Goal: Task Accomplishment & Management: Complete application form

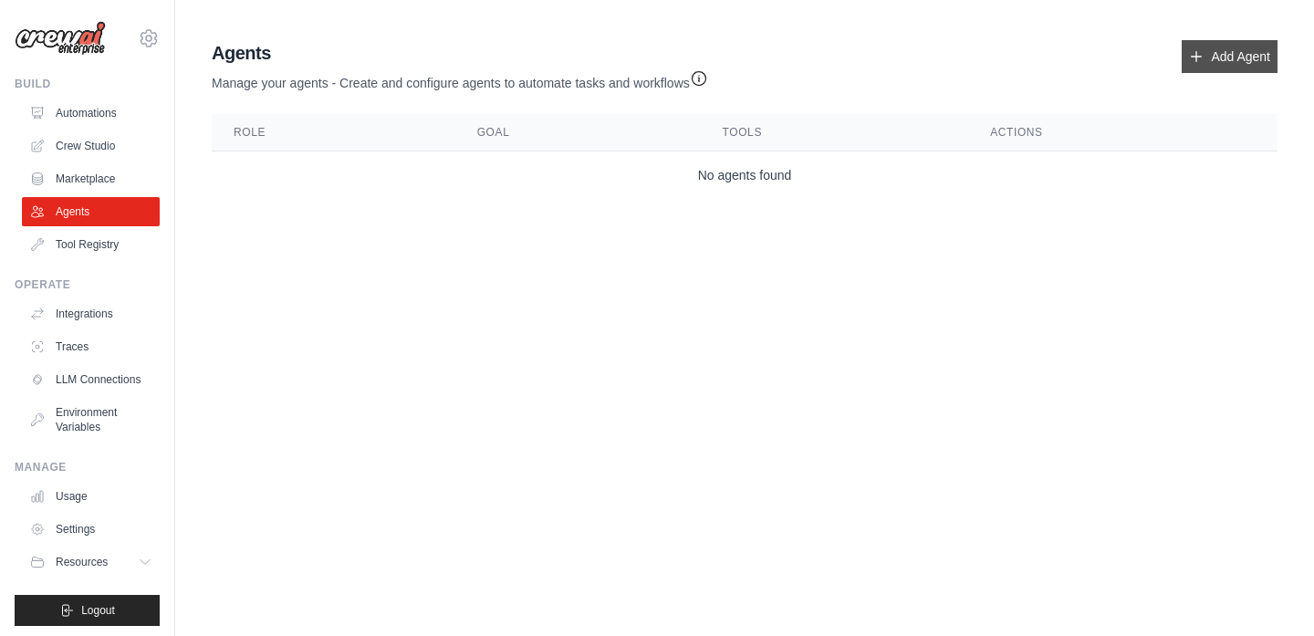
click at [1247, 64] on link "Add Agent" at bounding box center [1230, 56] width 96 height 33
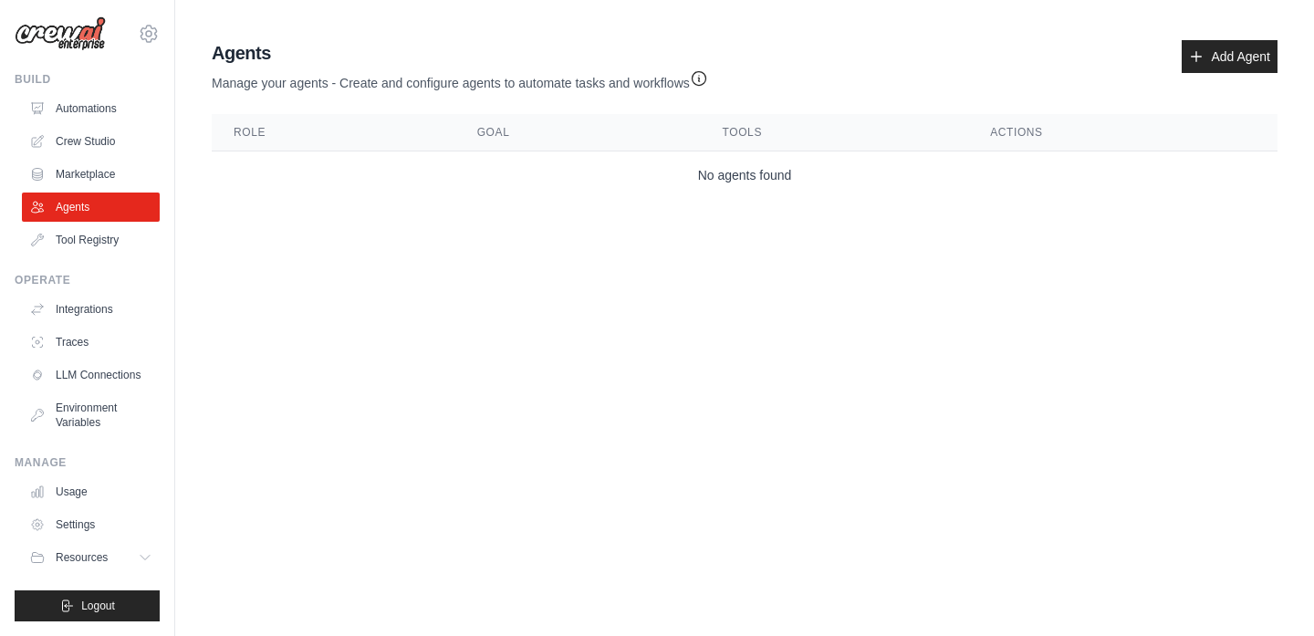
scroll to position [11, 0]
click at [113, 102] on link "Automations" at bounding box center [93, 108] width 138 height 29
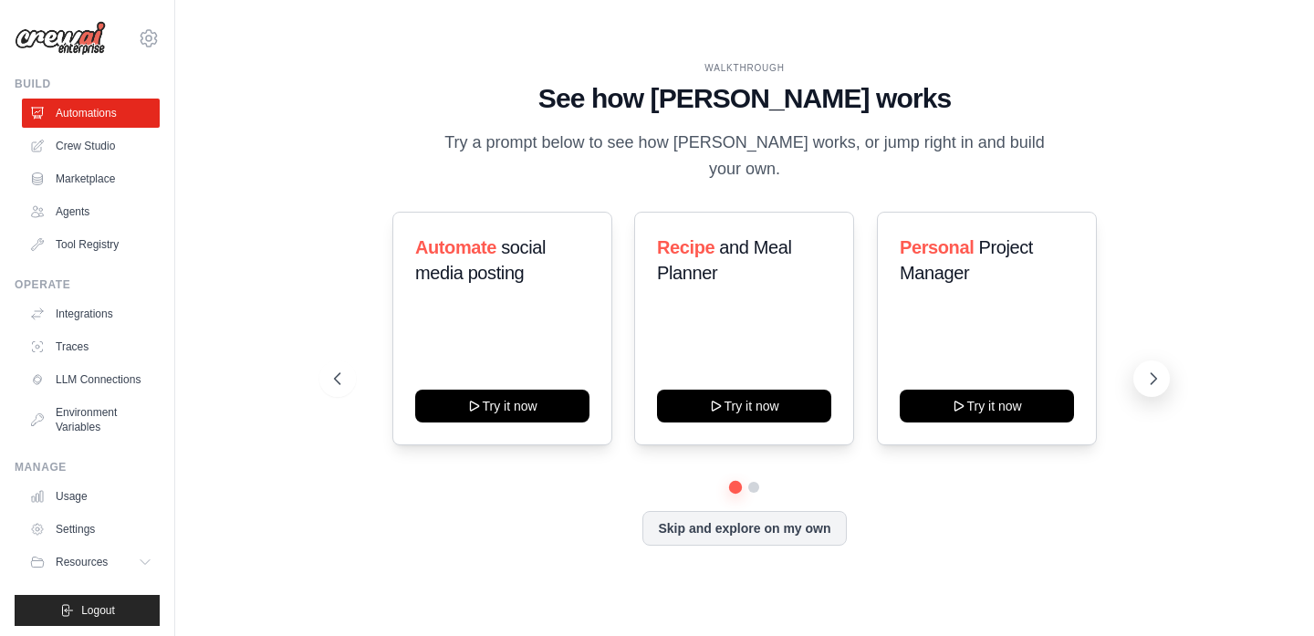
click at [1152, 370] on icon at bounding box center [1153, 379] width 18 height 18
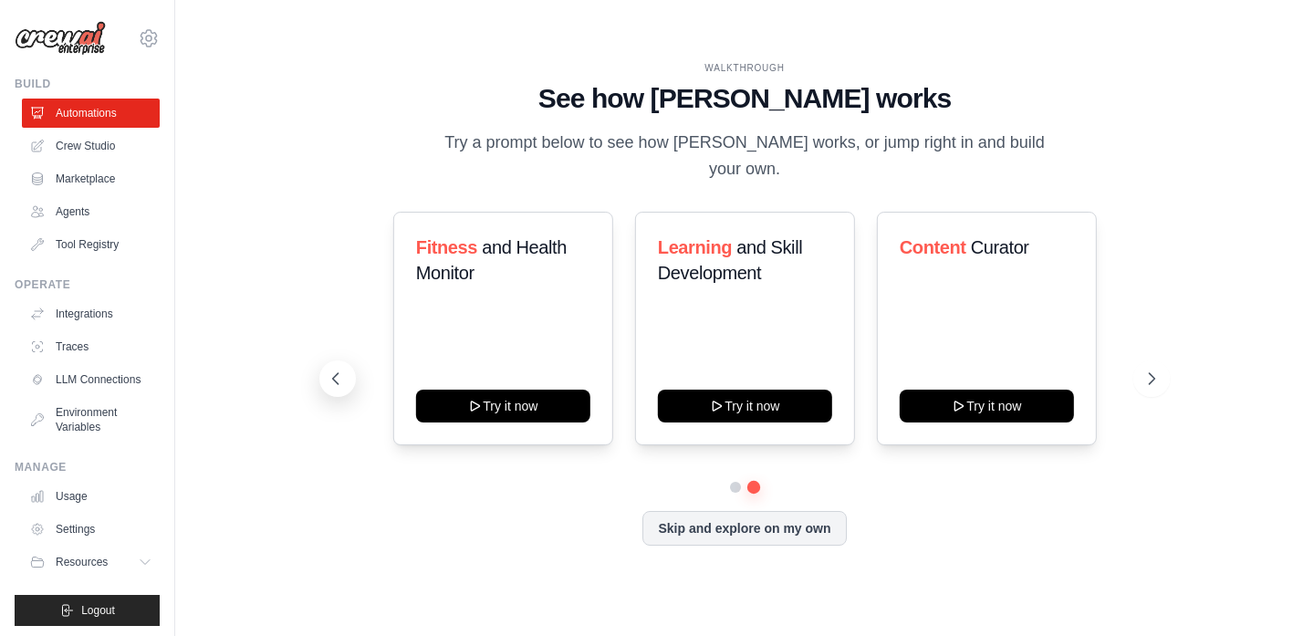
click at [339, 370] on icon at bounding box center [336, 379] width 18 height 18
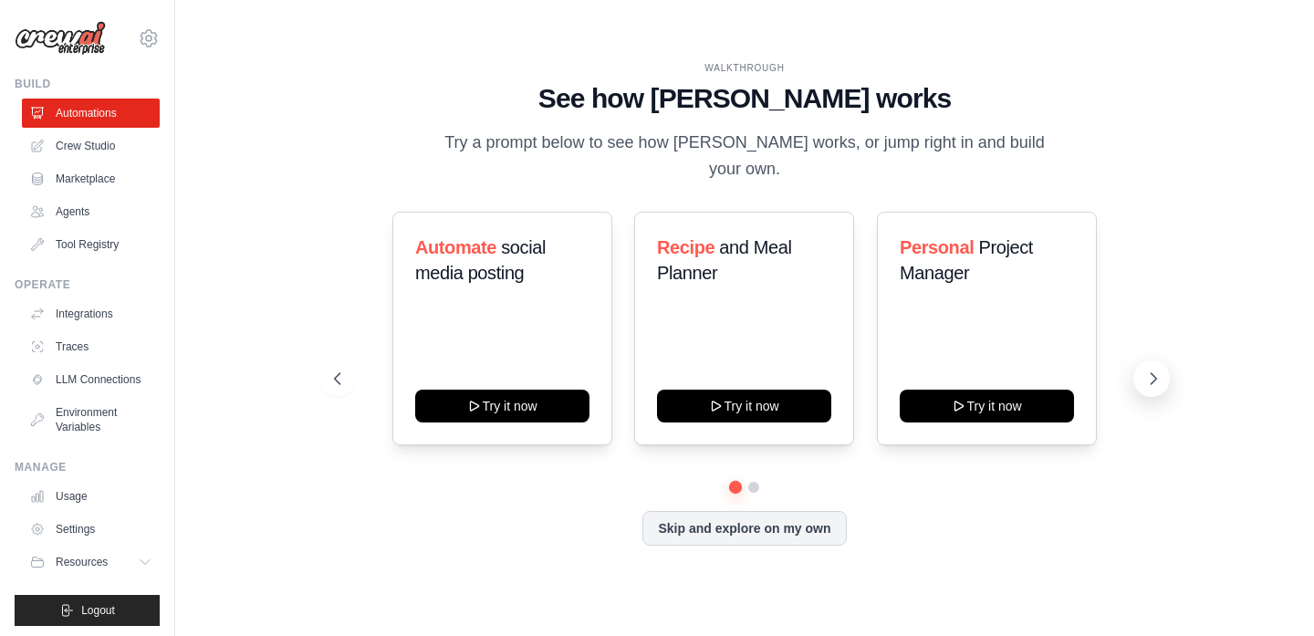
click at [1145, 360] on button at bounding box center [1151, 378] width 36 height 36
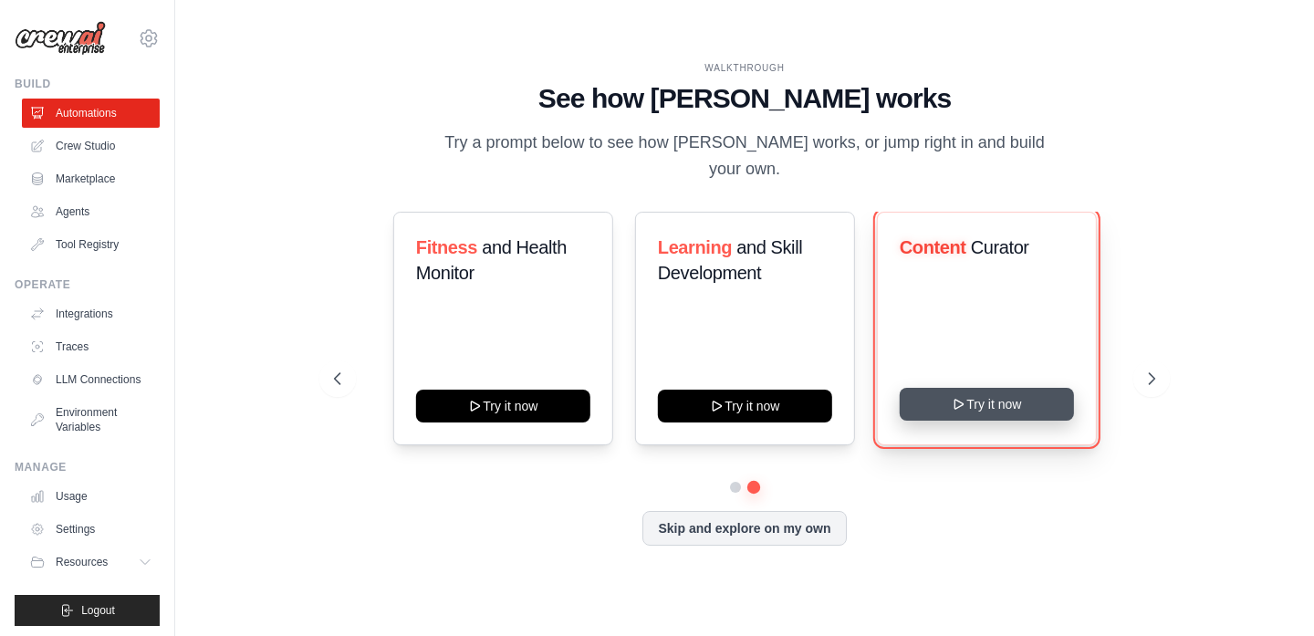
click at [1017, 389] on button "Try it now" at bounding box center [987, 404] width 174 height 33
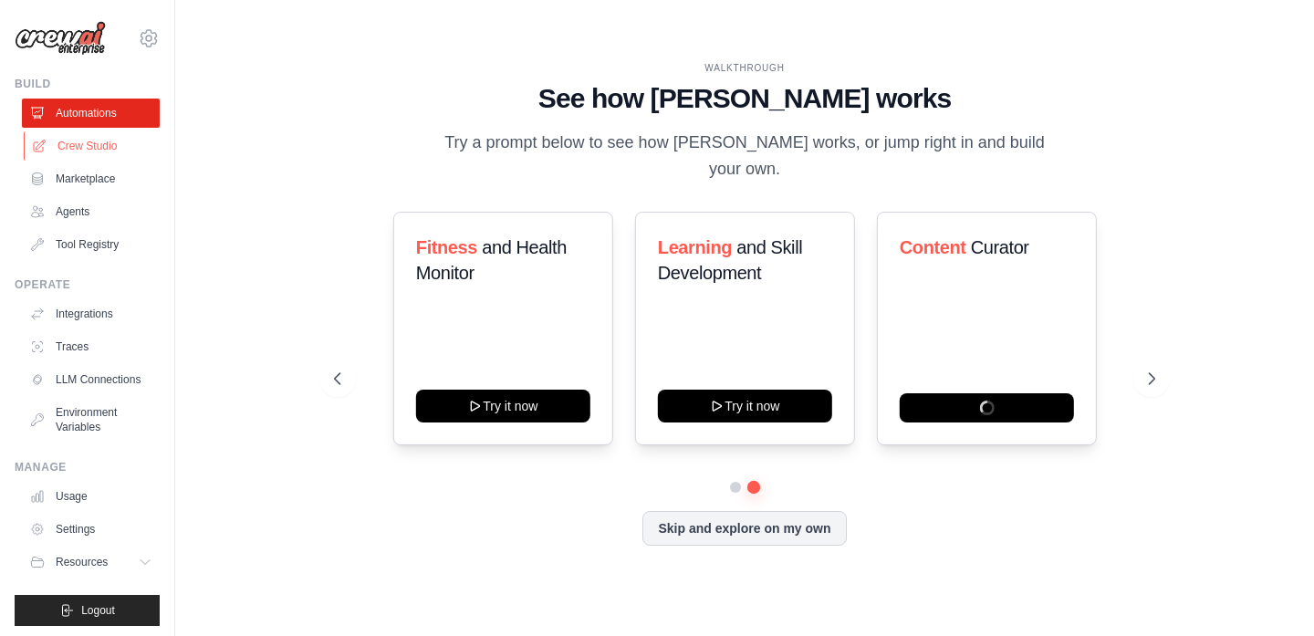
click at [101, 144] on link "Crew Studio" at bounding box center [93, 145] width 138 height 29
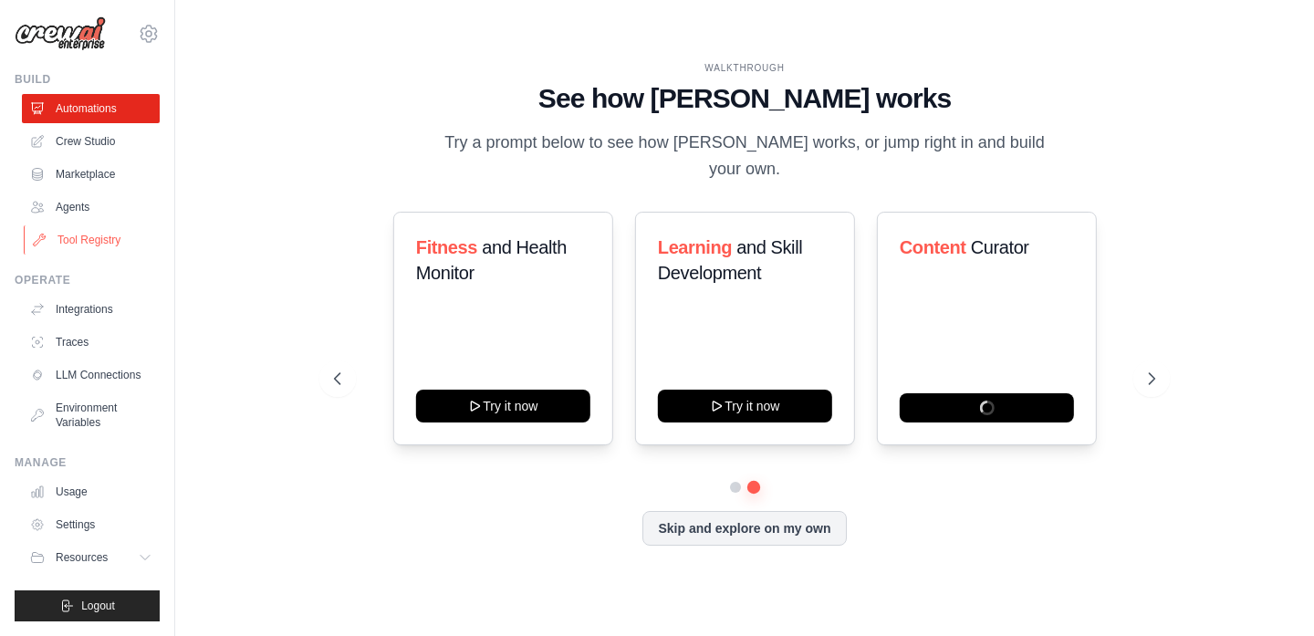
scroll to position [16, 0]
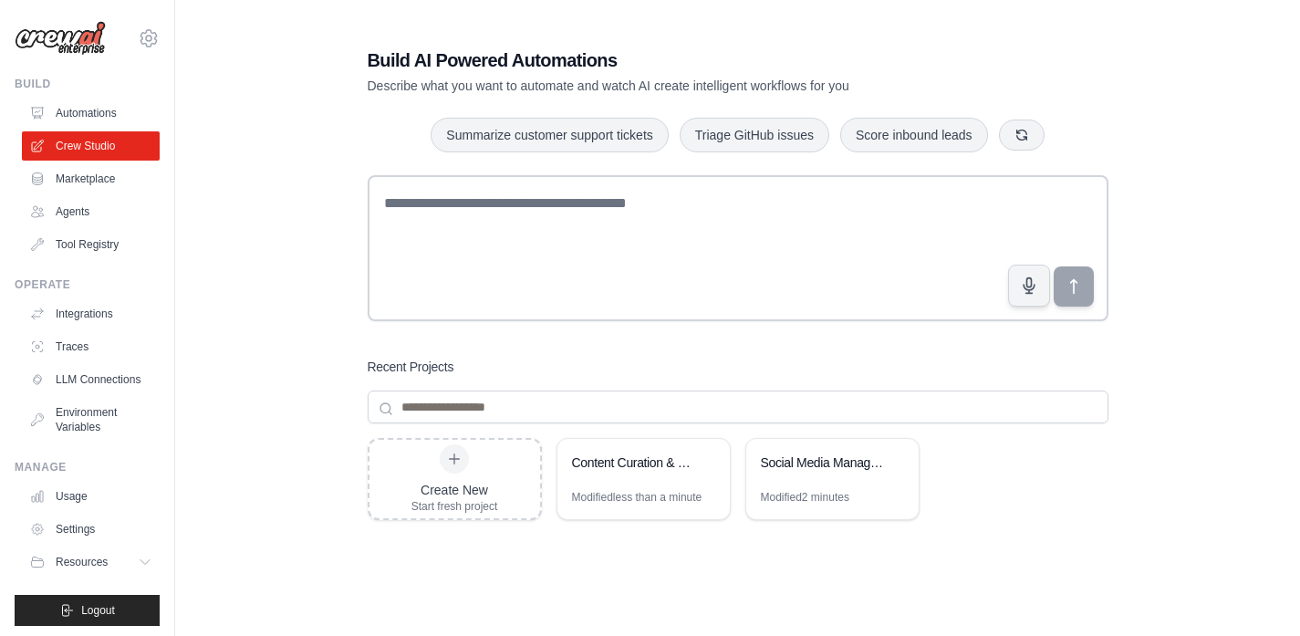
scroll to position [4, 0]
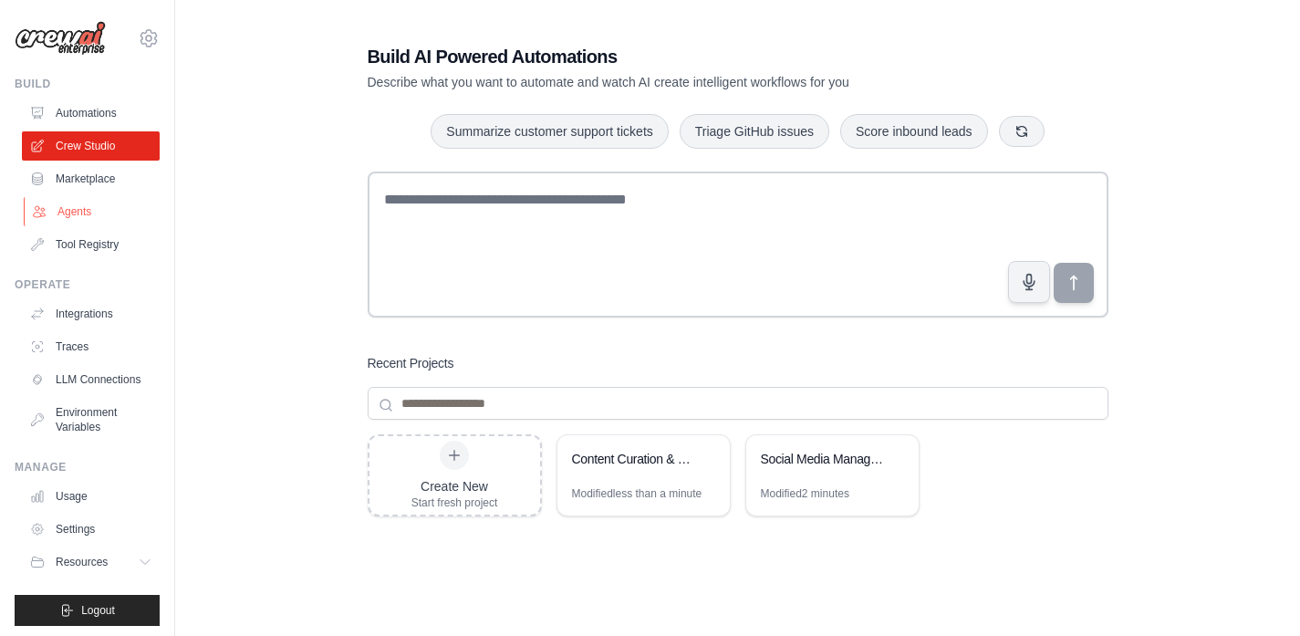
click at [55, 205] on link "Agents" at bounding box center [93, 211] width 138 height 29
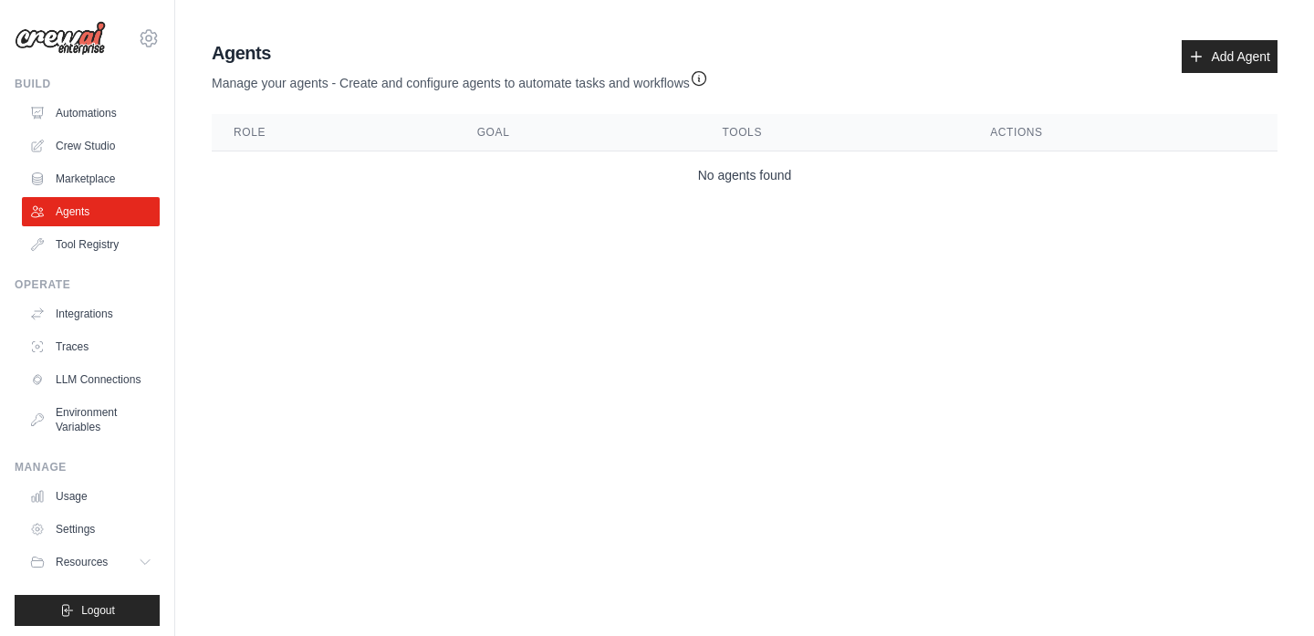
click at [255, 130] on th "Role" at bounding box center [334, 132] width 244 height 37
click at [270, 129] on th "Role" at bounding box center [334, 132] width 244 height 37
click at [230, 187] on td "No agents found" at bounding box center [745, 175] width 1066 height 48
drag, startPoint x: 260, startPoint y: 210, endPoint x: 267, endPoint y: 242, distance: 32.8
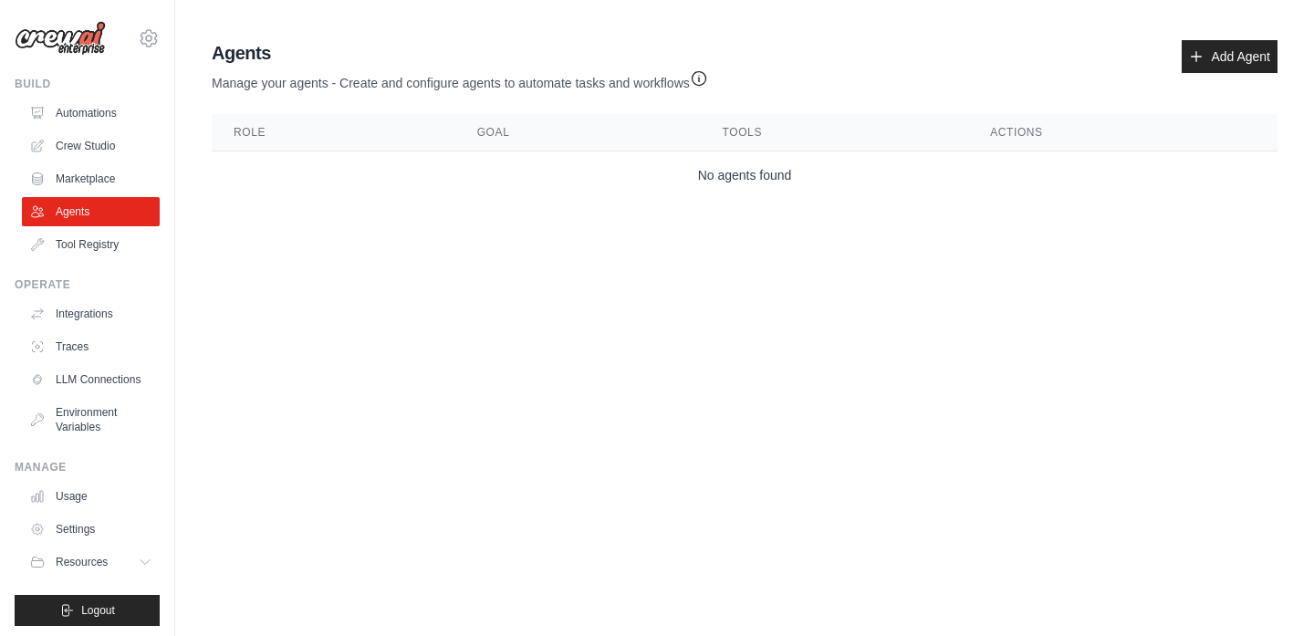
click at [267, 242] on main "Agent Usage Guide To use an agent in your CrewAI project, you can initialize it…" at bounding box center [744, 123] width 1139 height 246
drag, startPoint x: 267, startPoint y: 242, endPoint x: 271, endPoint y: 276, distance: 34.0
click at [269, 275] on body "mdhrajabi2008@gmail.com Settings Build Automations Crew Studio" at bounding box center [657, 318] width 1314 height 636
click at [1216, 53] on link "Add Agent" at bounding box center [1230, 56] width 96 height 33
click at [1227, 57] on link "Add Agent" at bounding box center [1230, 56] width 96 height 33
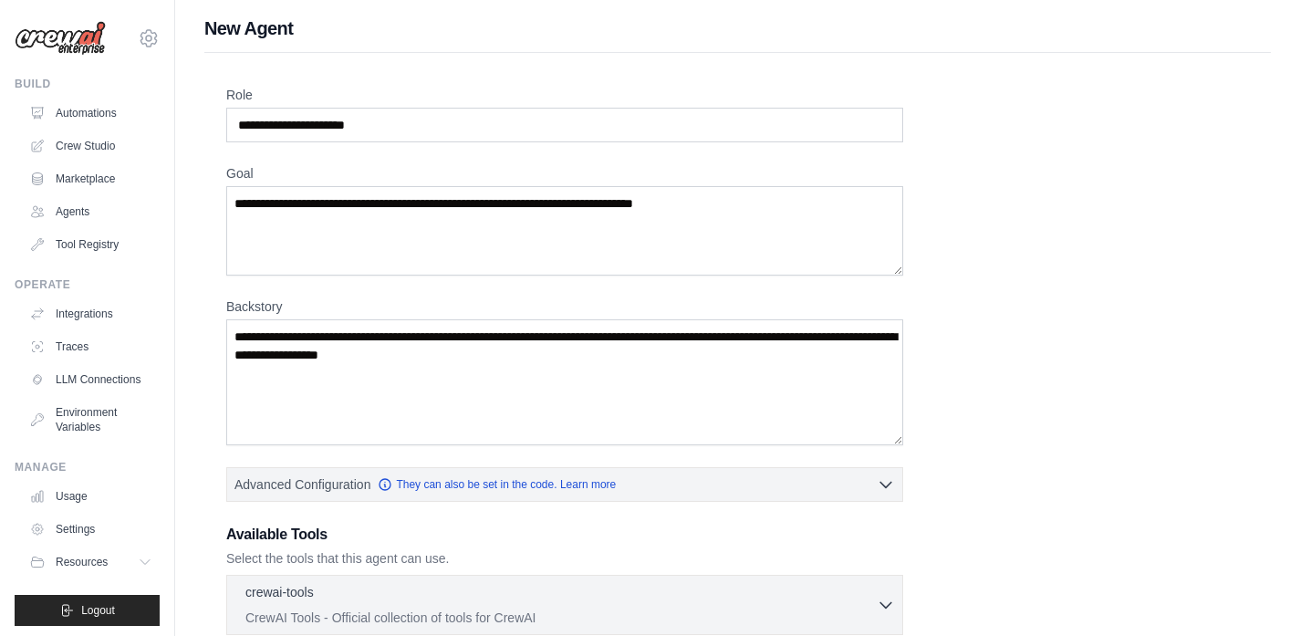
scroll to position [4, 0]
drag, startPoint x: 386, startPoint y: 120, endPoint x: 176, endPoint y: 120, distance: 209.9
click at [176, 120] on div "New Agent Role Goal Backstory Advanced Configuration They can also be set in th…" at bounding box center [737, 527] width 1125 height 1025
click at [389, 121] on input "Role" at bounding box center [564, 124] width 677 height 35
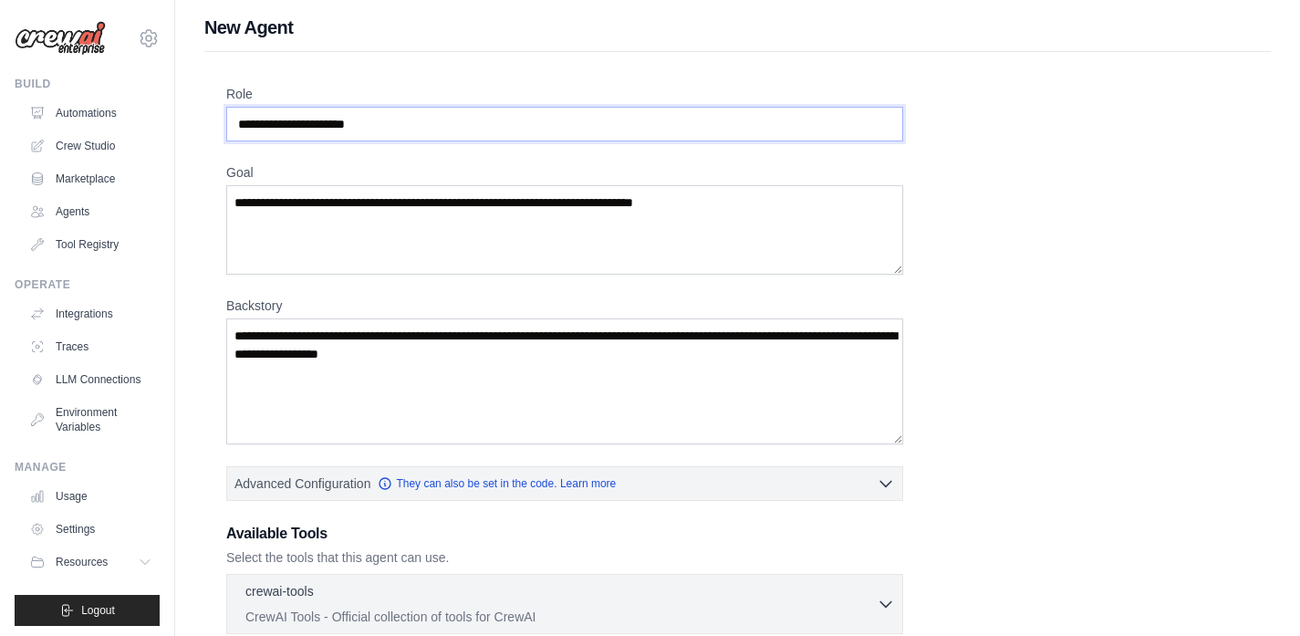
click at [389, 121] on input "Role" at bounding box center [564, 124] width 677 height 35
drag, startPoint x: 281, startPoint y: 123, endPoint x: 387, endPoint y: 120, distance: 105.9
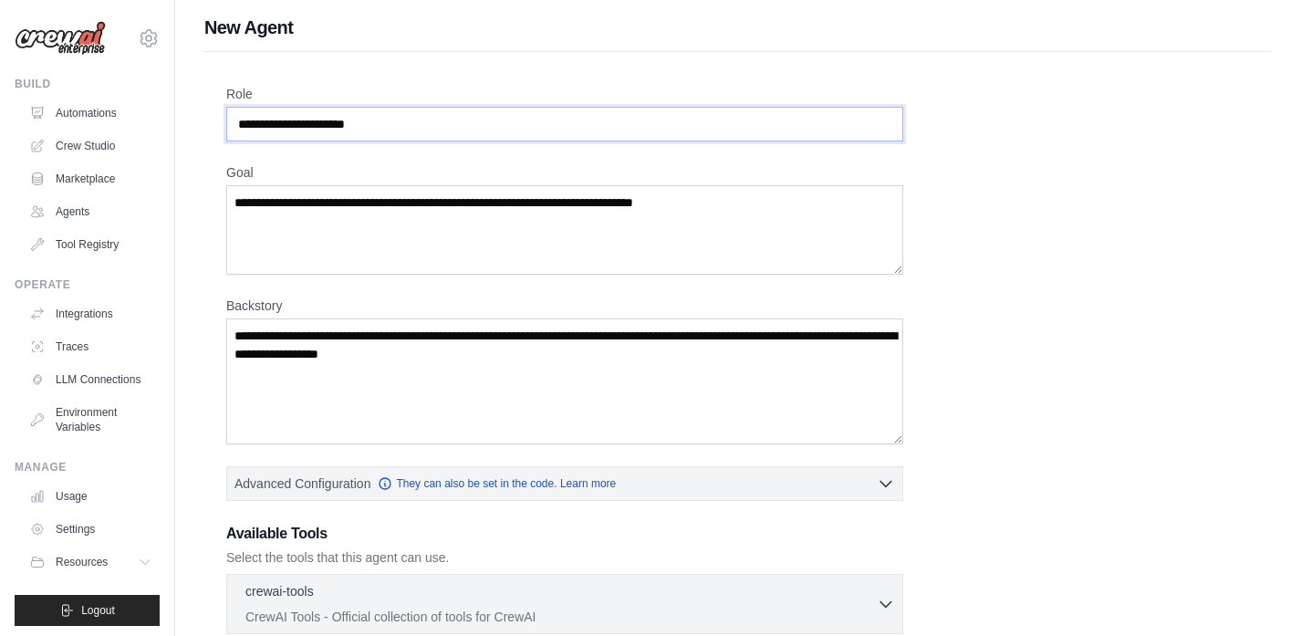
click at [387, 120] on input "Role" at bounding box center [564, 124] width 677 height 35
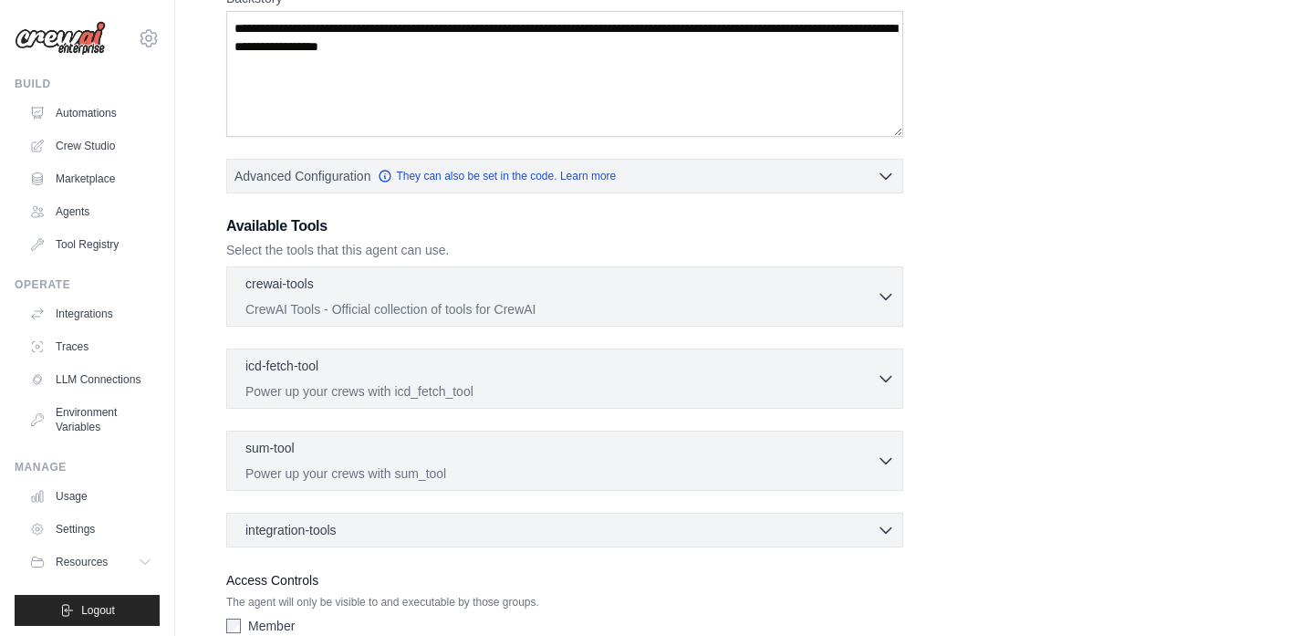
scroll to position [310, 0]
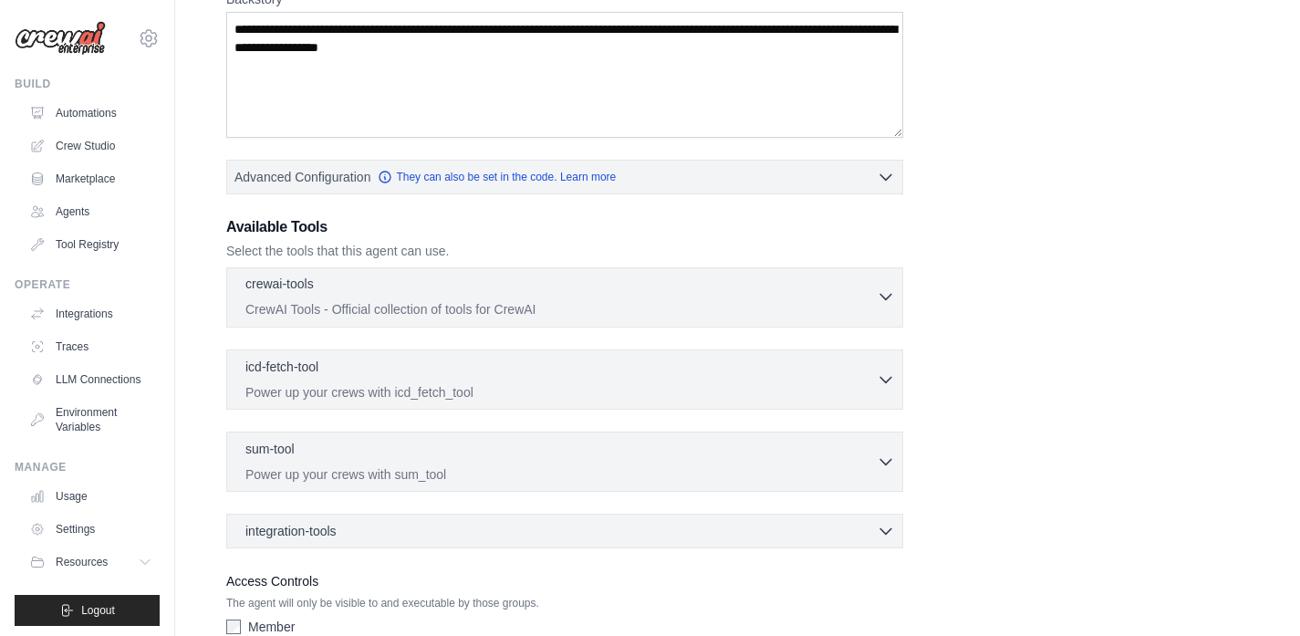
click at [886, 305] on icon "button" at bounding box center [886, 296] width 18 height 18
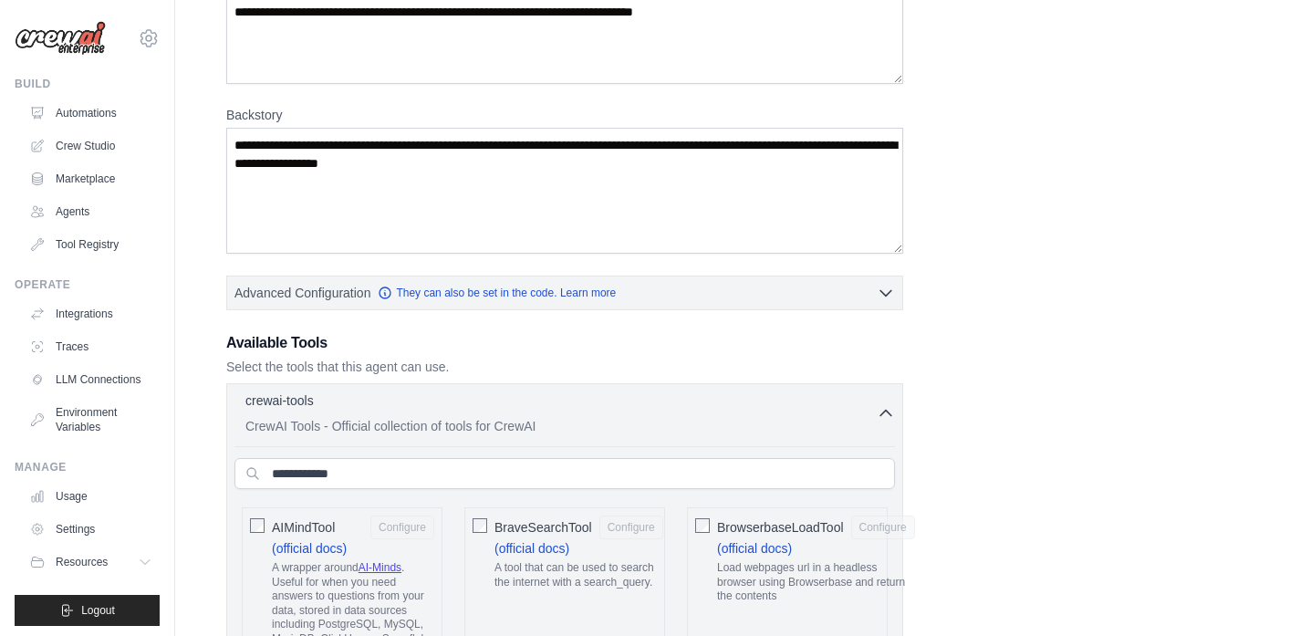
scroll to position [87, 0]
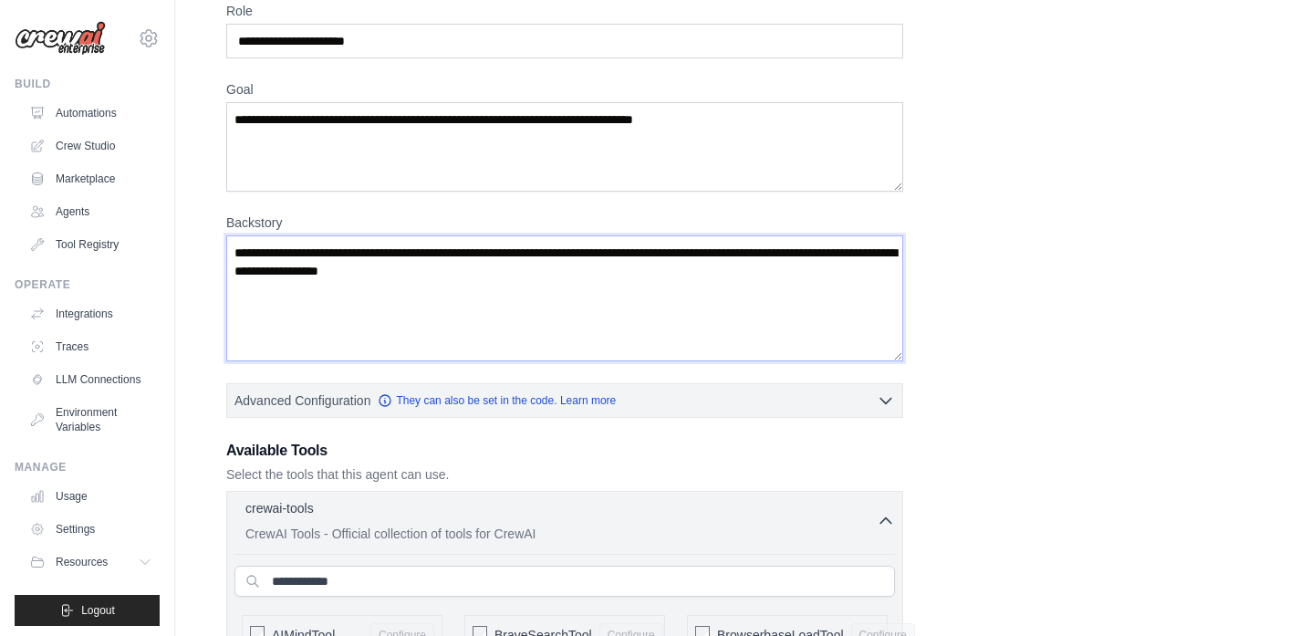
click at [400, 261] on textarea "Backstory" at bounding box center [564, 298] width 677 height 126
drag, startPoint x: 410, startPoint y: 260, endPoint x: 388, endPoint y: 265, distance: 22.4
click at [388, 265] on textarea "Backstory" at bounding box center [564, 298] width 677 height 126
click at [523, 284] on textarea "Backstory" at bounding box center [564, 298] width 677 height 126
click at [515, 278] on textarea "Backstory" at bounding box center [564, 298] width 677 height 126
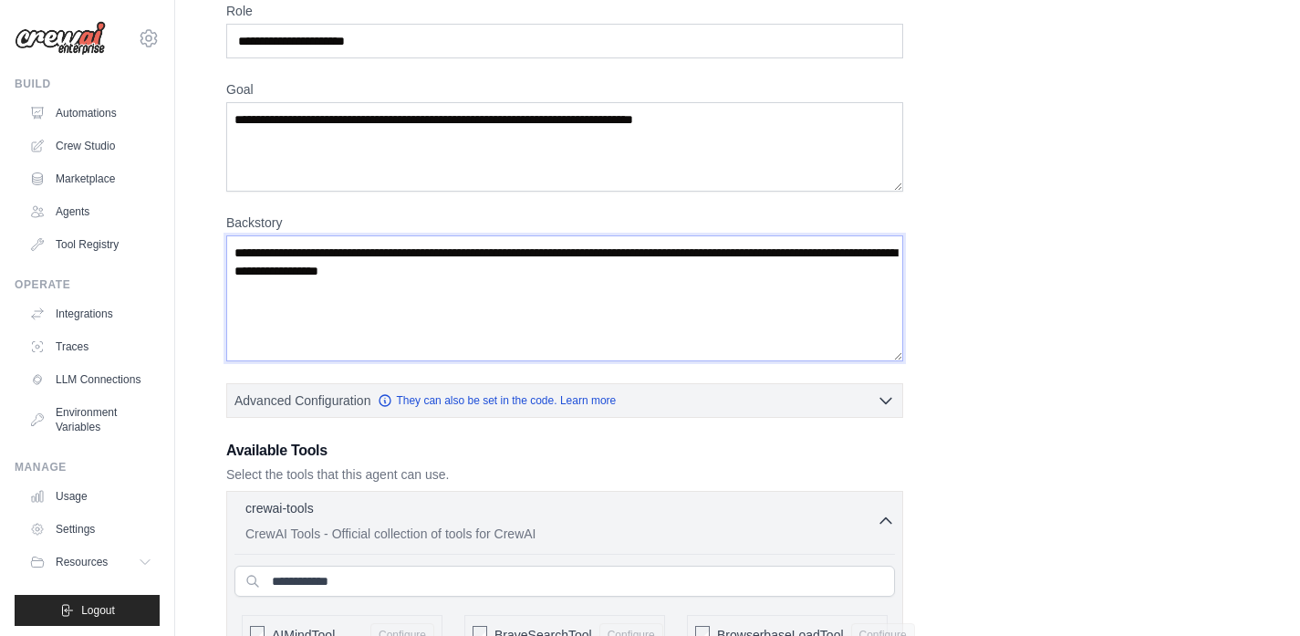
click at [514, 276] on textarea "Backstory" at bounding box center [564, 298] width 677 height 126
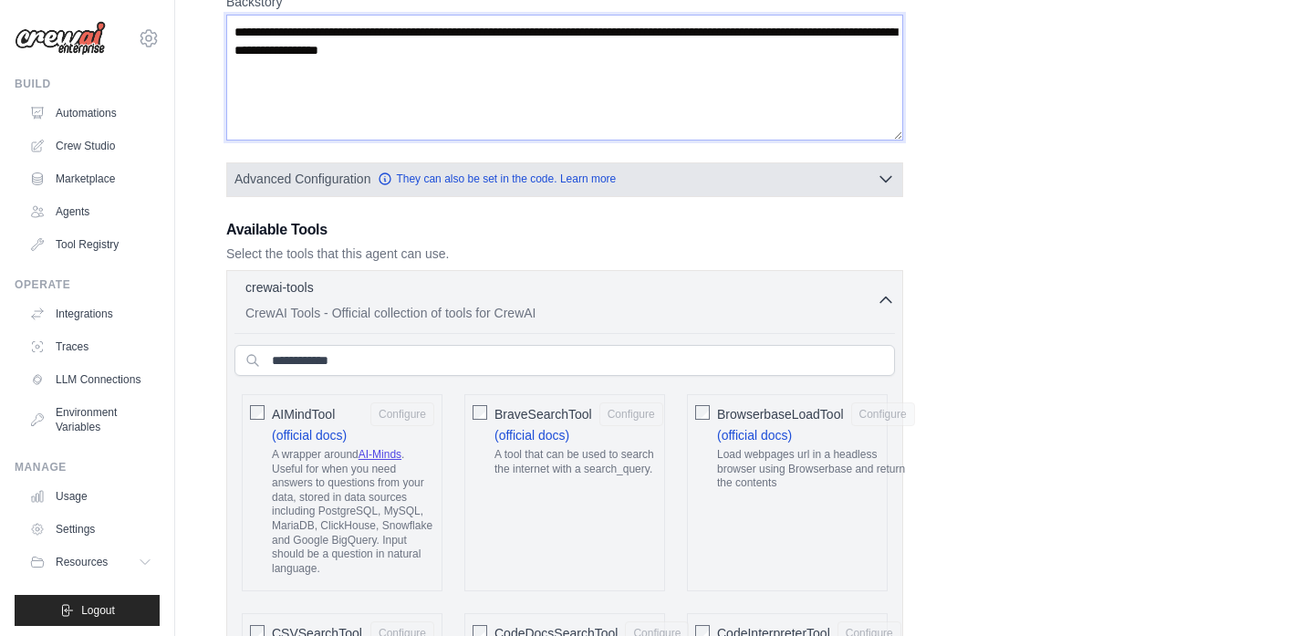
scroll to position [317, 0]
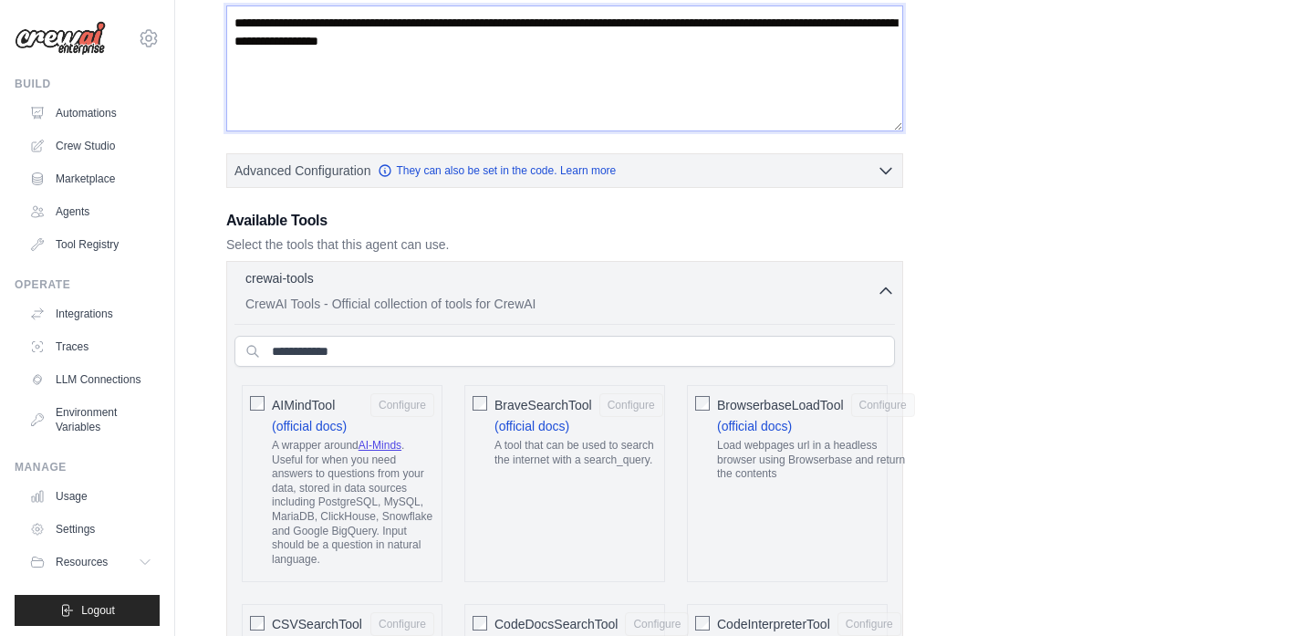
click at [596, 46] on textarea "Backstory" at bounding box center [564, 68] width 677 height 126
type textarea "*"
paste textarea "**********"
type textarea "**********"
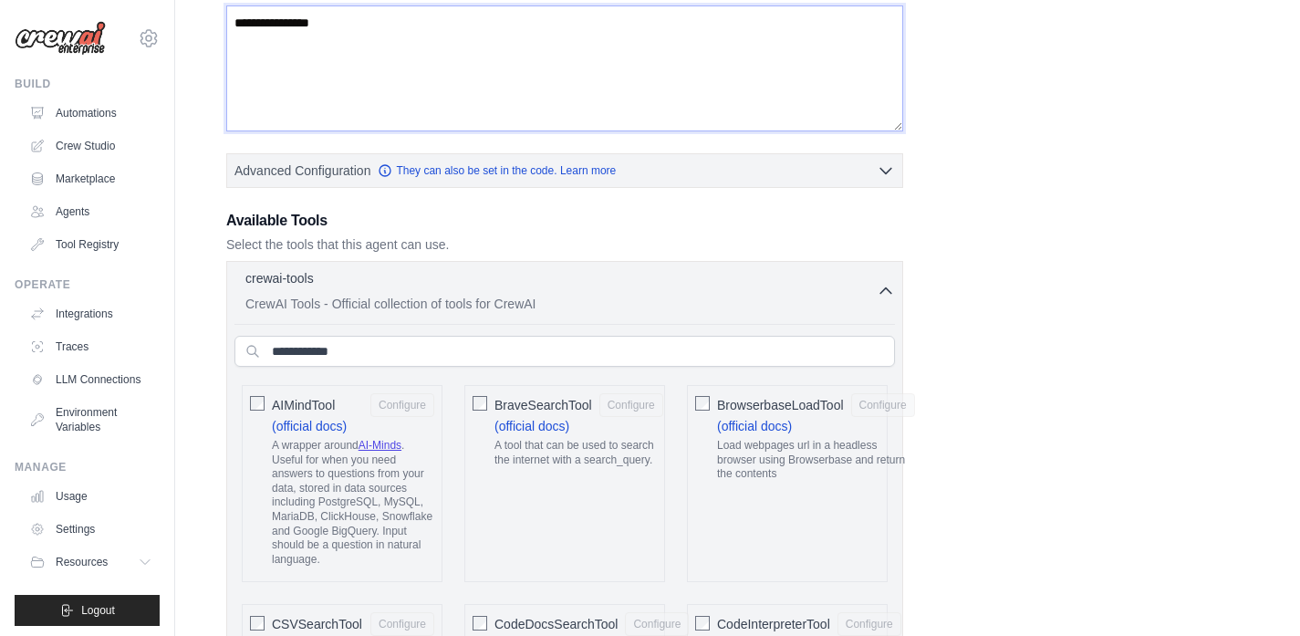
drag, startPoint x: 419, startPoint y: 19, endPoint x: 218, endPoint y: 20, distance: 200.8
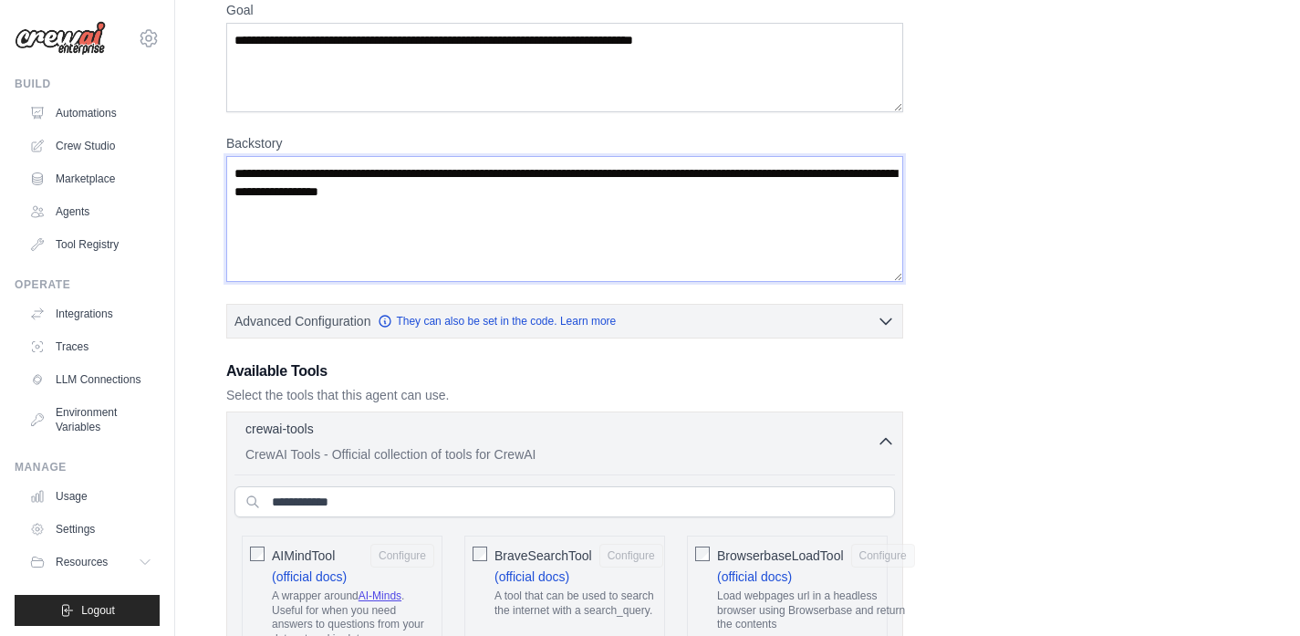
scroll to position [0, 0]
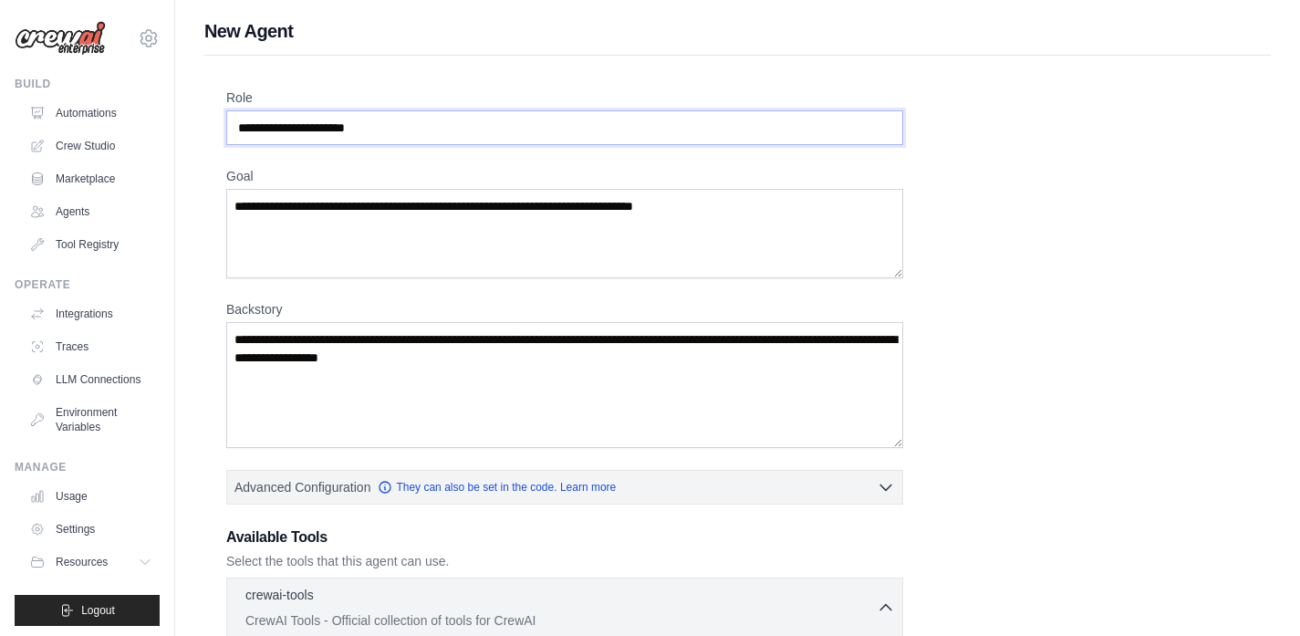
click at [390, 130] on input "Role" at bounding box center [564, 127] width 677 height 35
paste input "**********"
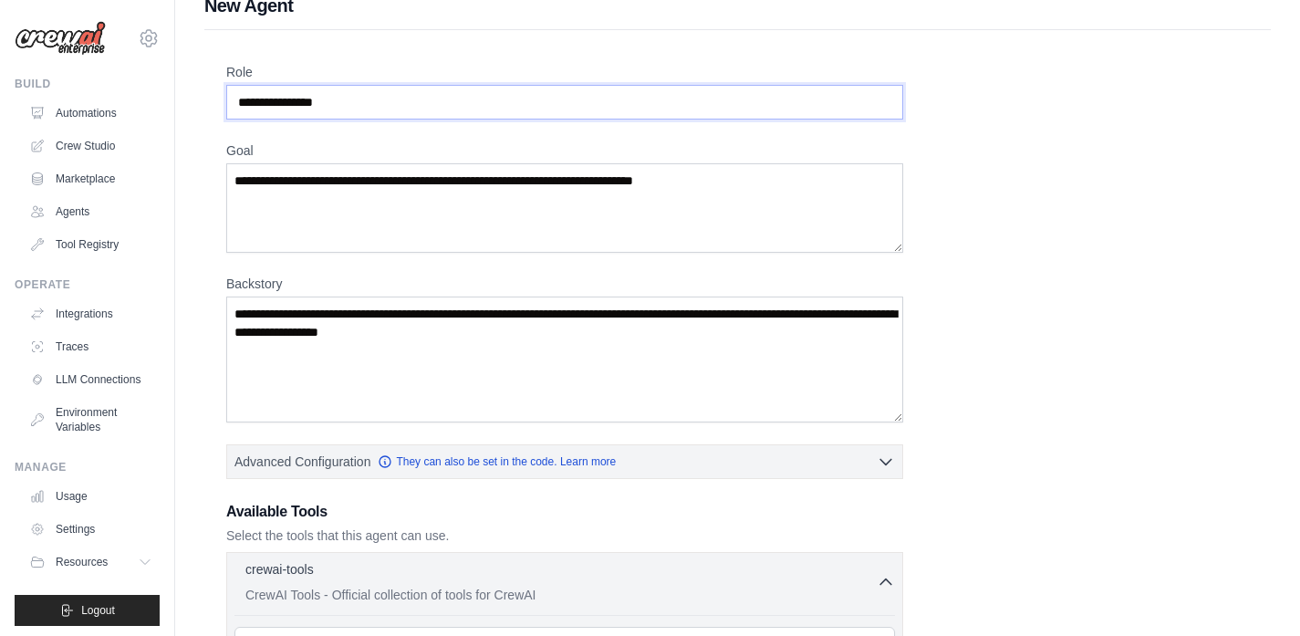
scroll to position [29, 0]
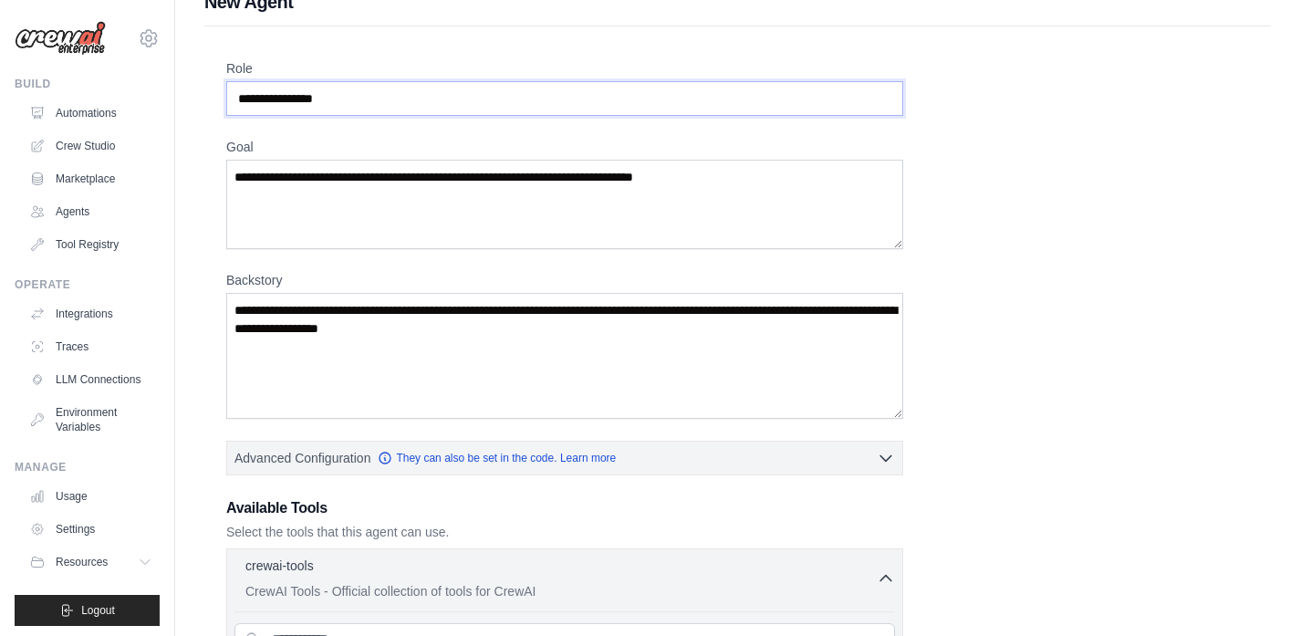
type input "**********"
click at [371, 183] on textarea "Goal" at bounding box center [564, 204] width 677 height 89
click at [441, 187] on textarea "Goal" at bounding box center [564, 204] width 677 height 89
paste textarea "**********"
type textarea "**********"
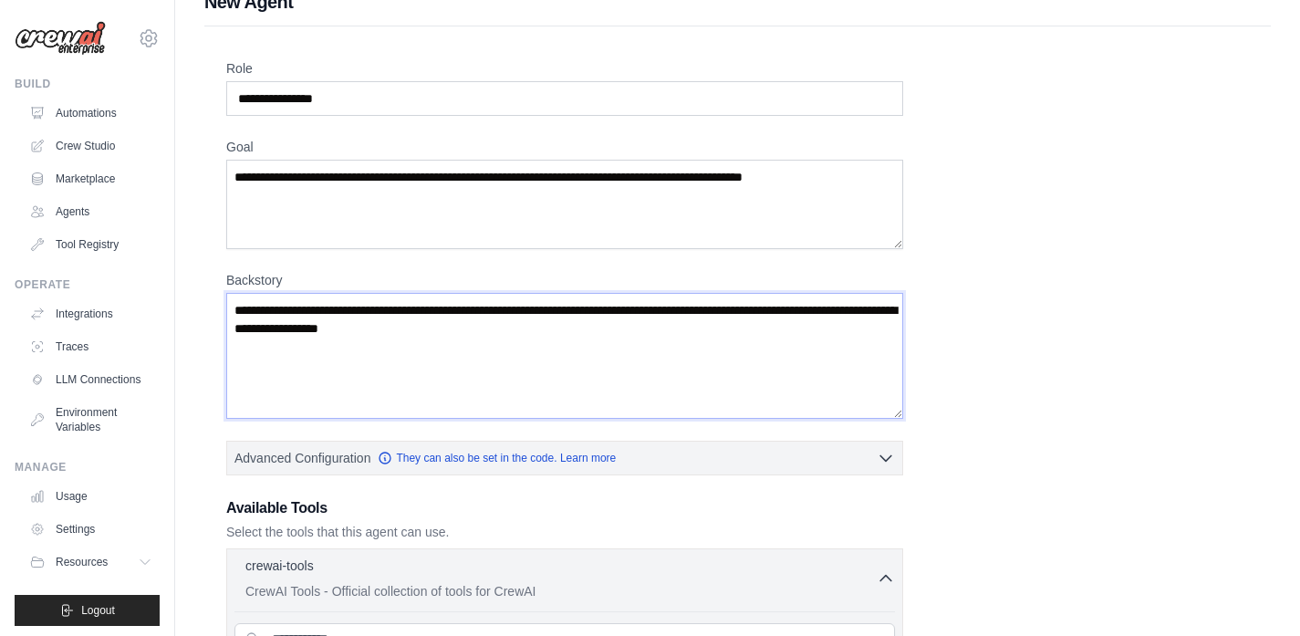
click at [430, 324] on textarea "Backstory" at bounding box center [564, 356] width 677 height 126
paste textarea "**********"
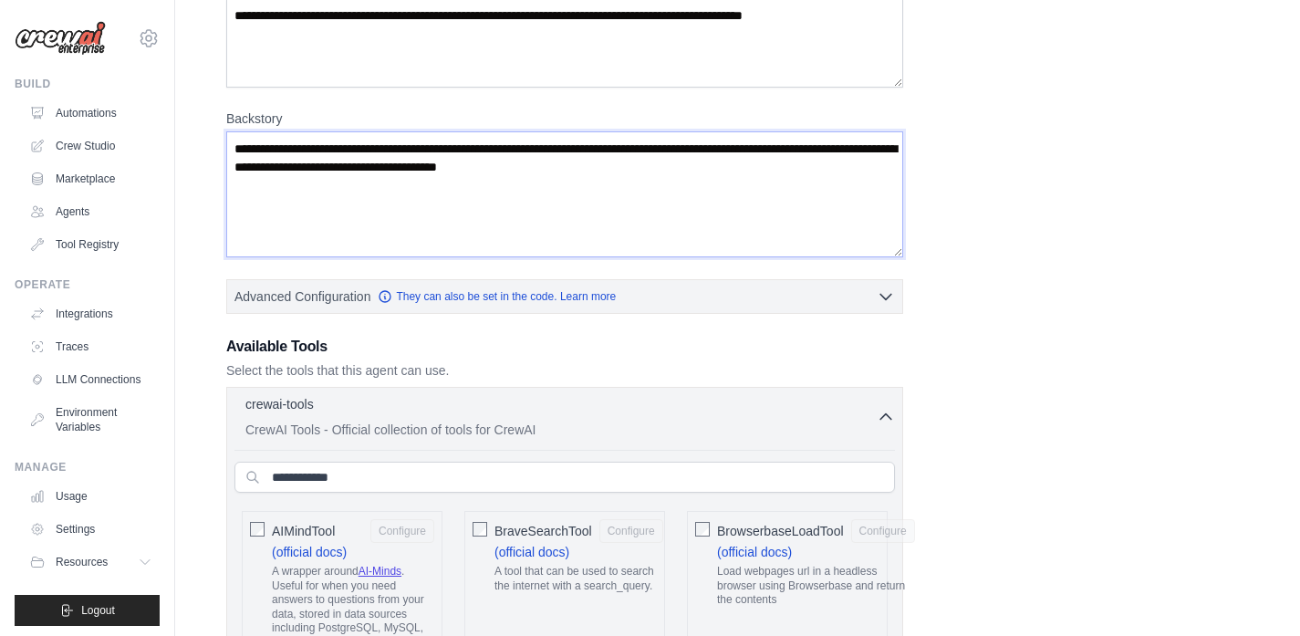
scroll to position [380, 0]
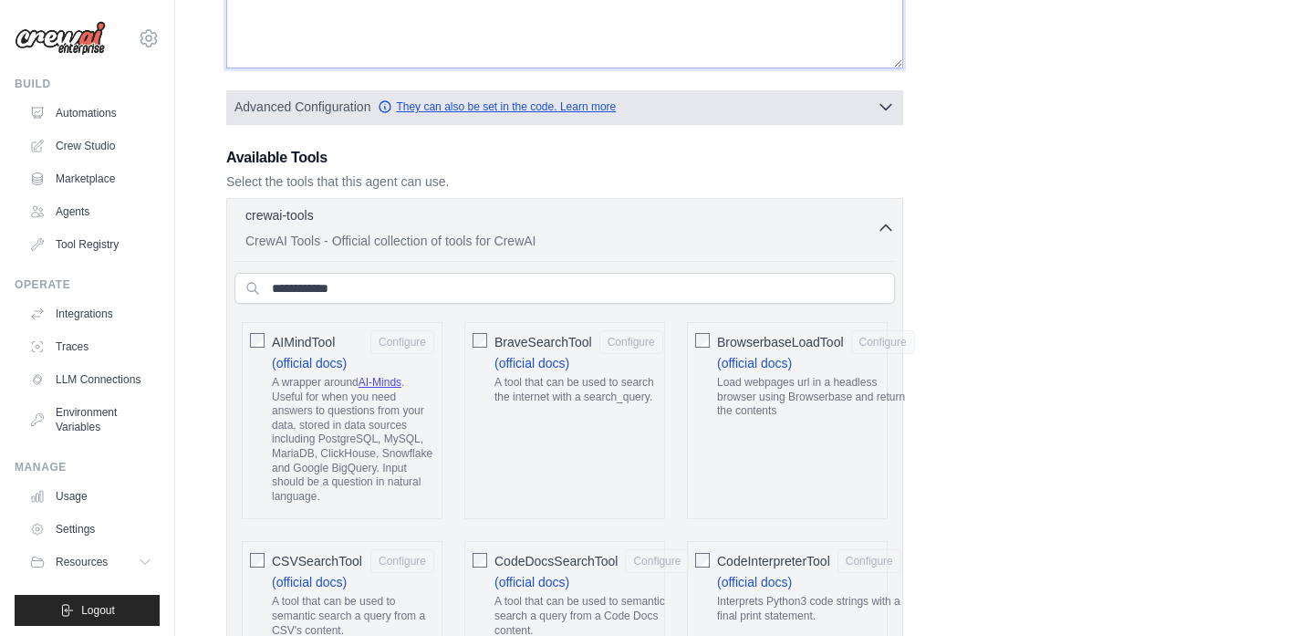
type textarea "**********"
click at [582, 112] on link "They can also be set in the code. Learn more" at bounding box center [497, 106] width 238 height 15
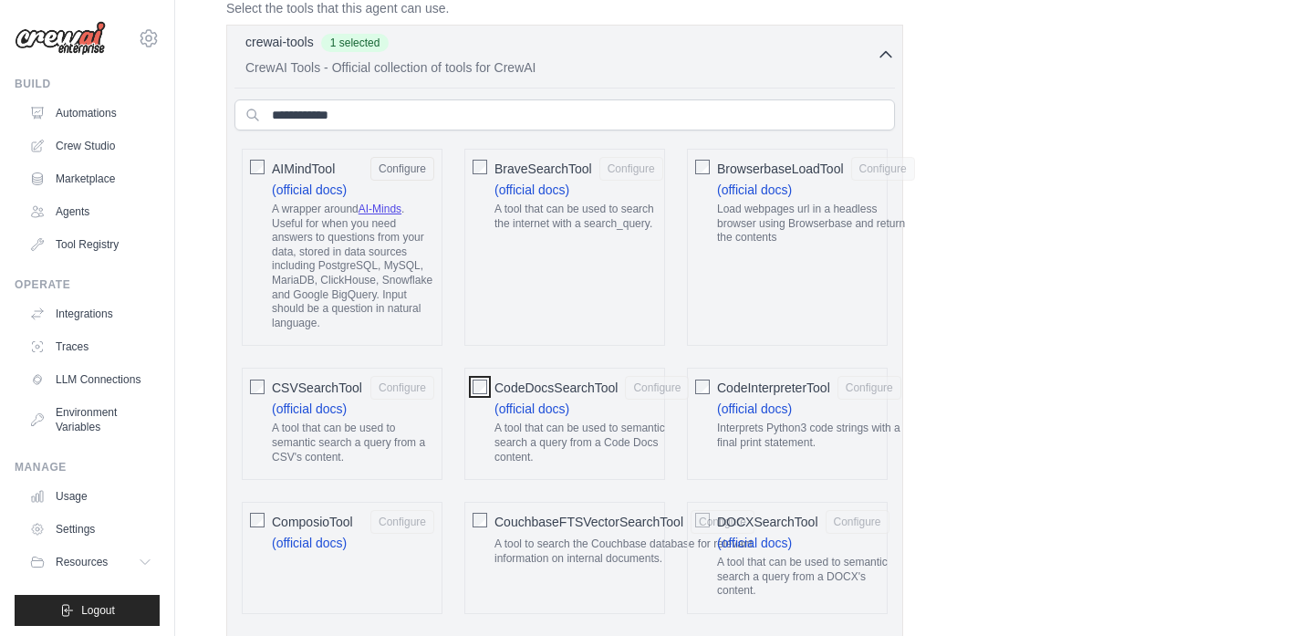
scroll to position [682, 0]
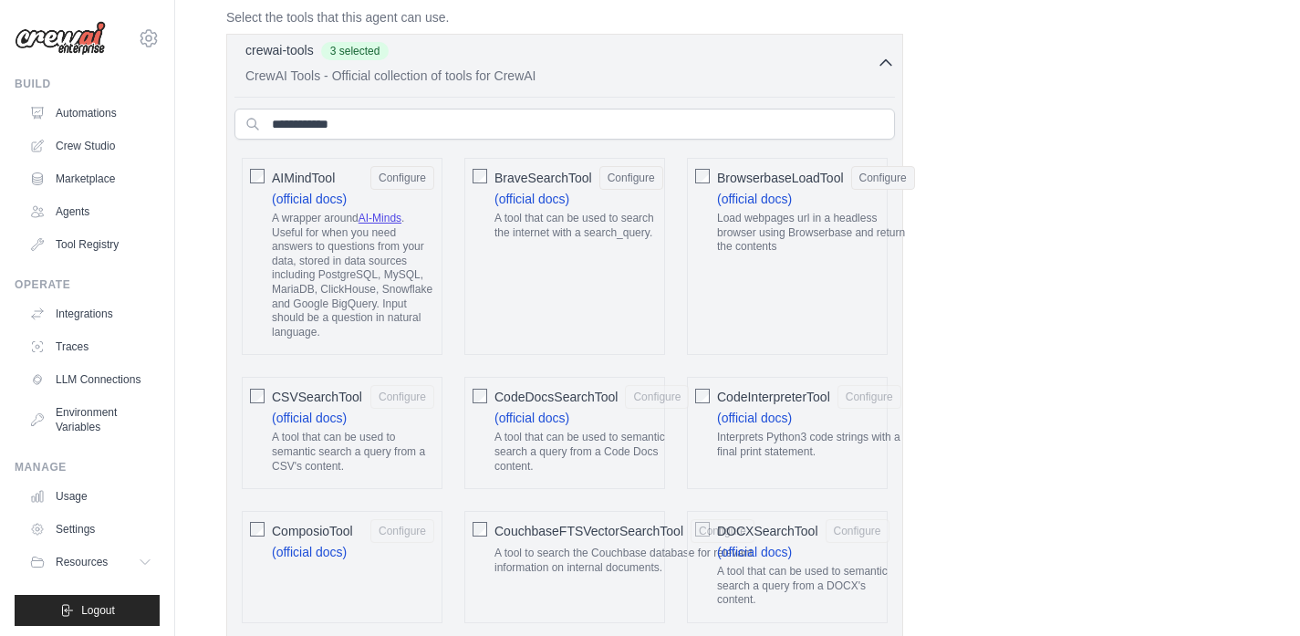
click at [884, 60] on icon "button" at bounding box center [886, 62] width 11 height 5
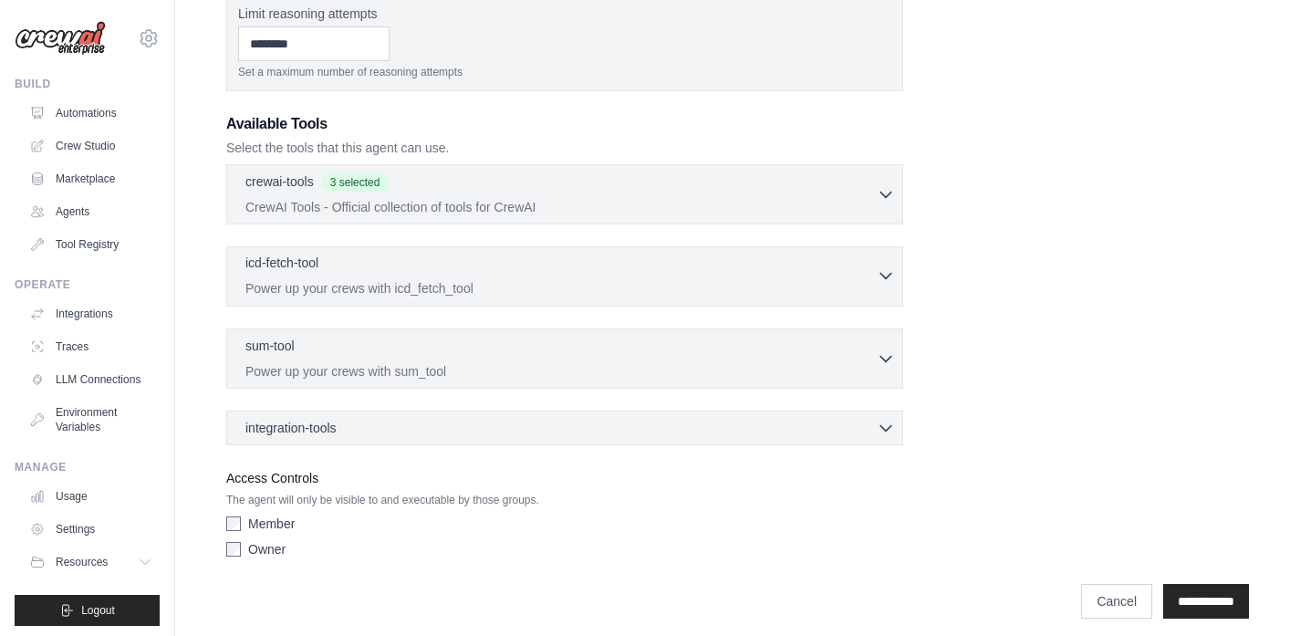
scroll to position [569, 0]
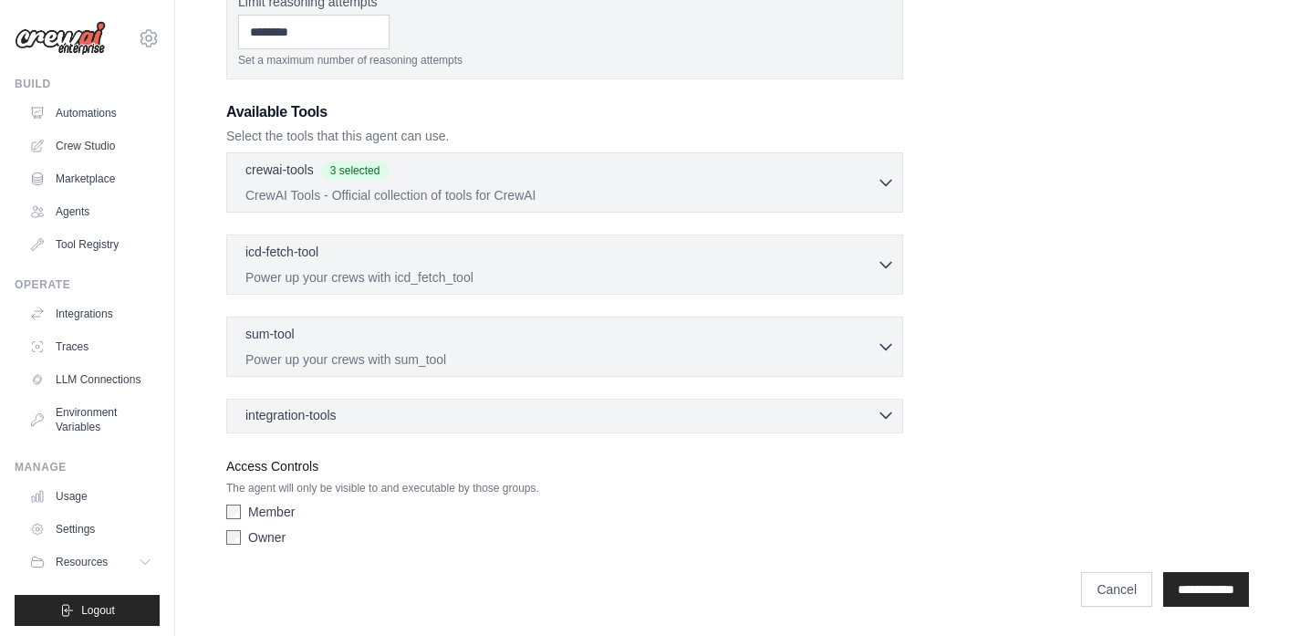
click at [390, 423] on div "integration-tools 0 selected" at bounding box center [570, 415] width 650 height 18
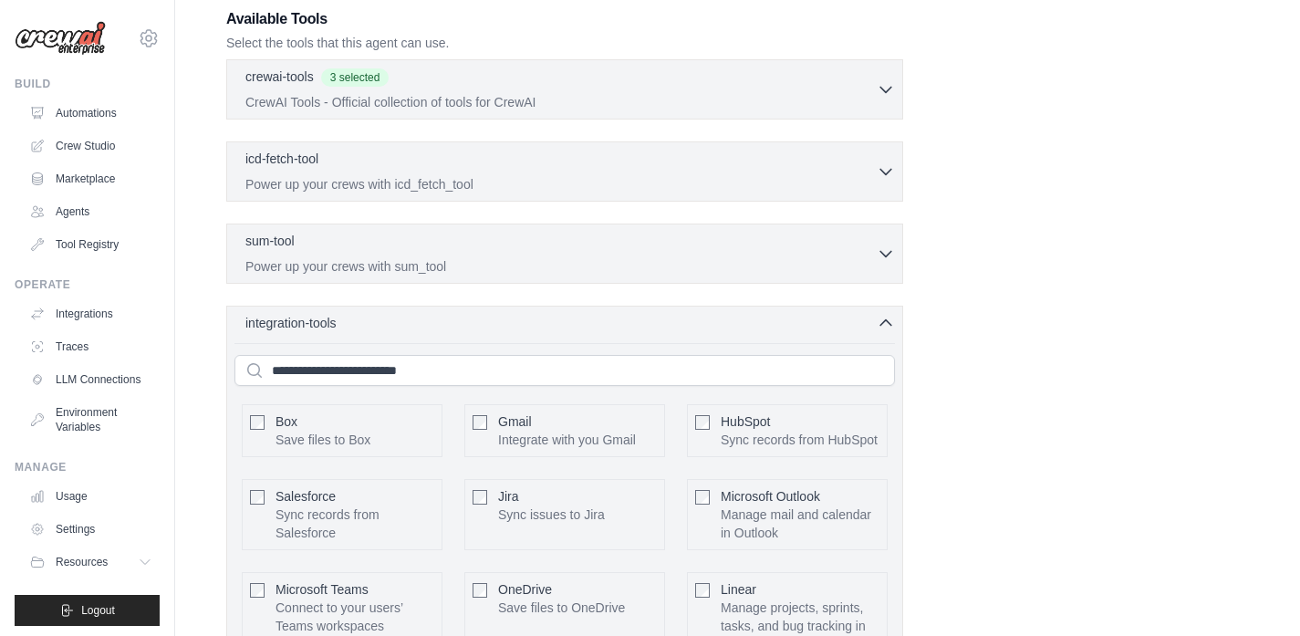
scroll to position [664, 0]
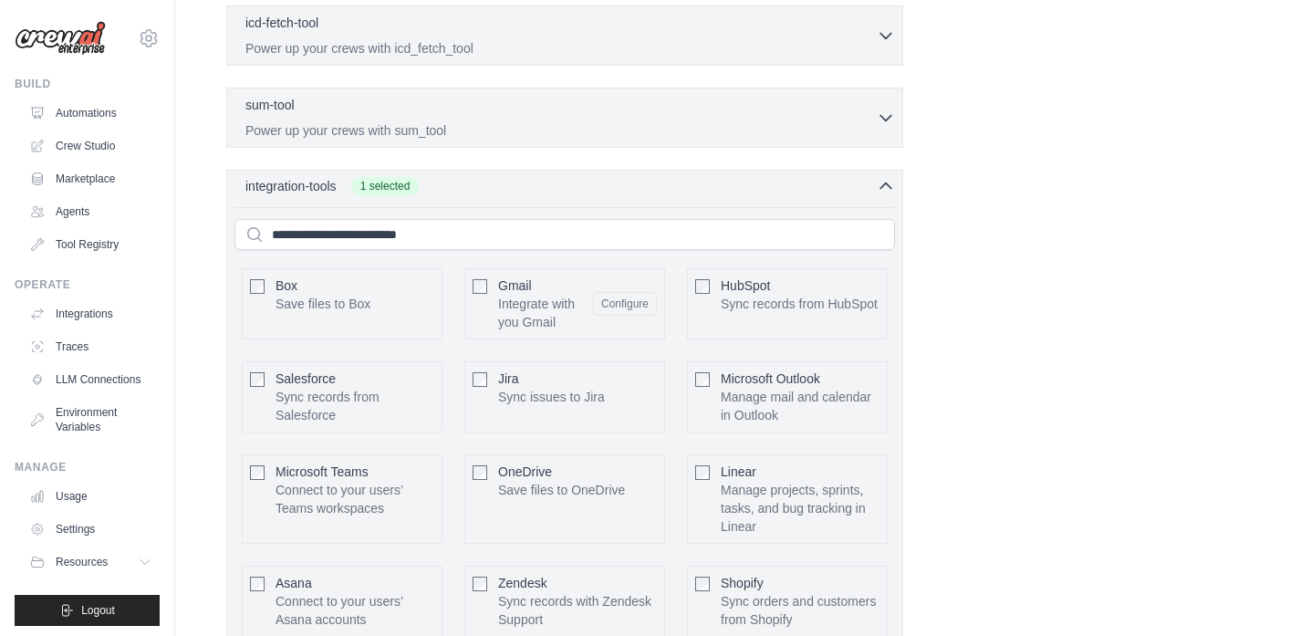
click at [888, 183] on icon "button" at bounding box center [886, 186] width 18 height 18
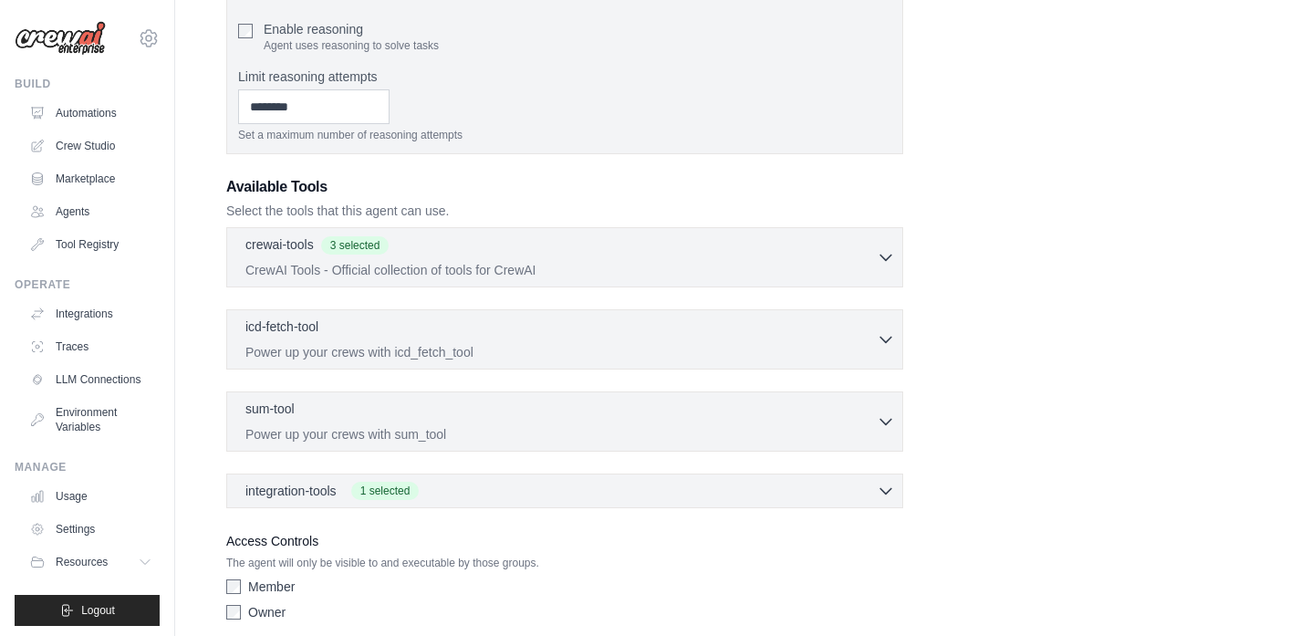
scroll to position [500, 0]
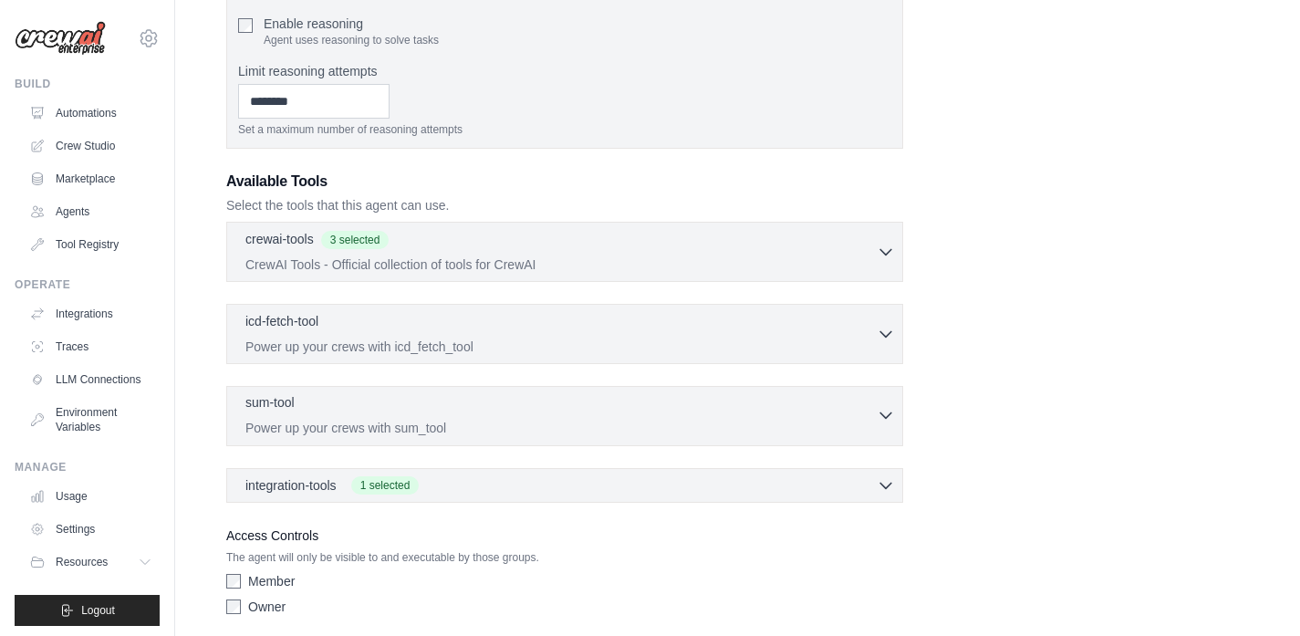
click at [884, 410] on icon "button" at bounding box center [886, 415] width 18 height 18
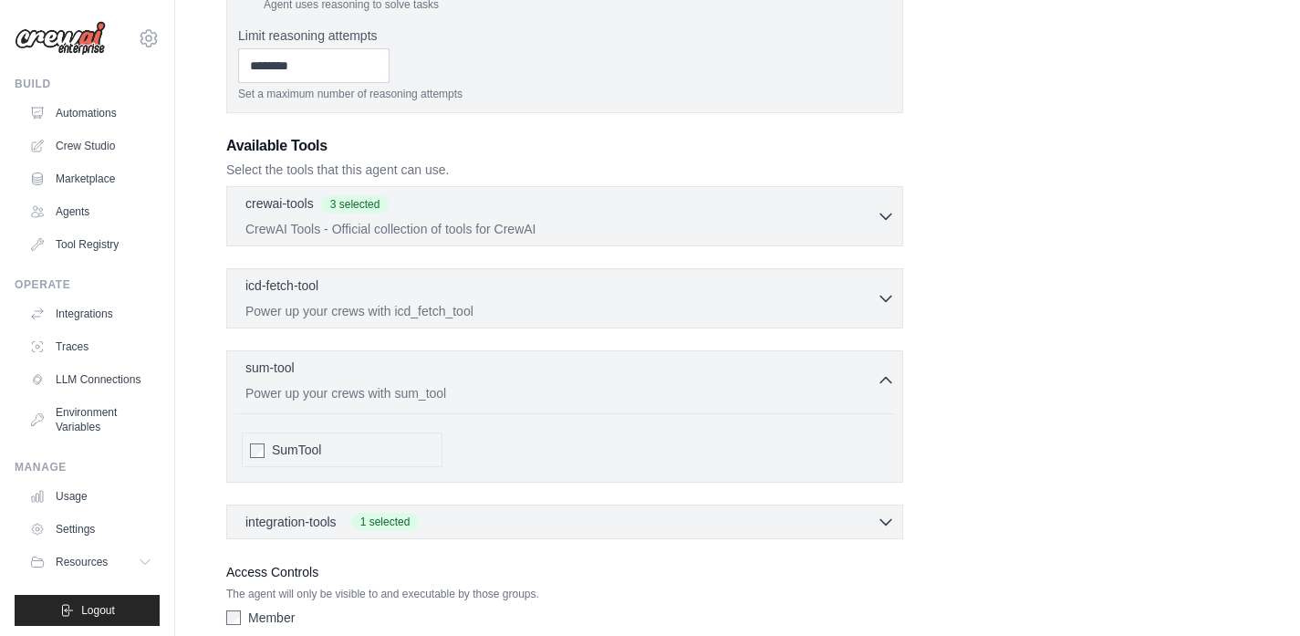
scroll to position [539, 0]
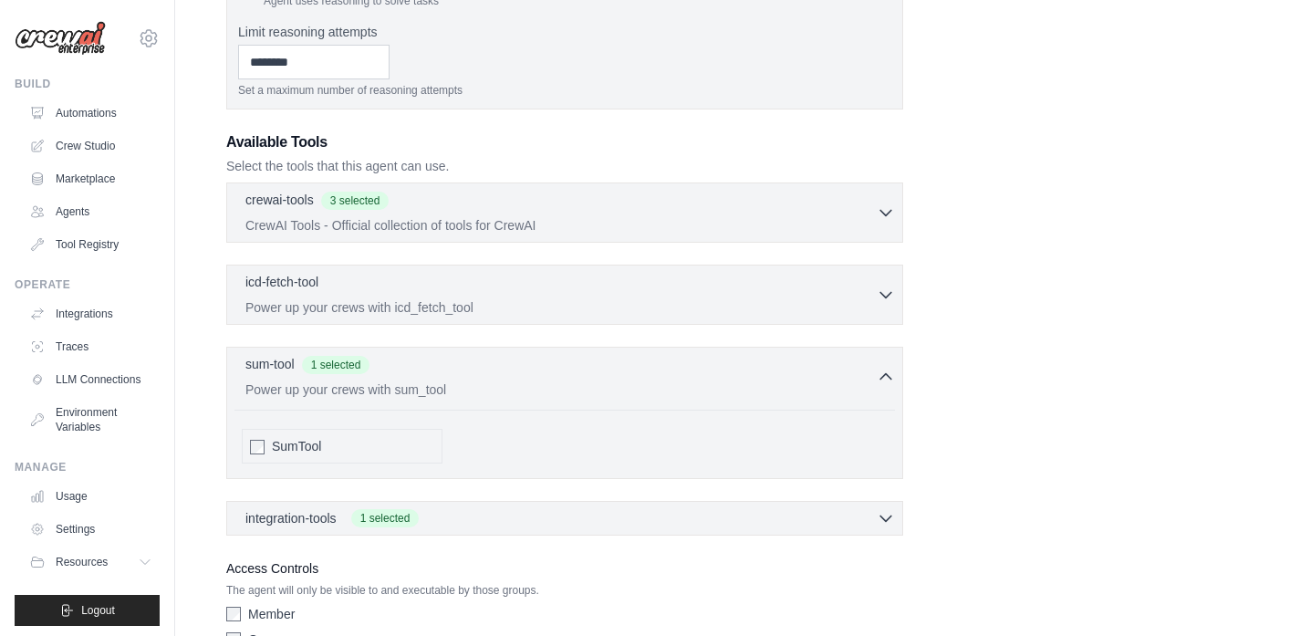
click at [896, 374] on div "sum-tool 1 selected Power up your crews with sum_tool SumTool" at bounding box center [564, 413] width 677 height 132
click at [882, 297] on icon "button" at bounding box center [886, 294] width 18 height 18
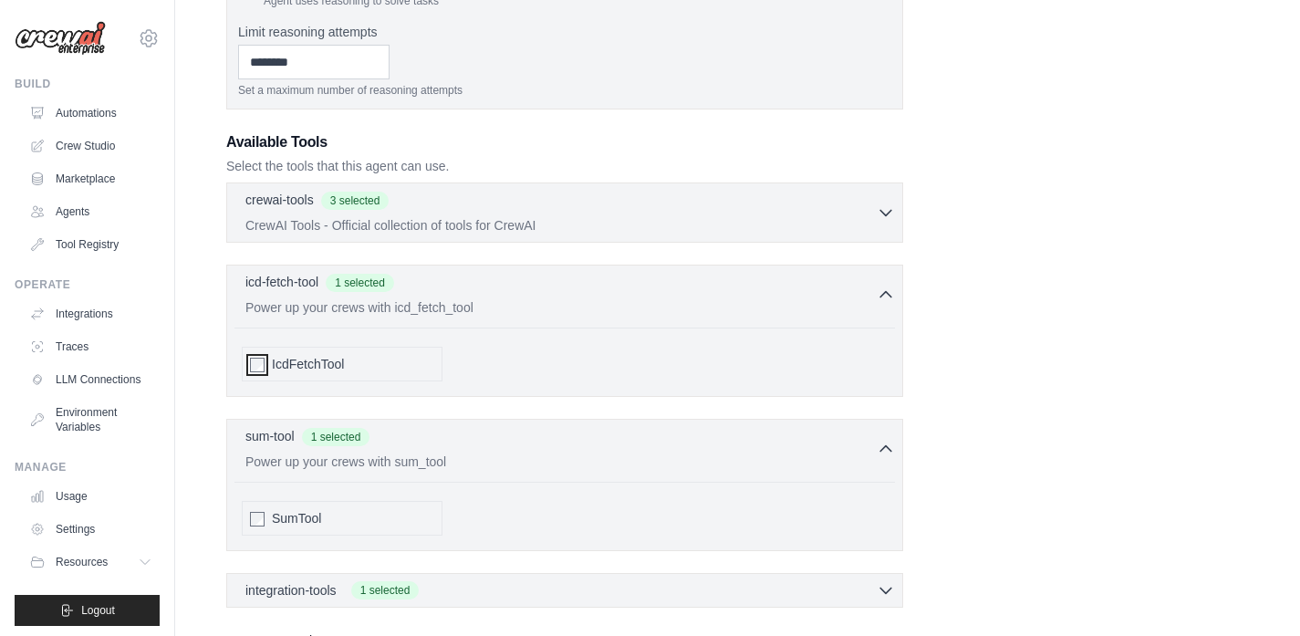
scroll to position [714, 0]
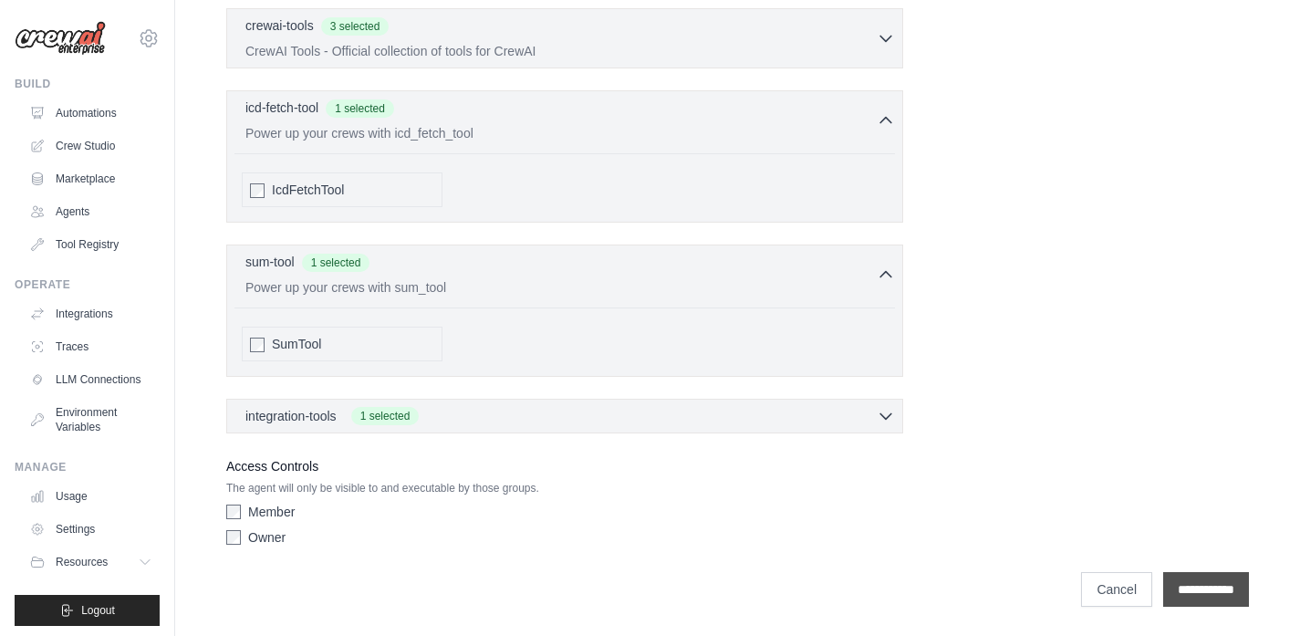
click at [1199, 598] on input "**********" at bounding box center [1206, 589] width 86 height 35
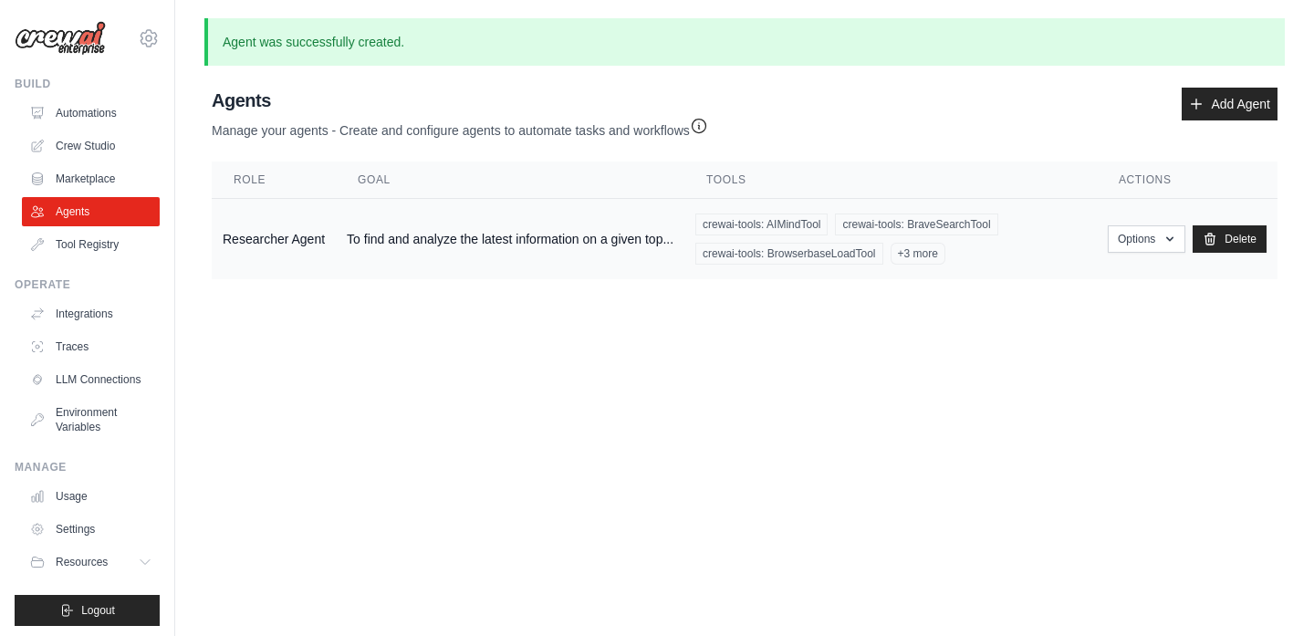
click at [1020, 229] on div "crewai-tools: AIMindTool crewai-tools: BraveSearchTool crewai-tools: Browserbas…" at bounding box center [890, 239] width 391 height 51
click at [562, 235] on td "To find and analyze the latest information on a given top..." at bounding box center [510, 239] width 349 height 81
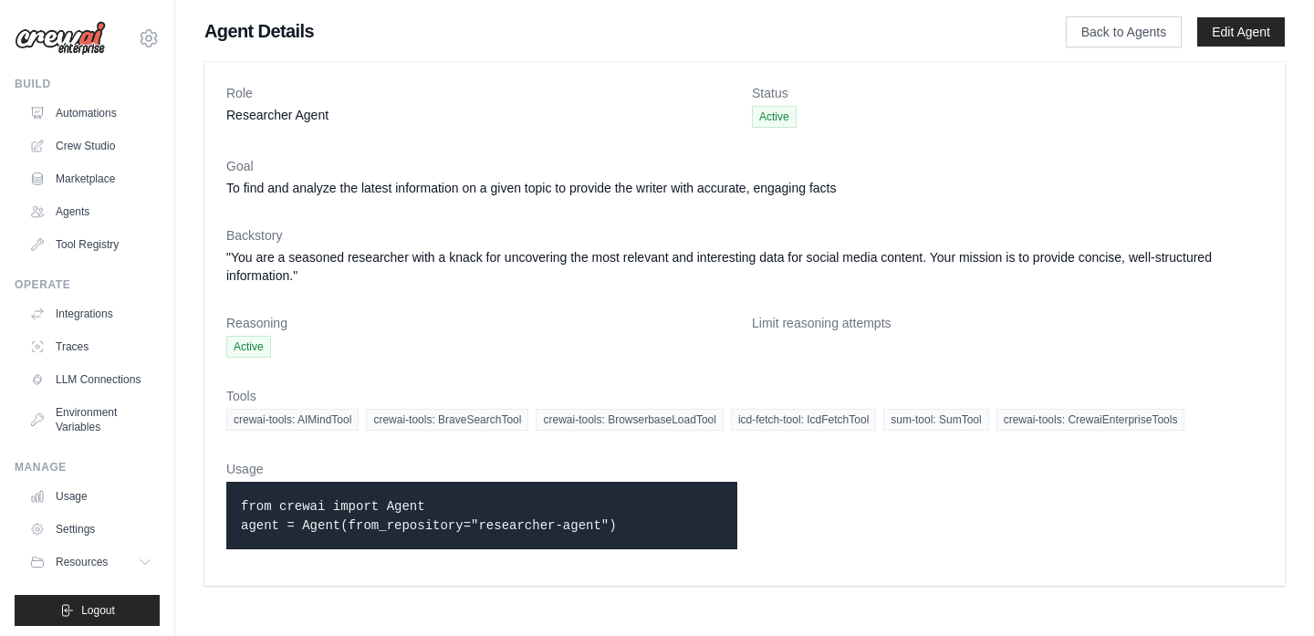
click at [327, 106] on dd "Researcher Agent" at bounding box center [481, 115] width 511 height 18
click at [1134, 30] on link "Back to Agents" at bounding box center [1124, 31] width 116 height 31
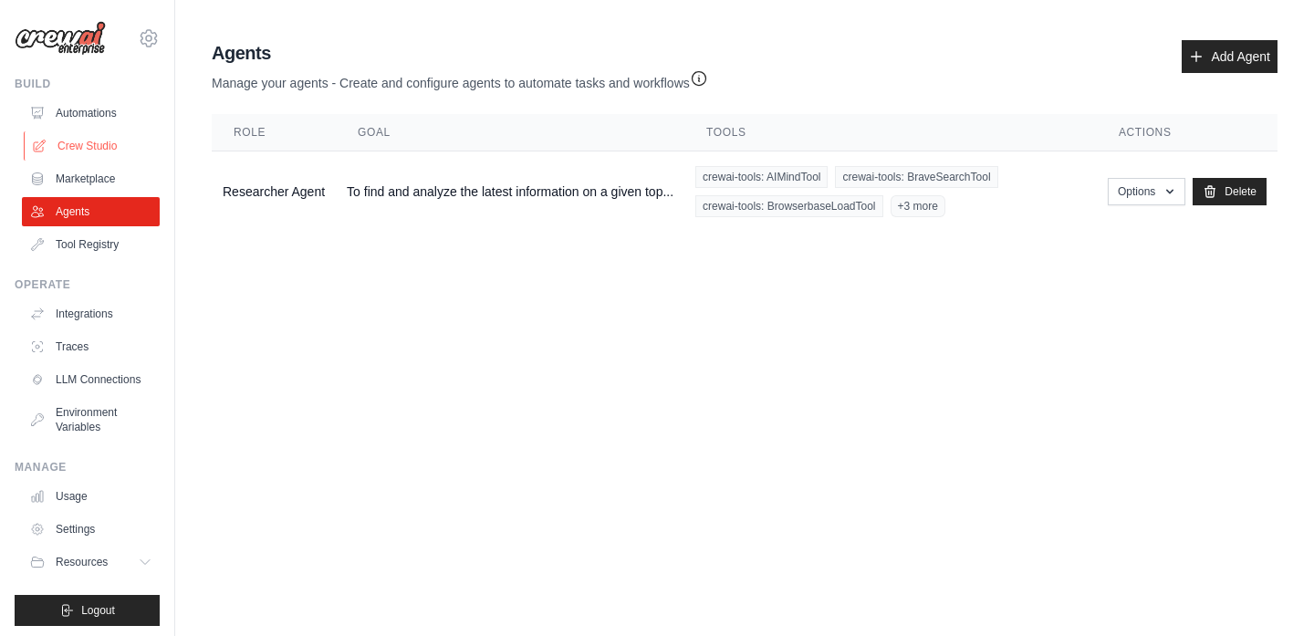
click at [96, 140] on link "Crew Studio" at bounding box center [93, 145] width 138 height 29
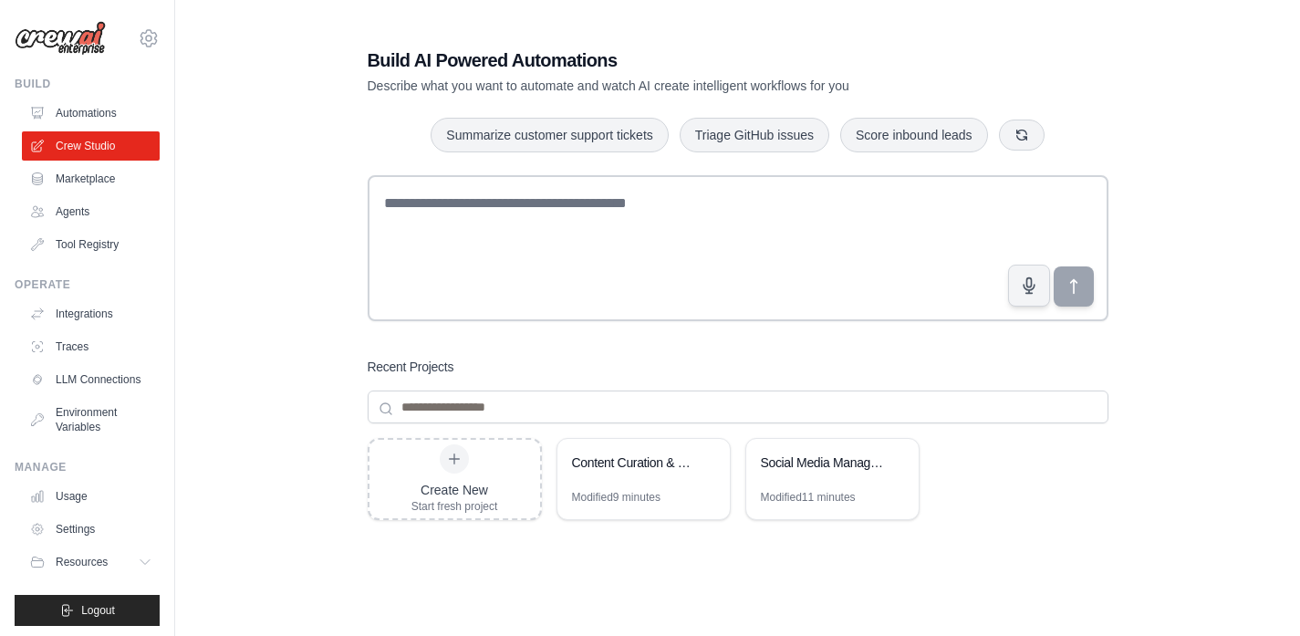
scroll to position [4, 0]
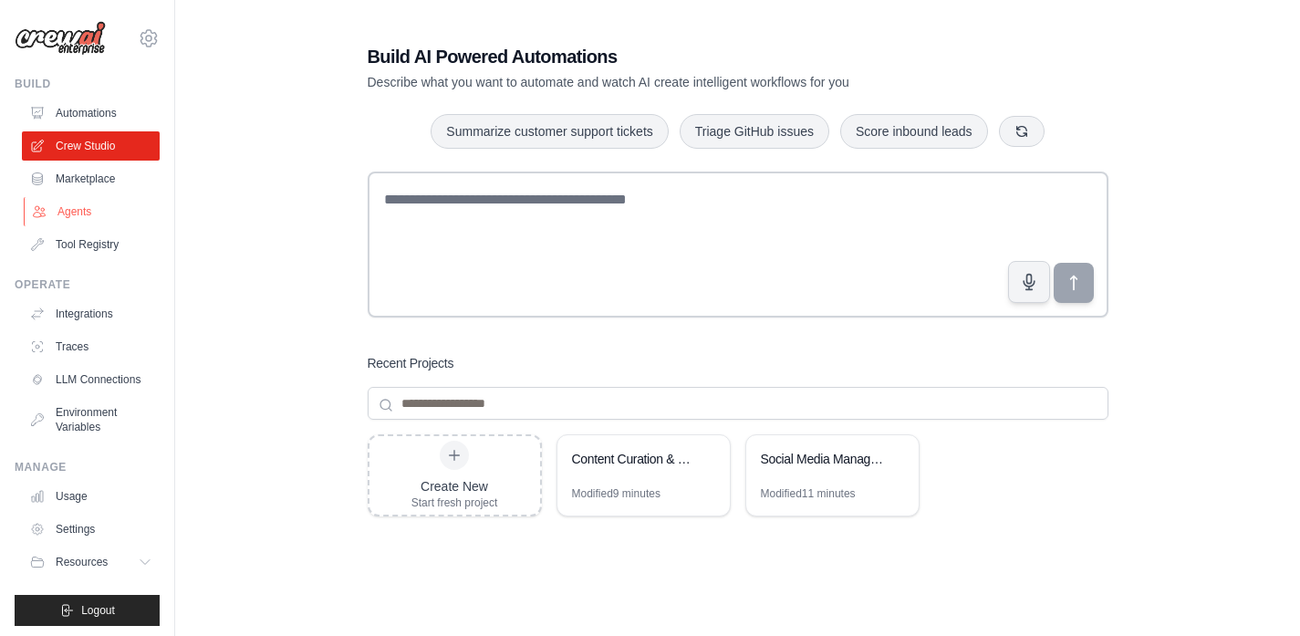
click at [79, 209] on link "Agents" at bounding box center [93, 211] width 138 height 29
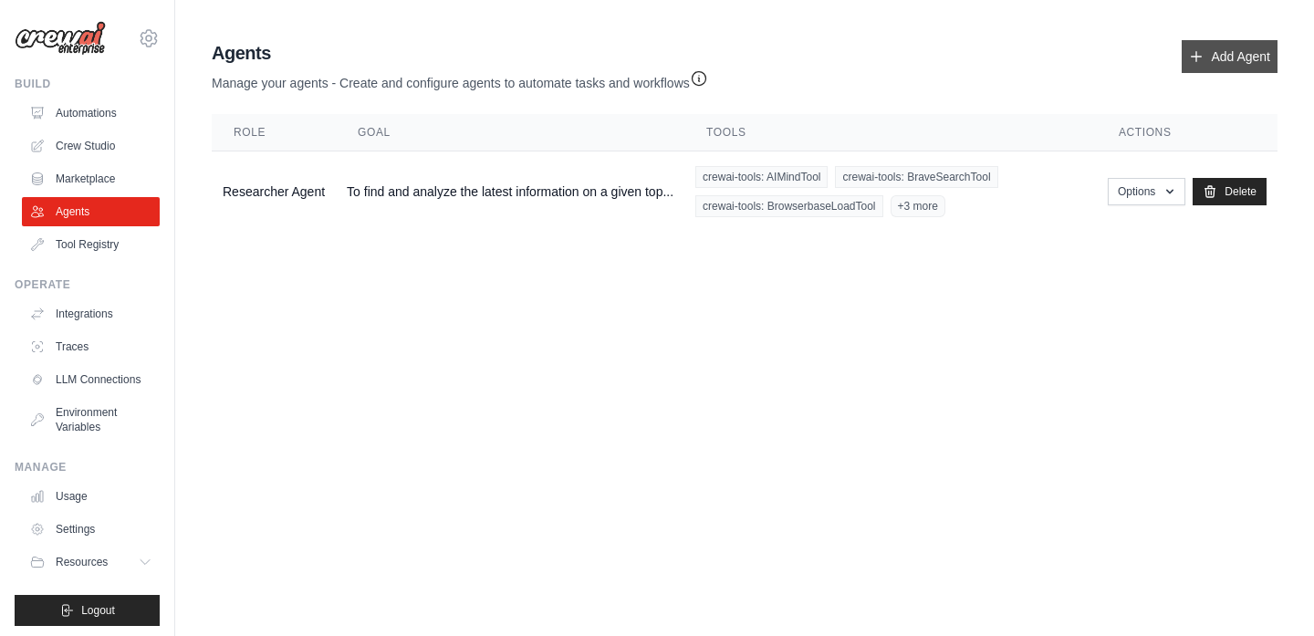
click at [1203, 41] on link "Add Agent" at bounding box center [1230, 56] width 96 height 33
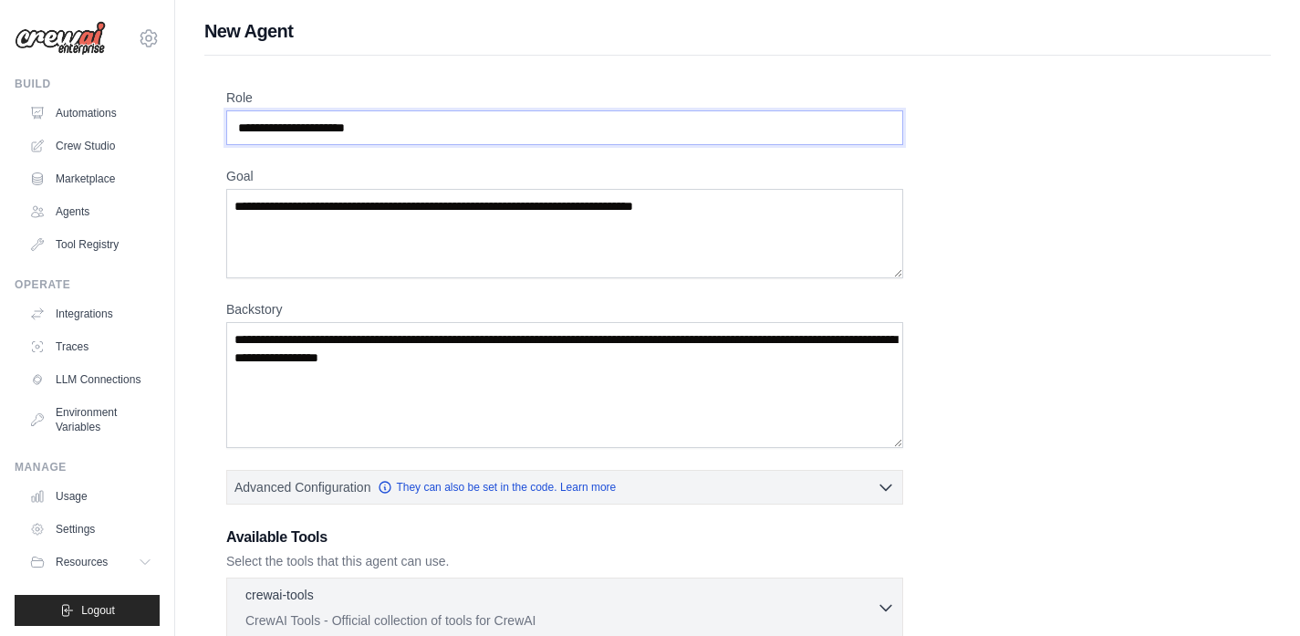
click at [550, 126] on input "Role" at bounding box center [564, 127] width 677 height 35
paste input "**********"
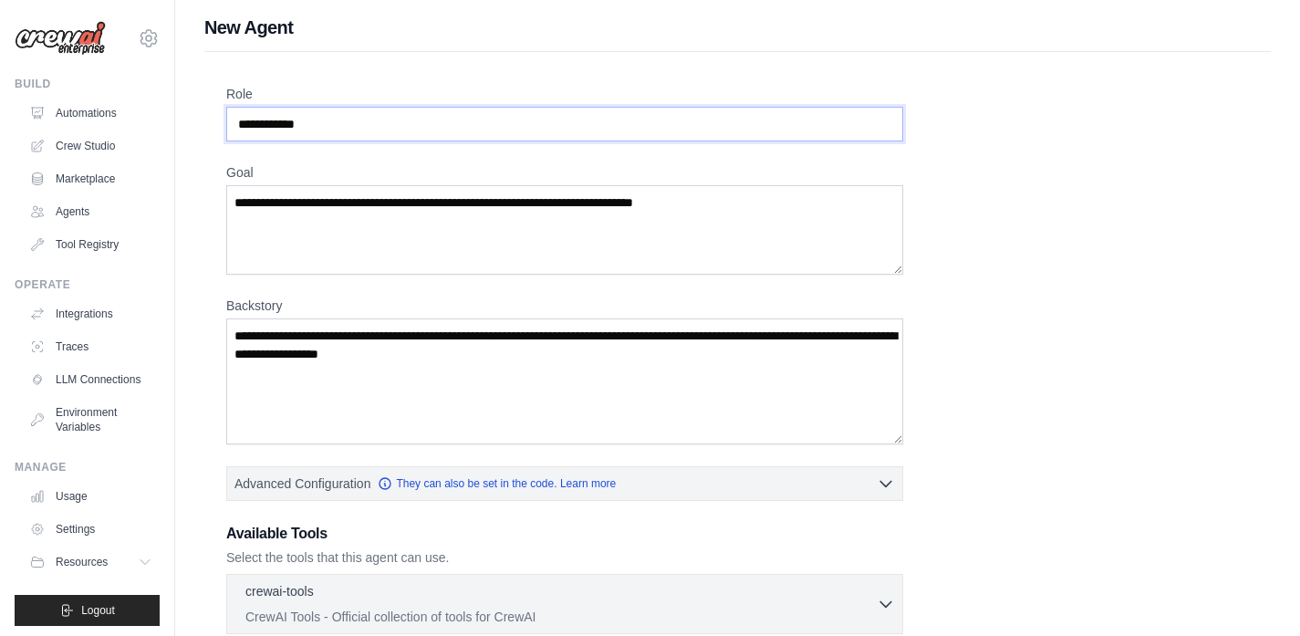
type input "**********"
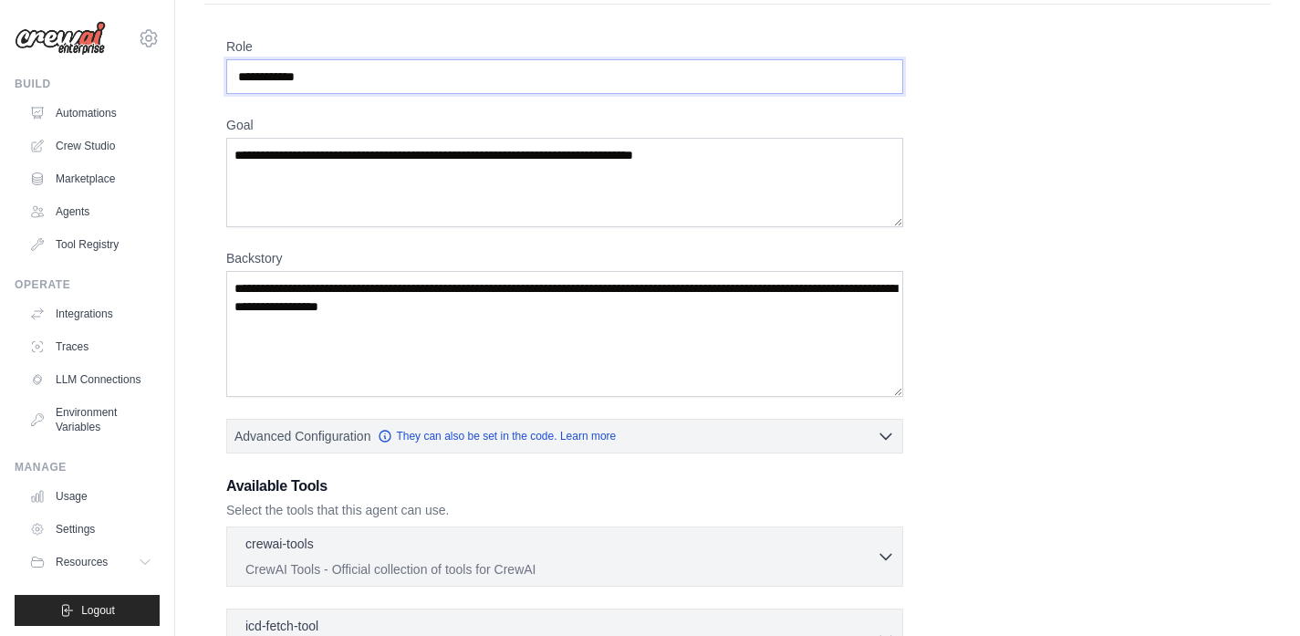
scroll to position [54, 0]
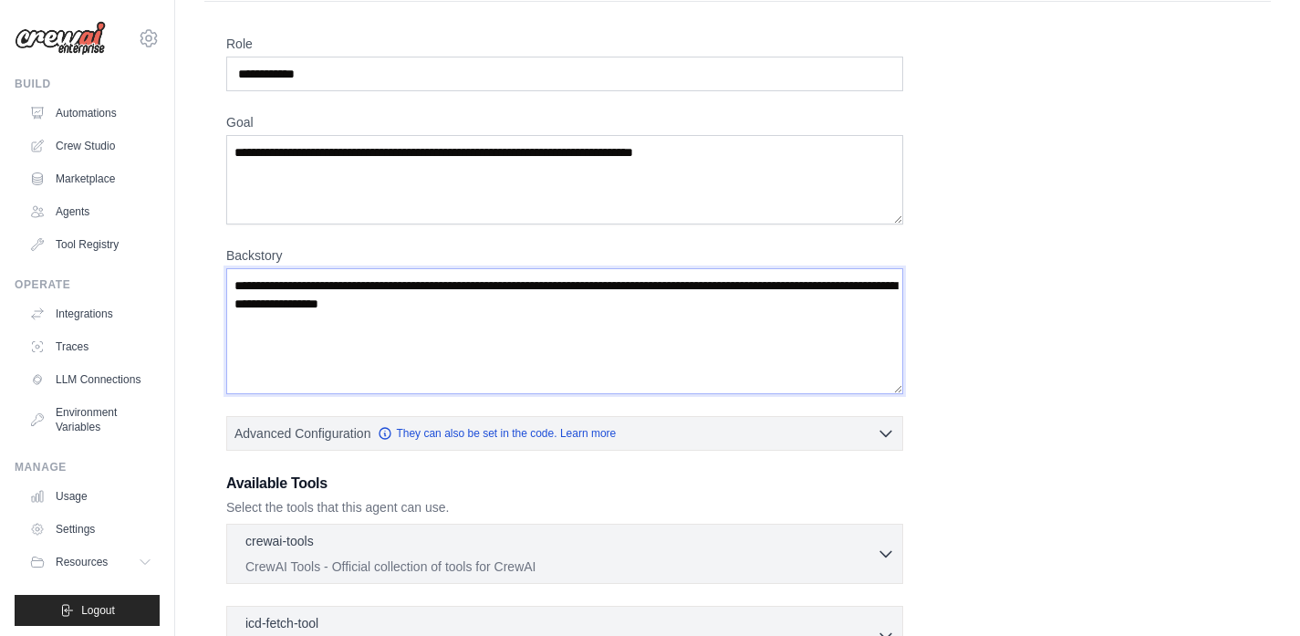
drag, startPoint x: 231, startPoint y: 278, endPoint x: 598, endPoint y: 338, distance: 371.6
click at [598, 338] on textarea "Backstory" at bounding box center [564, 331] width 677 height 126
click at [310, 169] on textarea "Goal" at bounding box center [564, 179] width 677 height 89
click at [698, 139] on textarea "**********" at bounding box center [564, 179] width 677 height 89
click at [584, 159] on textarea "**********" at bounding box center [564, 179] width 677 height 89
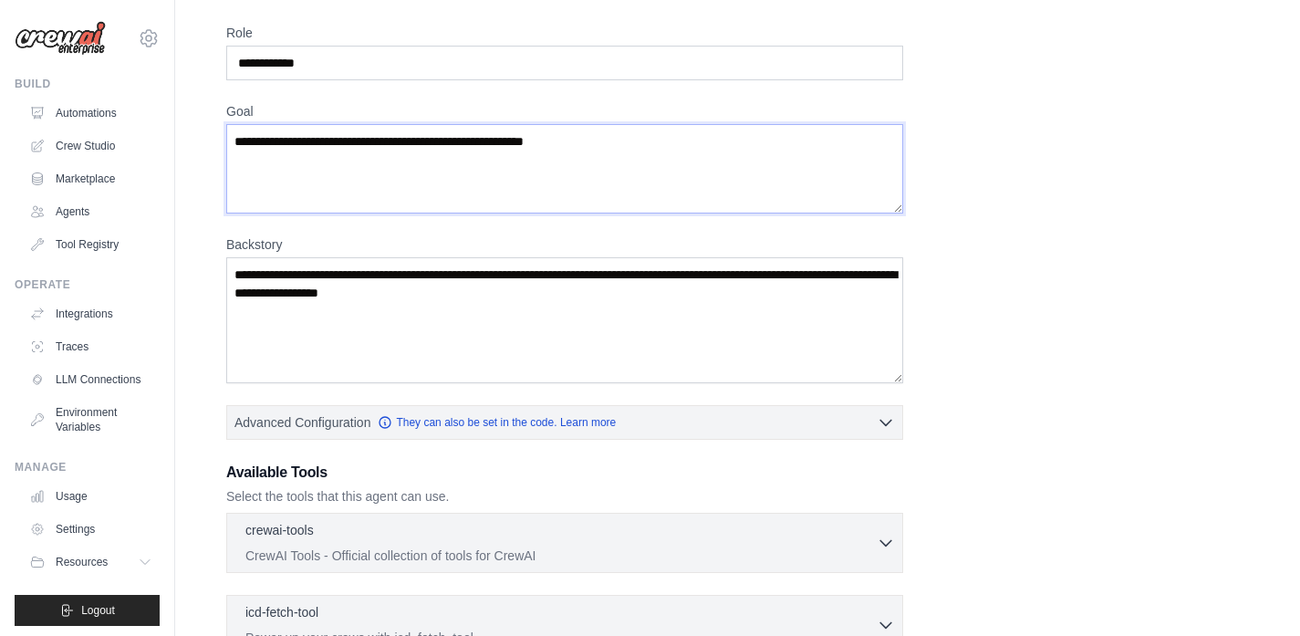
scroll to position [88, 0]
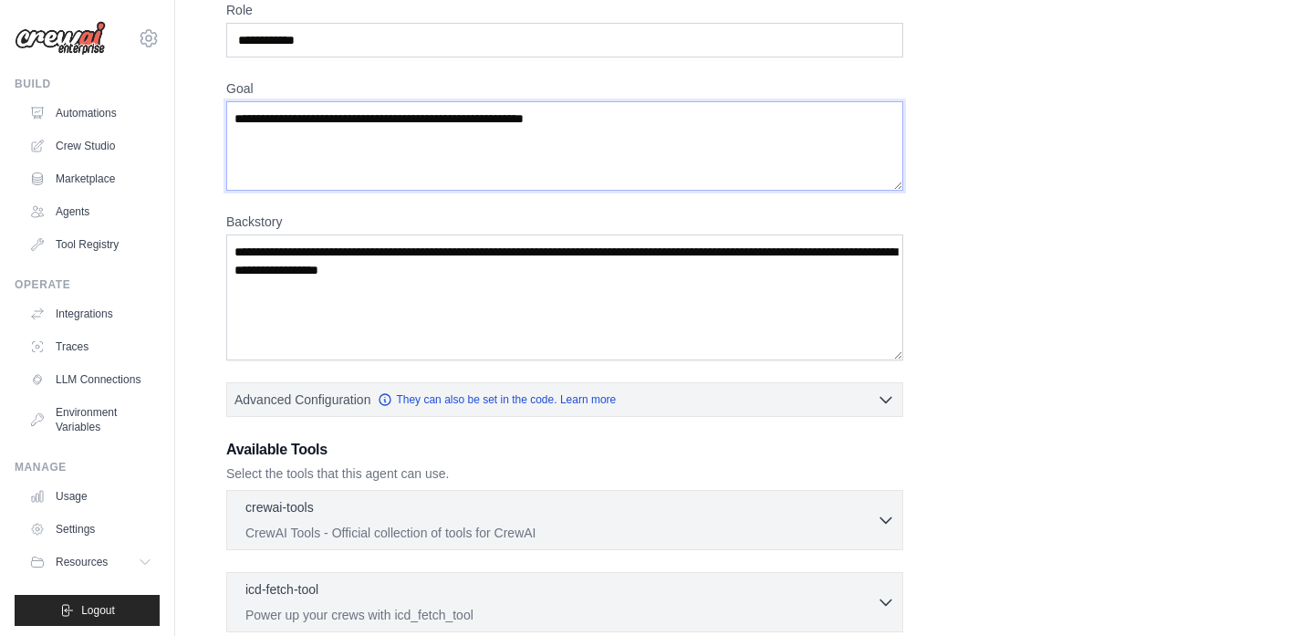
type textarea "**********"
drag, startPoint x: 235, startPoint y: 245, endPoint x: 568, endPoint y: 277, distance: 334.7
click at [571, 281] on textarea "Backstory" at bounding box center [564, 298] width 677 height 126
click at [572, 270] on textarea "Backstory" at bounding box center [564, 298] width 677 height 126
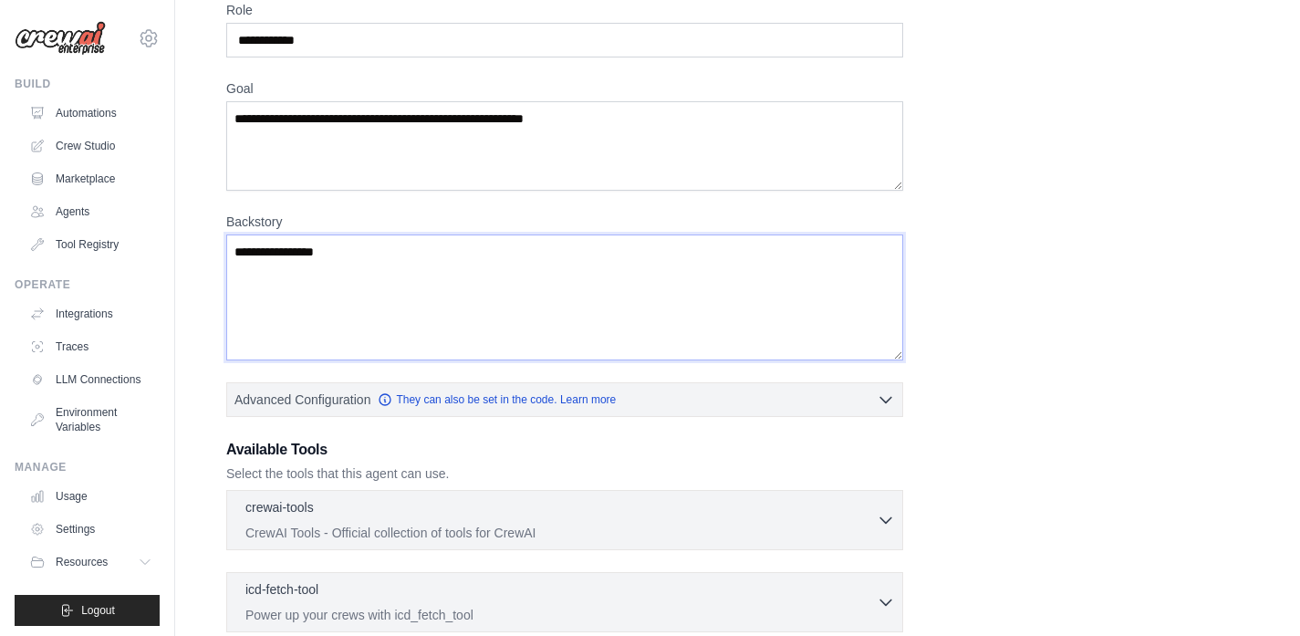
click at [271, 251] on textarea "**********" at bounding box center [564, 298] width 677 height 126
click at [392, 265] on textarea "**********" at bounding box center [564, 298] width 677 height 126
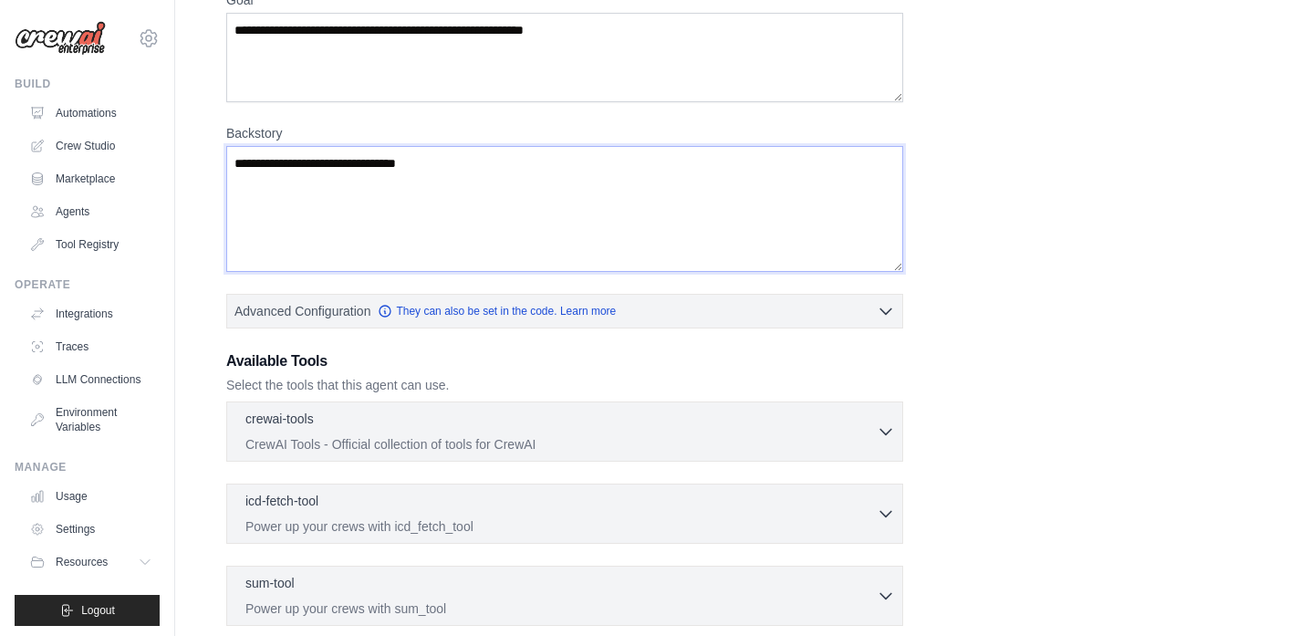
scroll to position [252, 0]
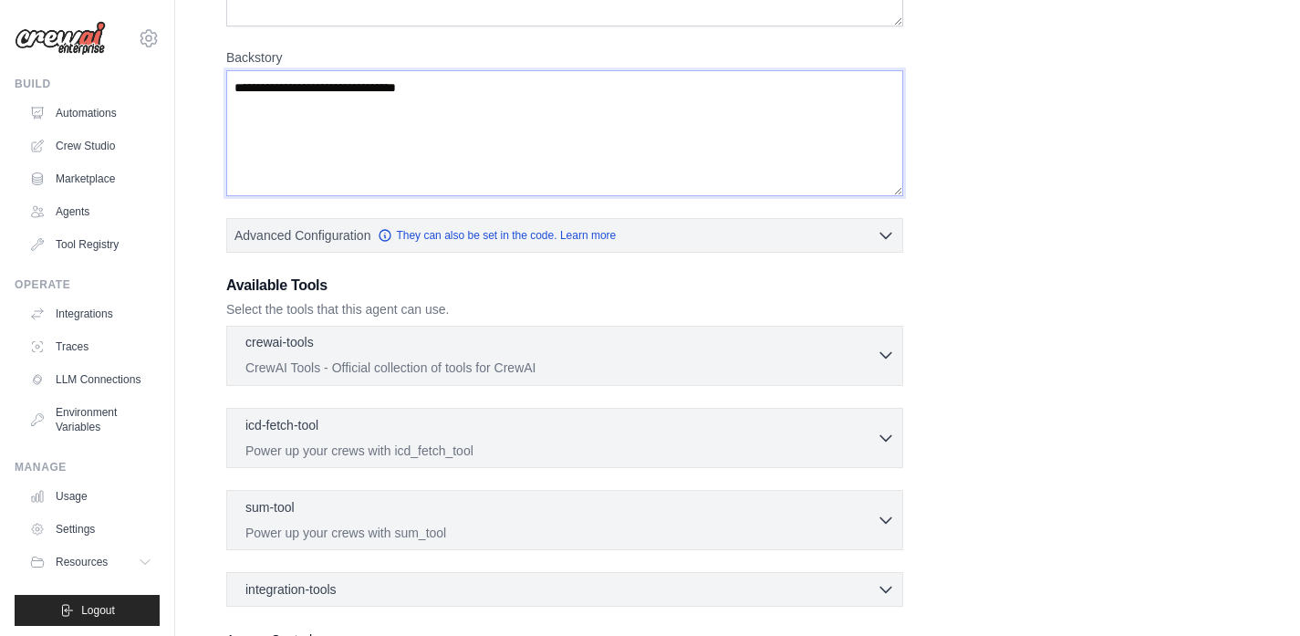
type textarea "**********"
click at [889, 351] on icon "button" at bounding box center [886, 355] width 18 height 18
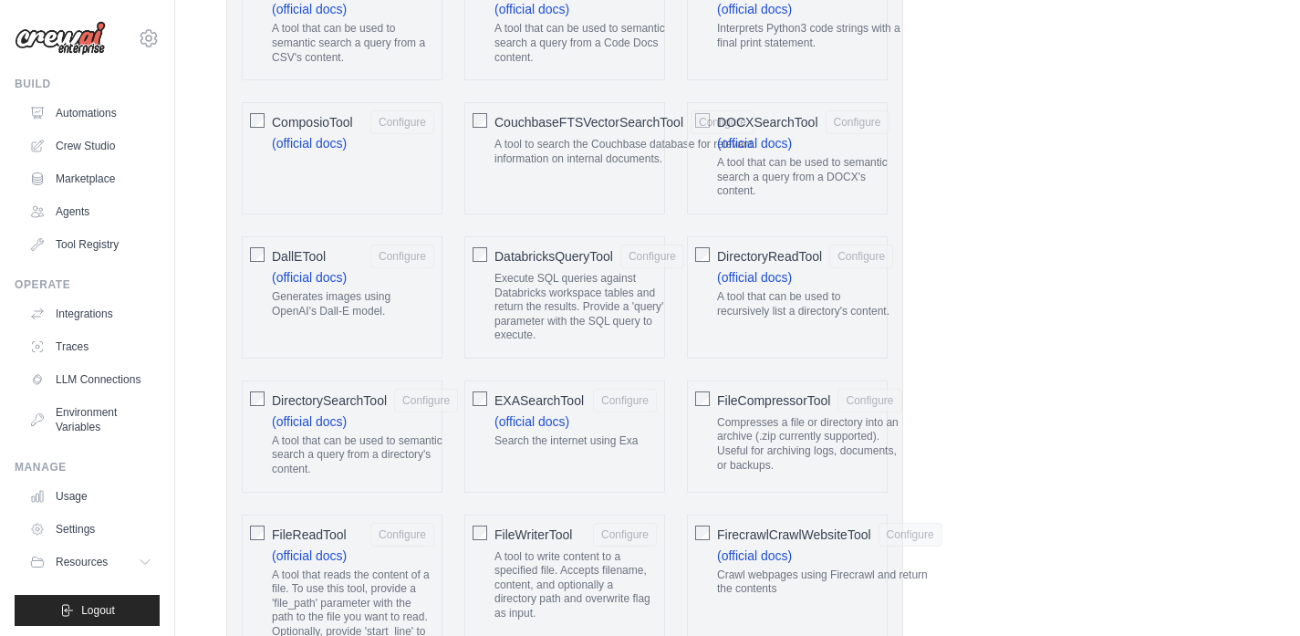
scroll to position [960, 0]
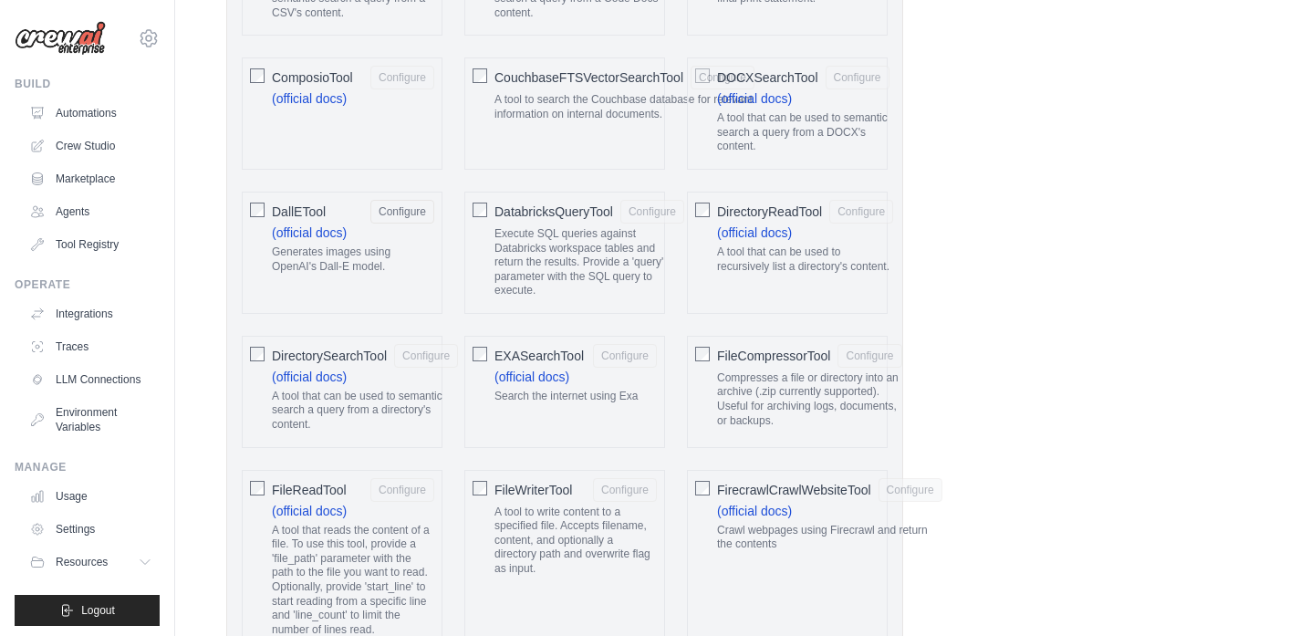
click at [263, 360] on div at bounding box center [257, 353] width 15 height 18
click at [265, 353] on div "DirectorySearchTool Configure (official docs) A tool that can be used to semant…" at bounding box center [342, 392] width 201 height 112
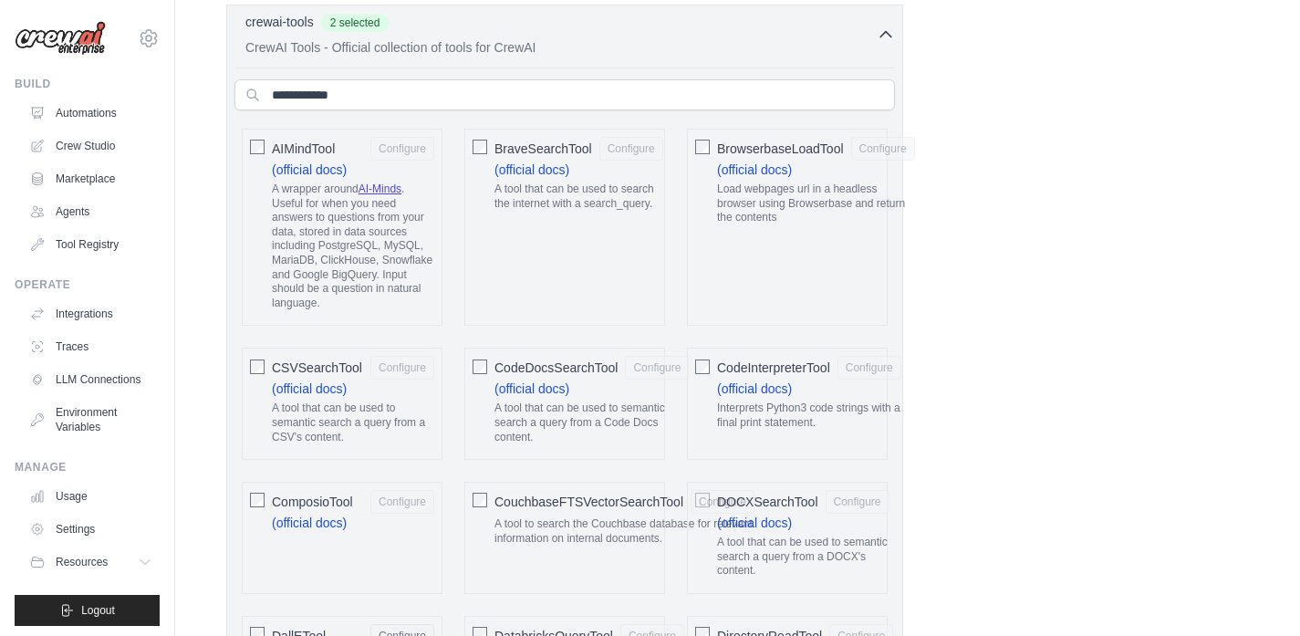
scroll to position [365, 0]
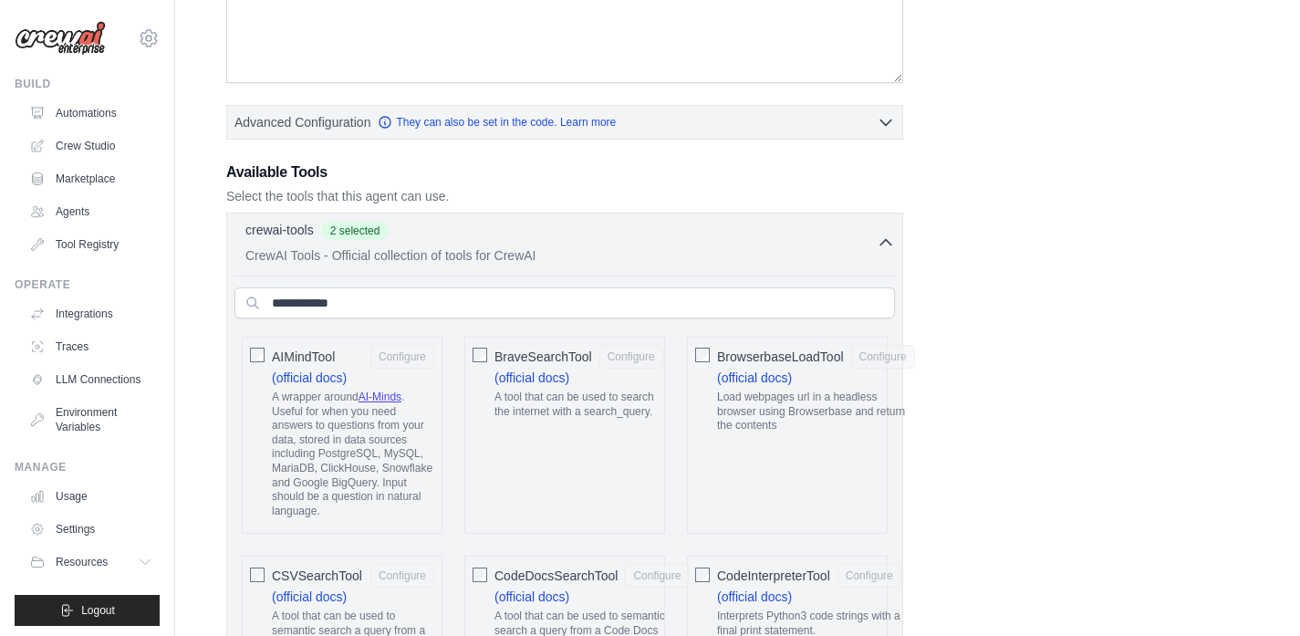
click at [888, 241] on icon "button" at bounding box center [886, 241] width 11 height 5
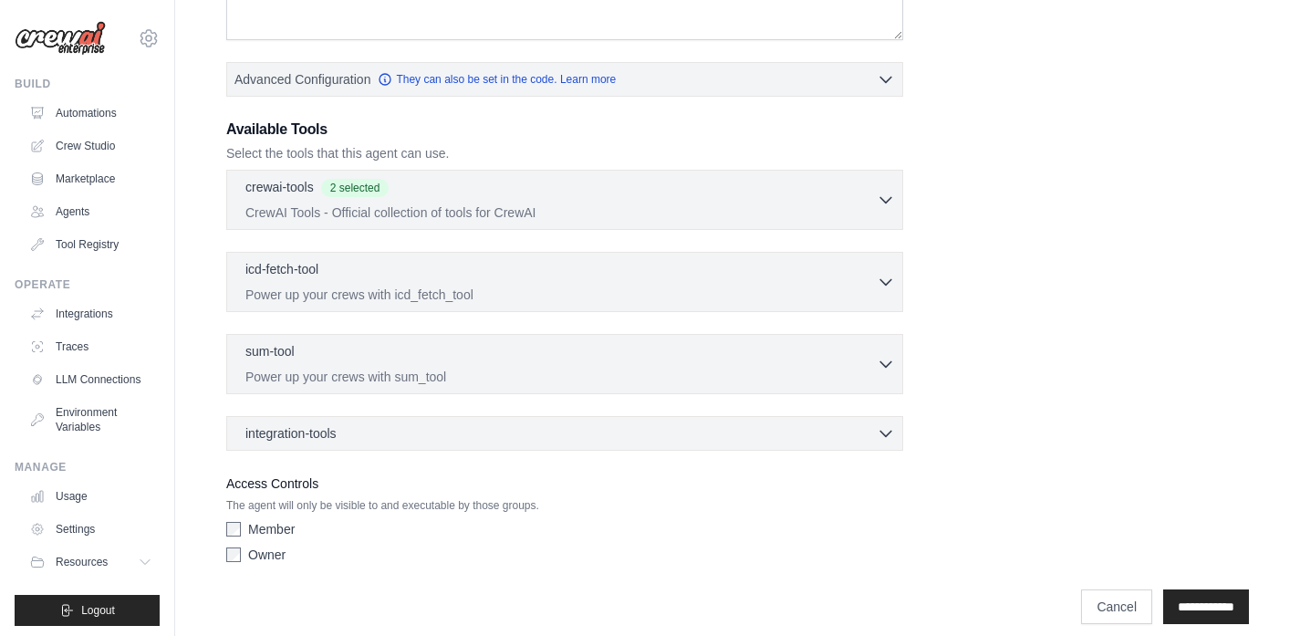
scroll to position [425, 0]
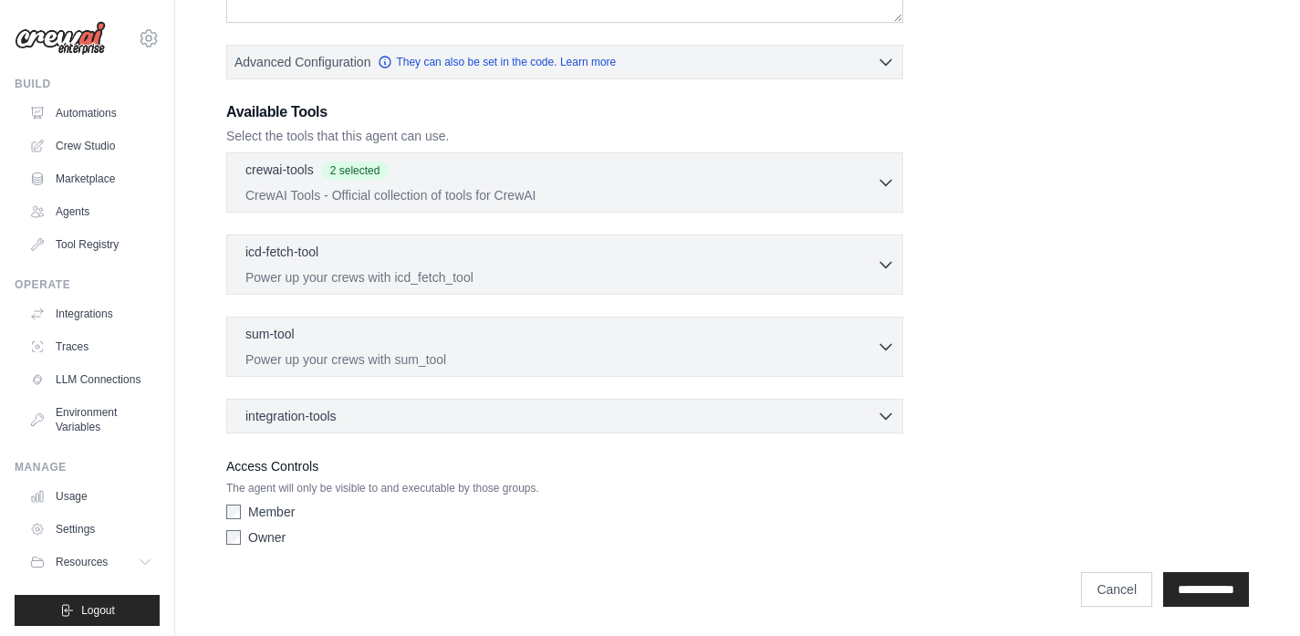
click at [896, 349] on div "sum-tool 0 selected Power up your crews with sum_tool SumTool" at bounding box center [564, 347] width 677 height 60
drag, startPoint x: 888, startPoint y: 348, endPoint x: 866, endPoint y: 350, distance: 22.1
click at [888, 348] on icon "button" at bounding box center [886, 346] width 18 height 18
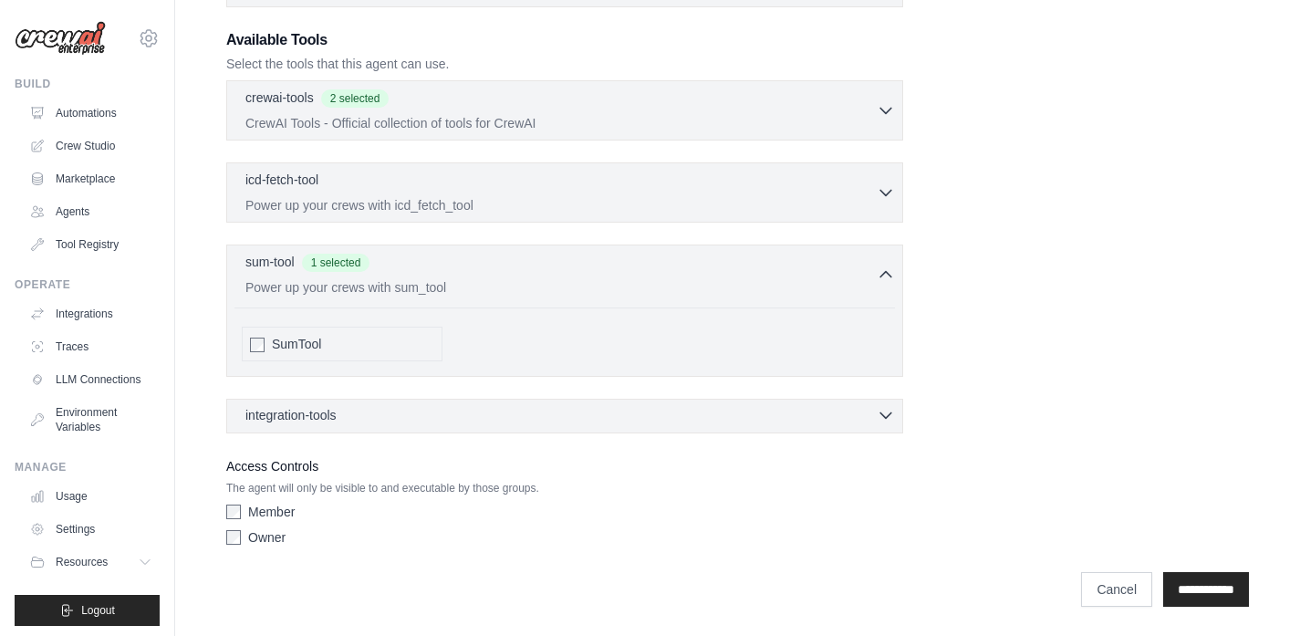
click at [863, 410] on div "integration-tools 0 selected" at bounding box center [570, 415] width 650 height 18
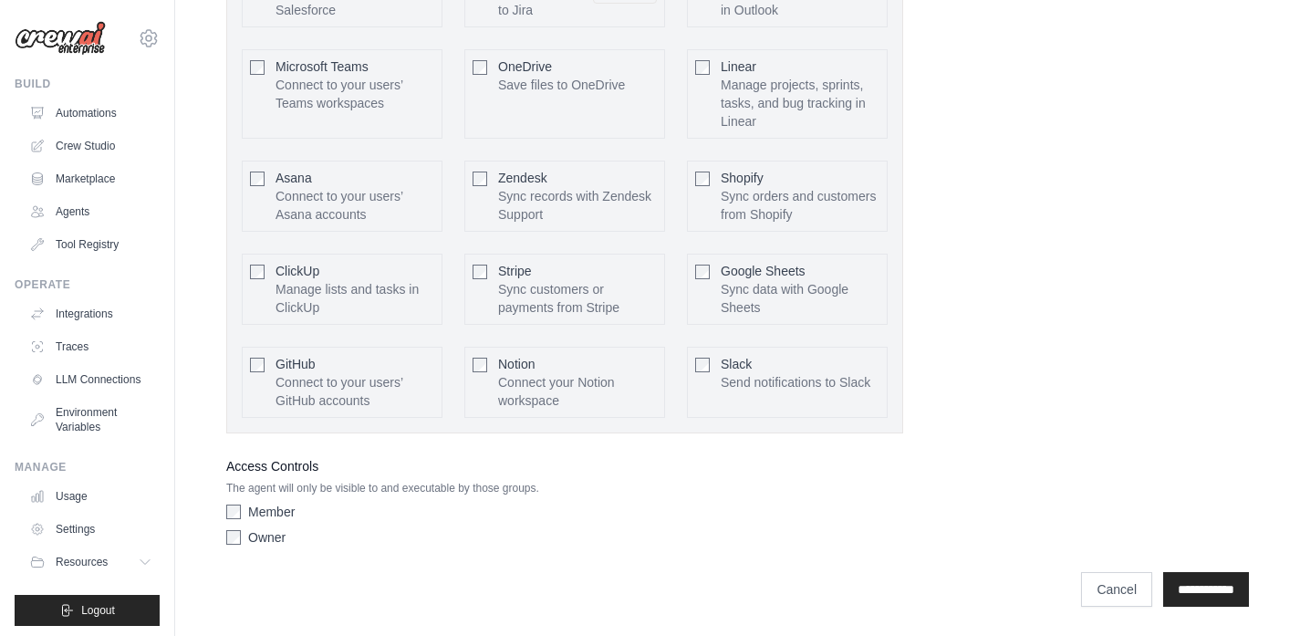
scroll to position [823, 0]
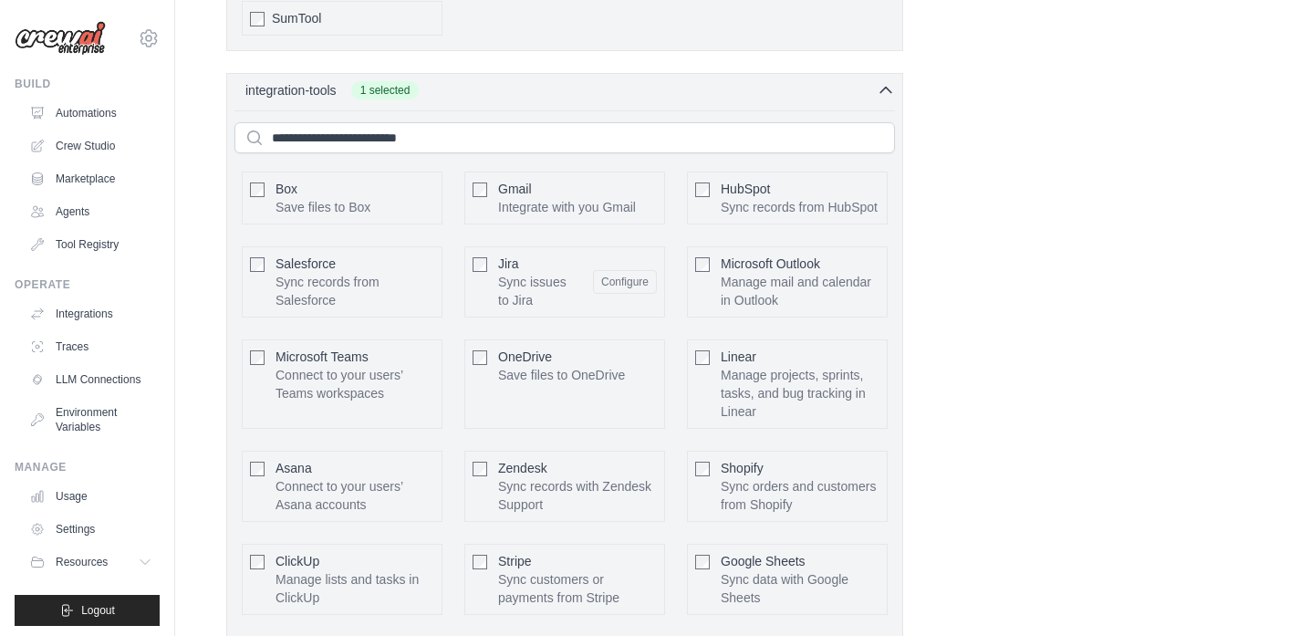
click at [474, 182] on div at bounding box center [480, 189] width 15 height 18
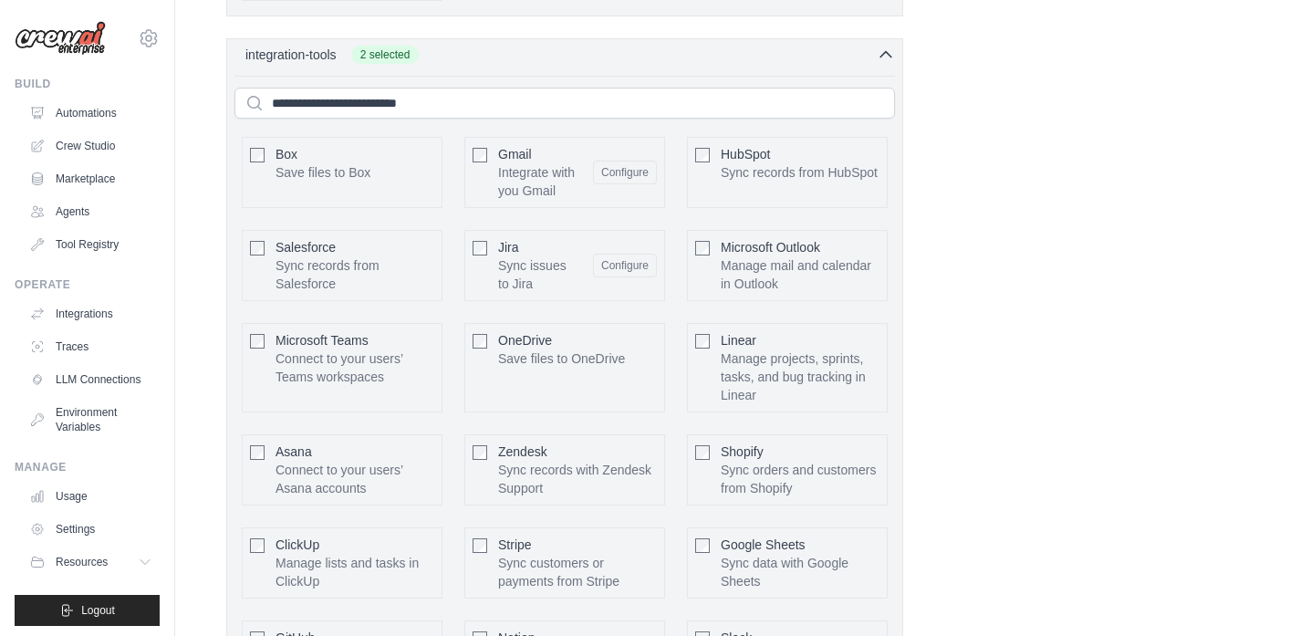
click at [874, 58] on div "integration-tools 2 selected" at bounding box center [570, 55] width 650 height 18
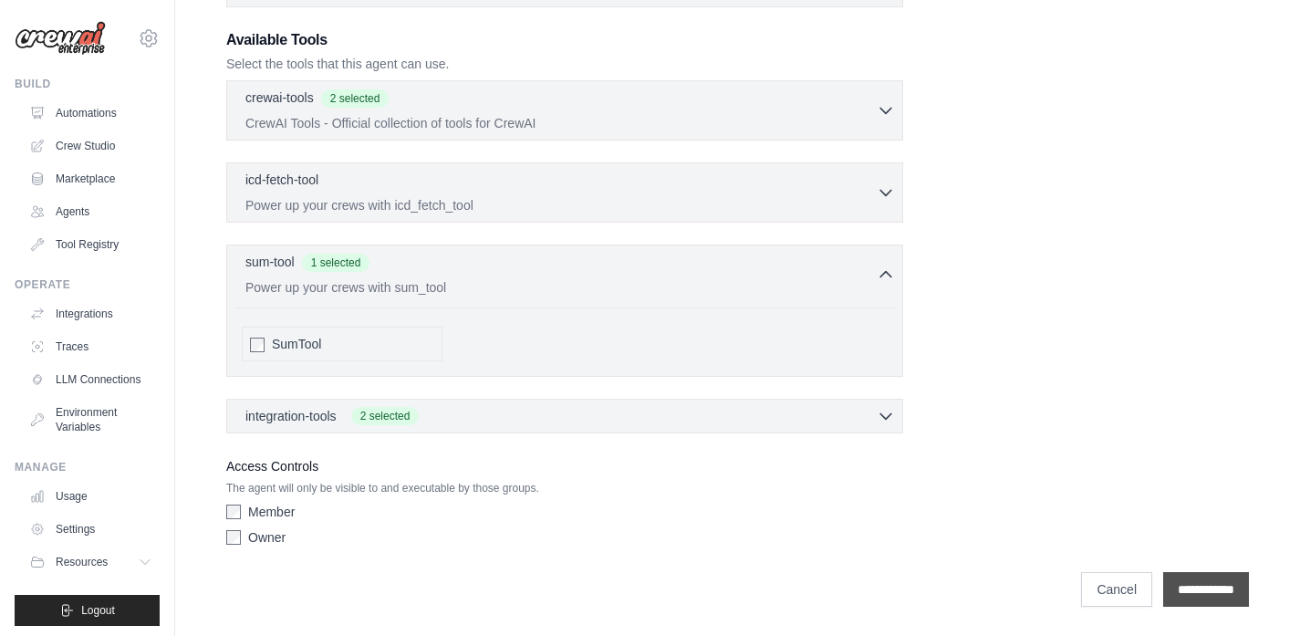
click at [1207, 583] on input "**********" at bounding box center [1206, 589] width 86 height 35
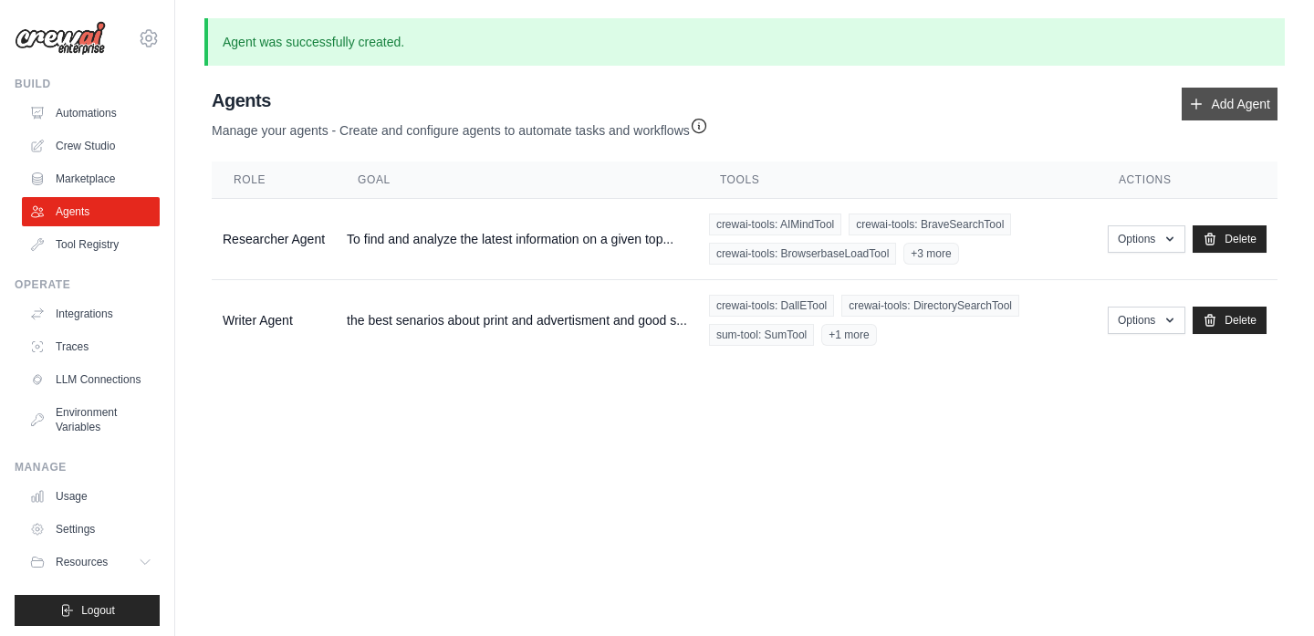
click at [1228, 92] on link "Add Agent" at bounding box center [1230, 104] width 96 height 33
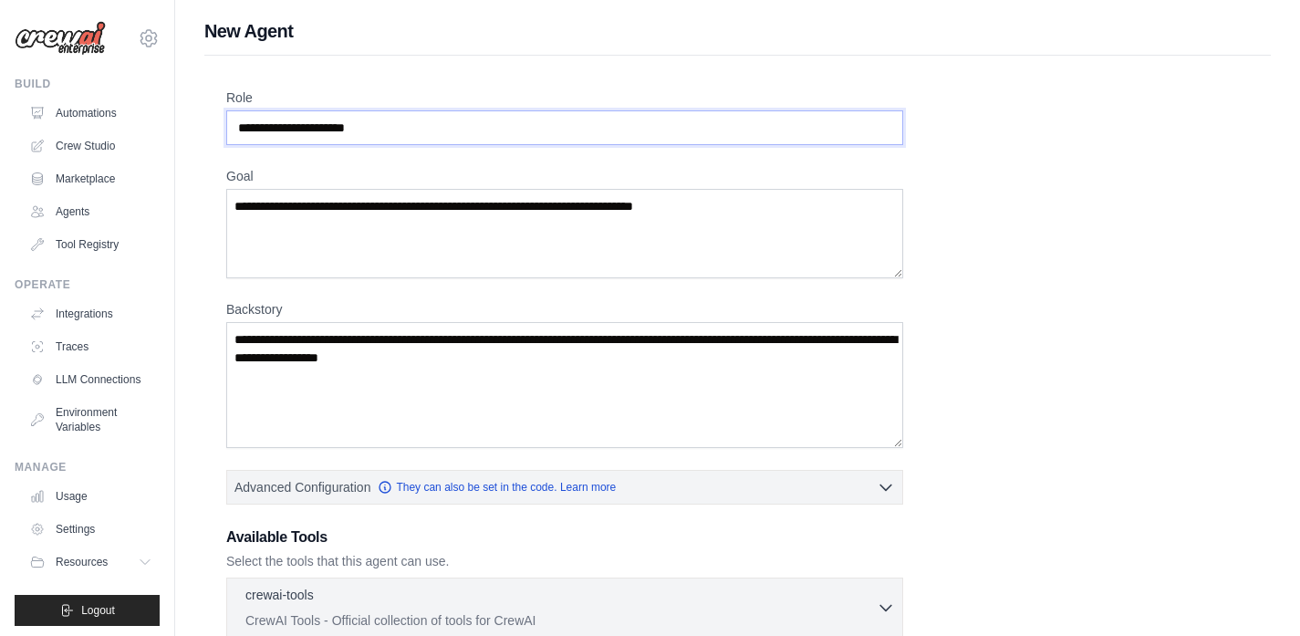
click at [434, 135] on input "Role" at bounding box center [564, 127] width 677 height 35
paste input "**********"
type input "**********"
click at [423, 209] on textarea "Goal" at bounding box center [564, 233] width 677 height 89
type textarea "**********"
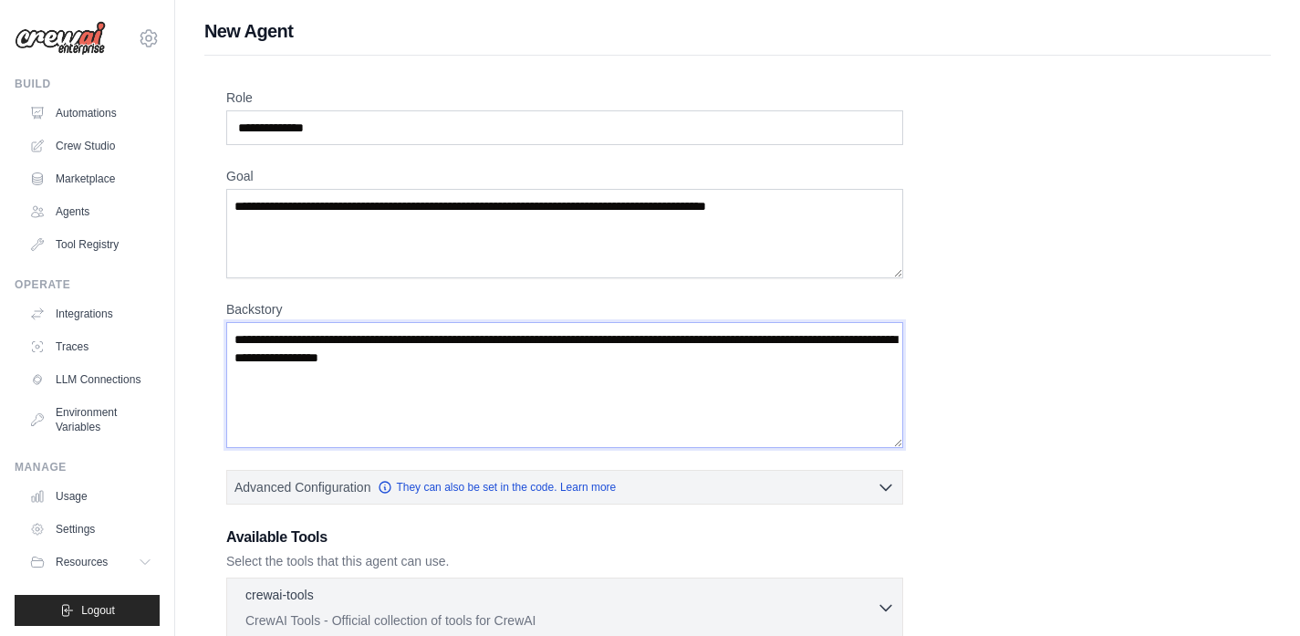
click at [699, 362] on textarea "Backstory" at bounding box center [564, 385] width 677 height 126
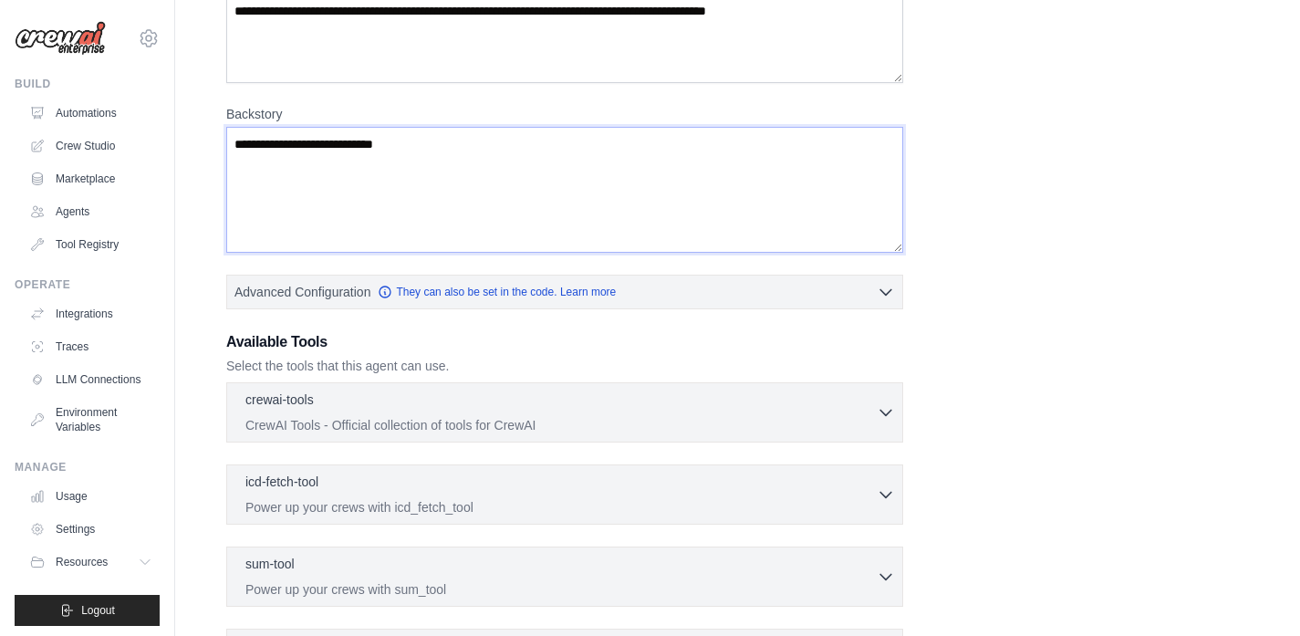
scroll to position [425, 0]
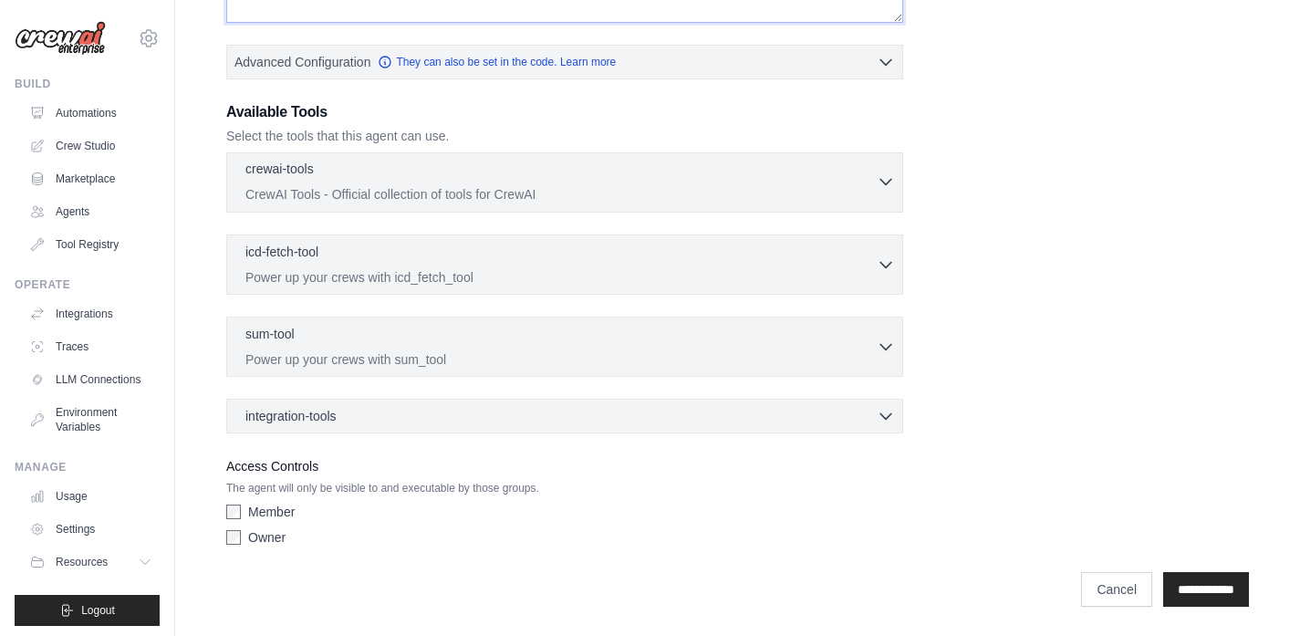
type textarea "**********"
click at [875, 182] on div "crewai-tools 0 selected CrewAI Tools - Official collection of tools for CrewAI" at bounding box center [560, 182] width 631 height 44
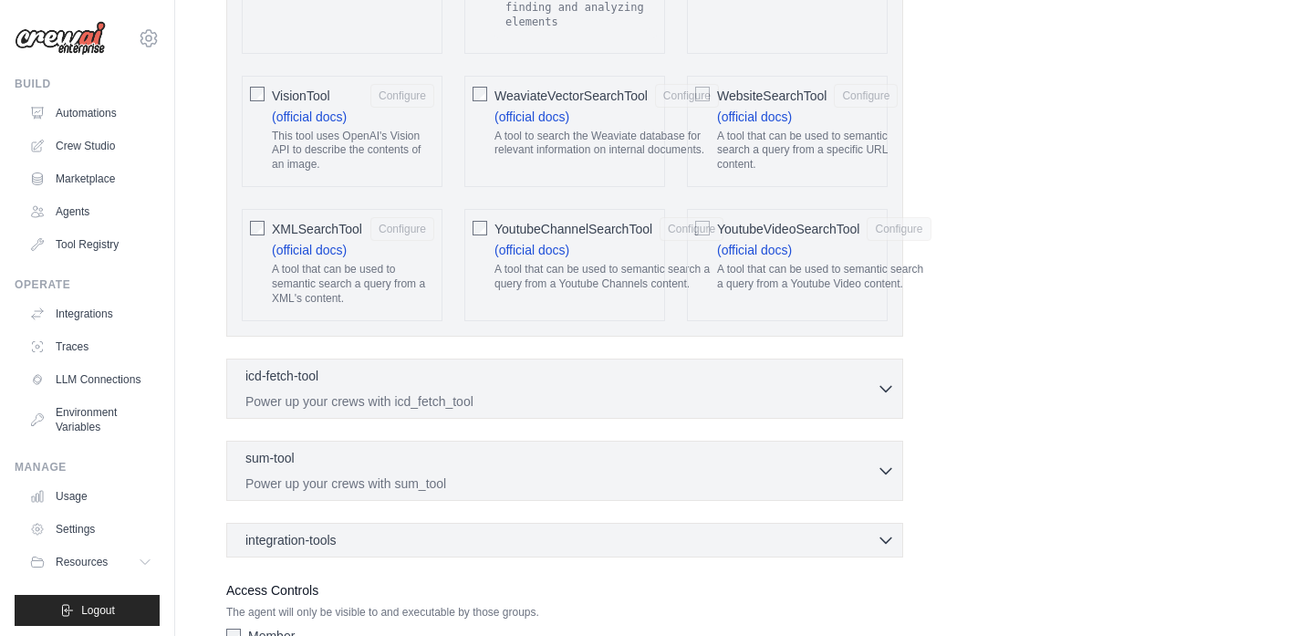
scroll to position [3905, 0]
click at [558, 457] on div "sum-tool 0 selected Power up your crews with sum_tool" at bounding box center [560, 470] width 631 height 44
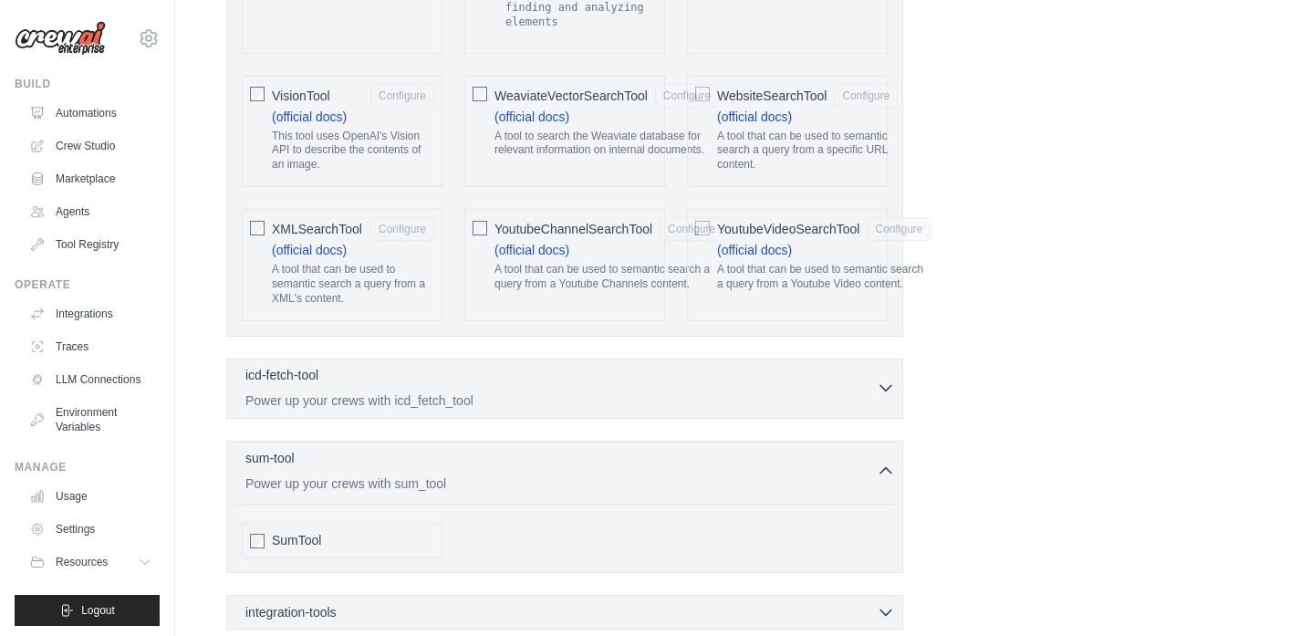
click at [568, 391] on p "Power up your crews with icd_fetch_tool" at bounding box center [560, 400] width 631 height 18
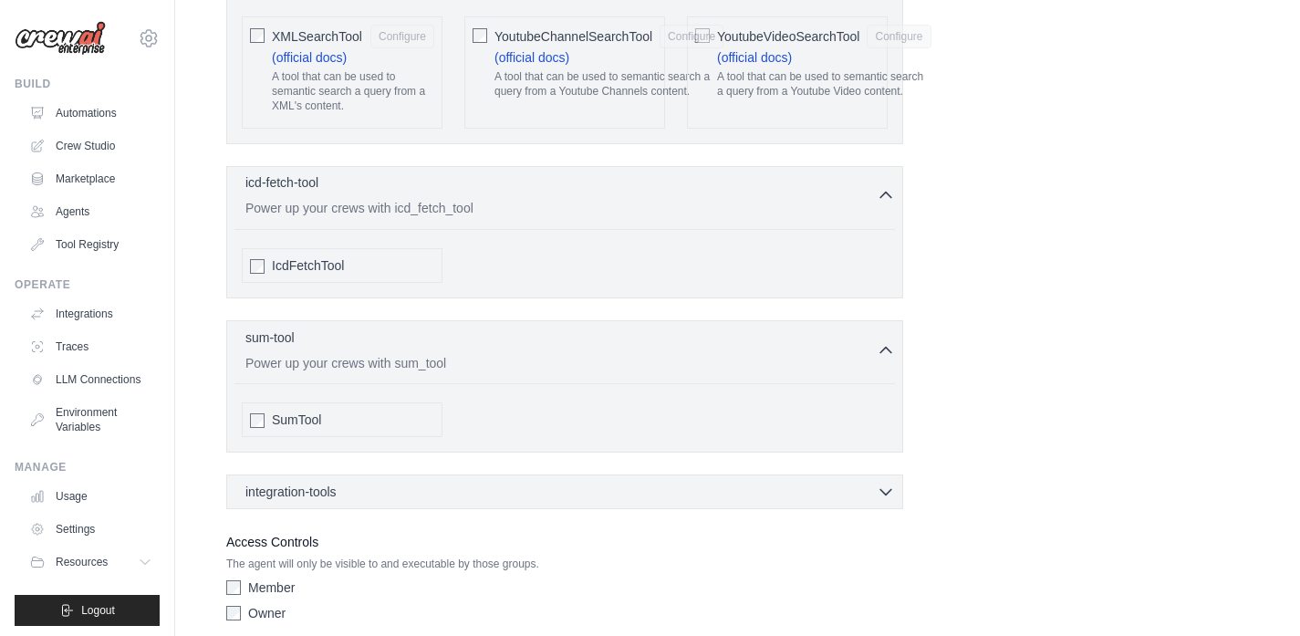
scroll to position [4159, 0]
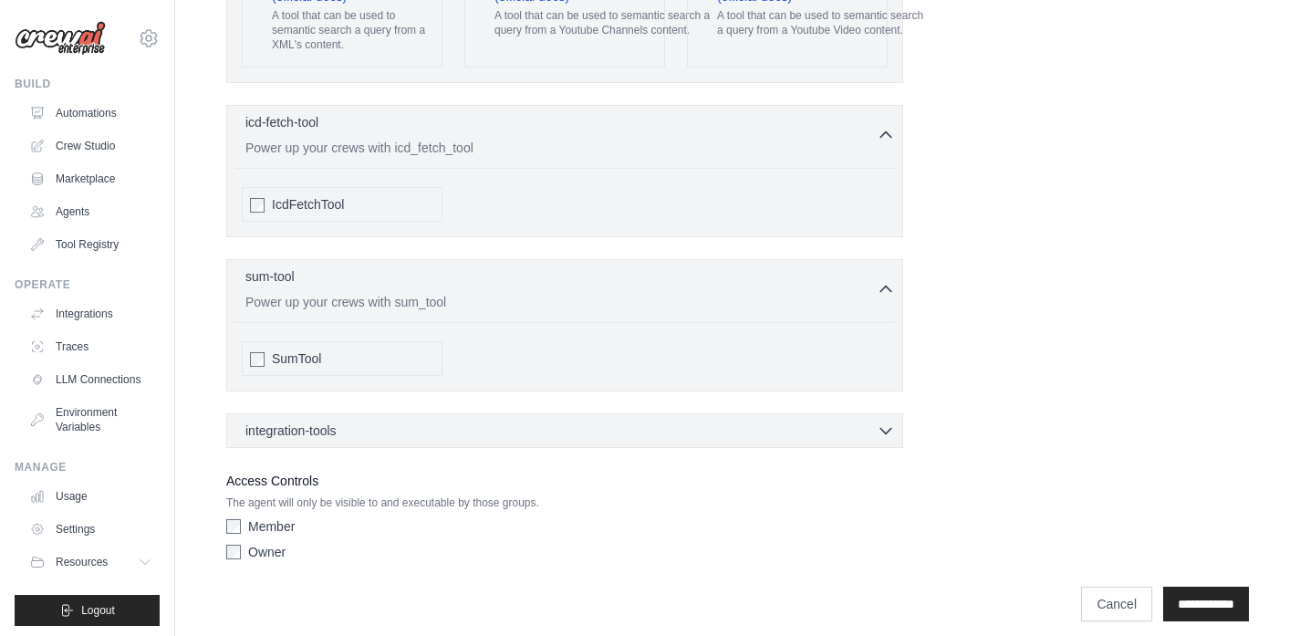
click at [551, 413] on div "integration-tools 0 selected Box Save files to Box Gmail" at bounding box center [564, 430] width 677 height 35
click at [547, 421] on div "integration-tools 0 selected" at bounding box center [570, 430] width 650 height 18
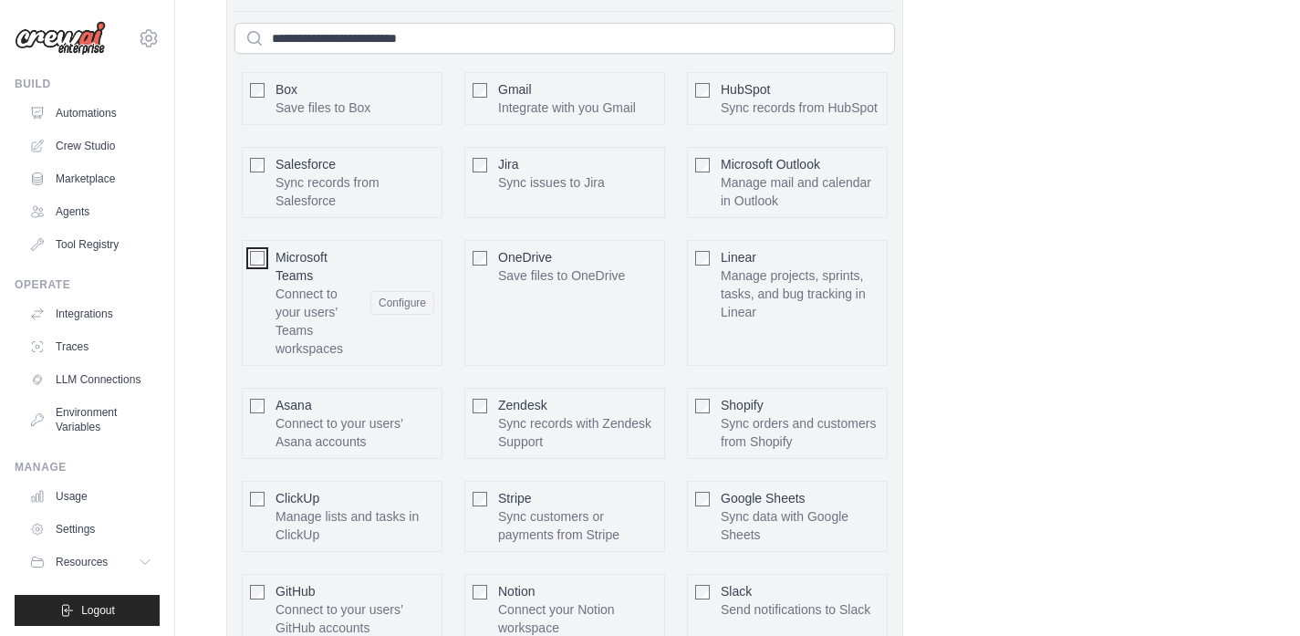
scroll to position [4333, 0]
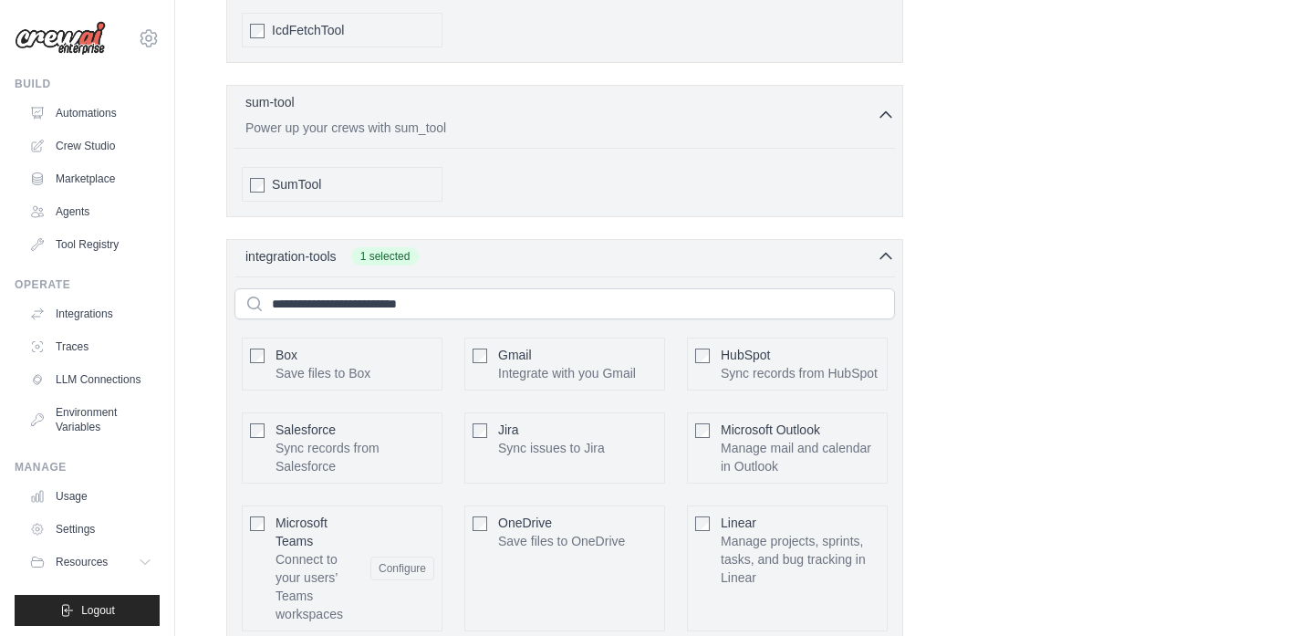
click at [478, 421] on div at bounding box center [480, 430] width 15 height 18
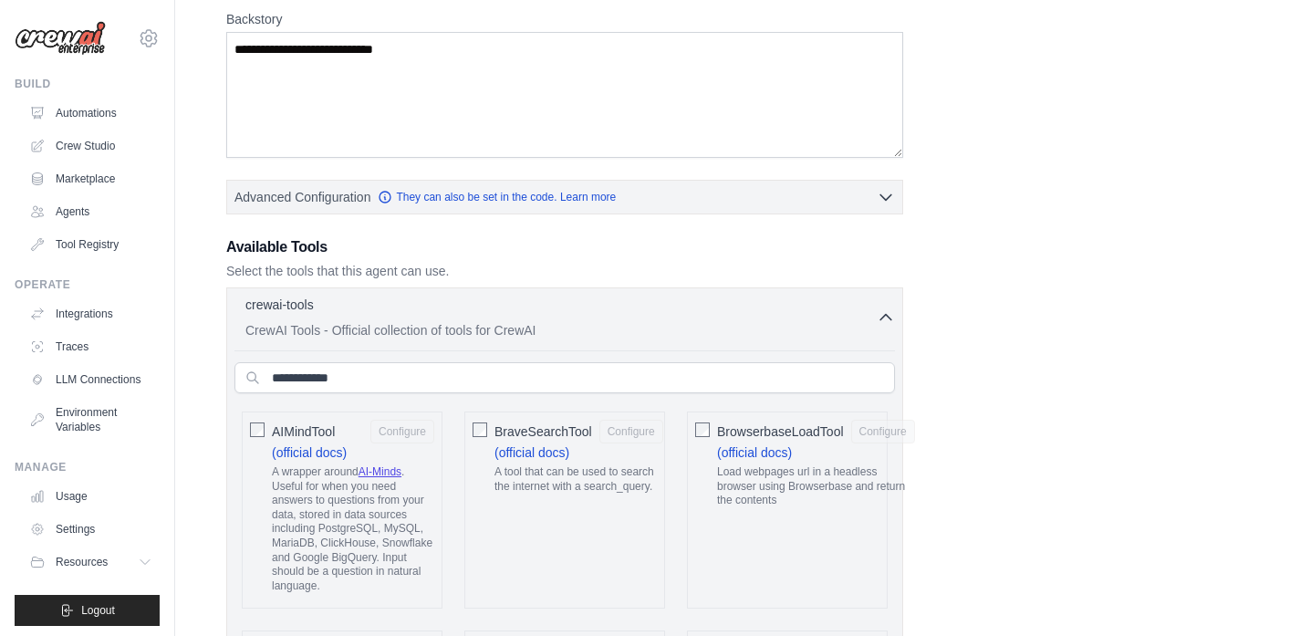
scroll to position [286, 0]
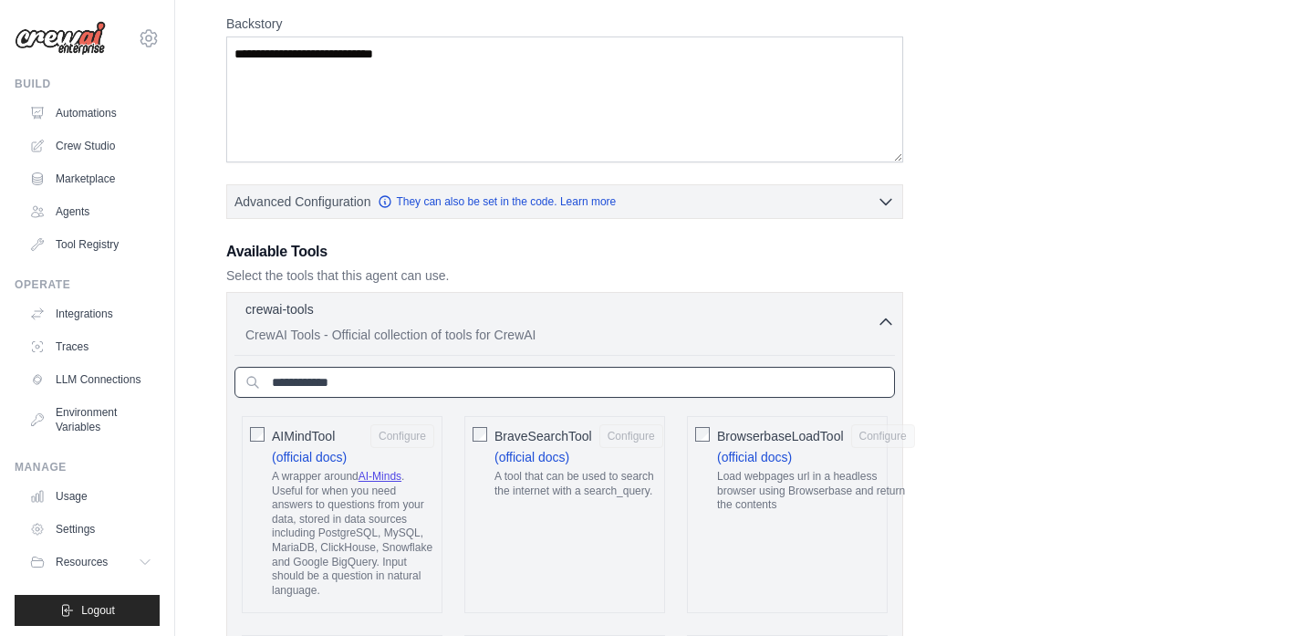
click at [441, 385] on input "text" at bounding box center [565, 382] width 661 height 31
click at [439, 385] on input "text" at bounding box center [565, 382] width 661 height 31
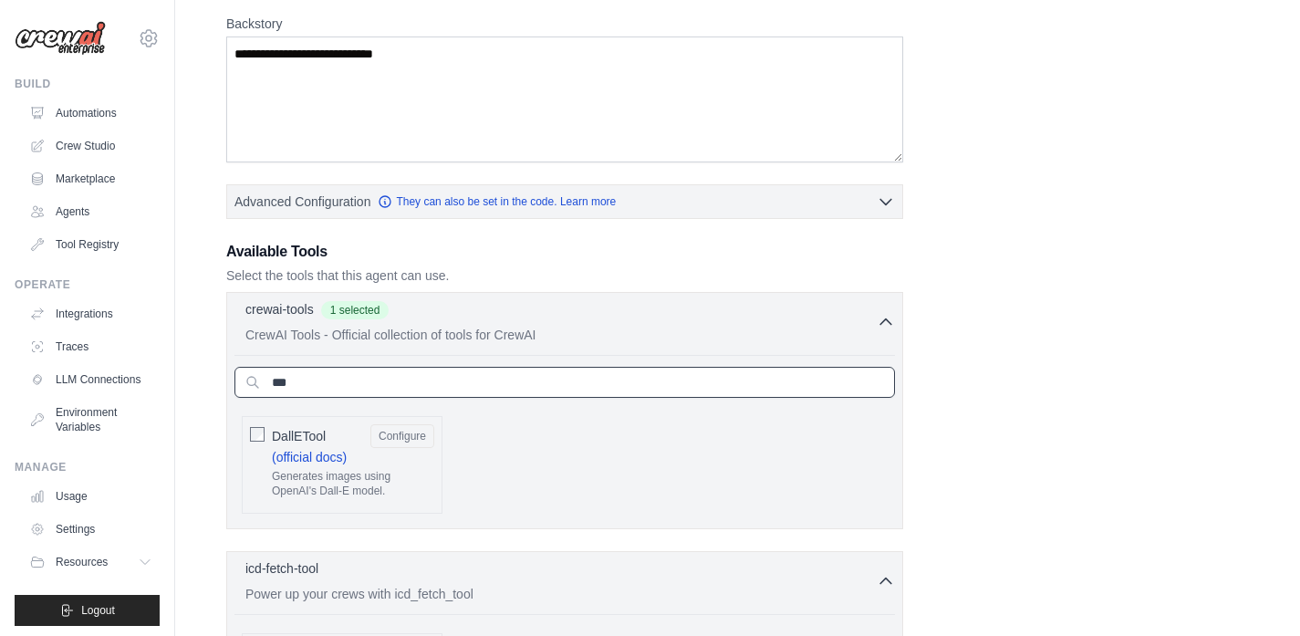
click at [311, 391] on input "***" at bounding box center [565, 382] width 661 height 31
drag, startPoint x: 294, startPoint y: 388, endPoint x: 247, endPoint y: 388, distance: 46.5
click at [247, 388] on input "***" at bounding box center [565, 382] width 661 height 31
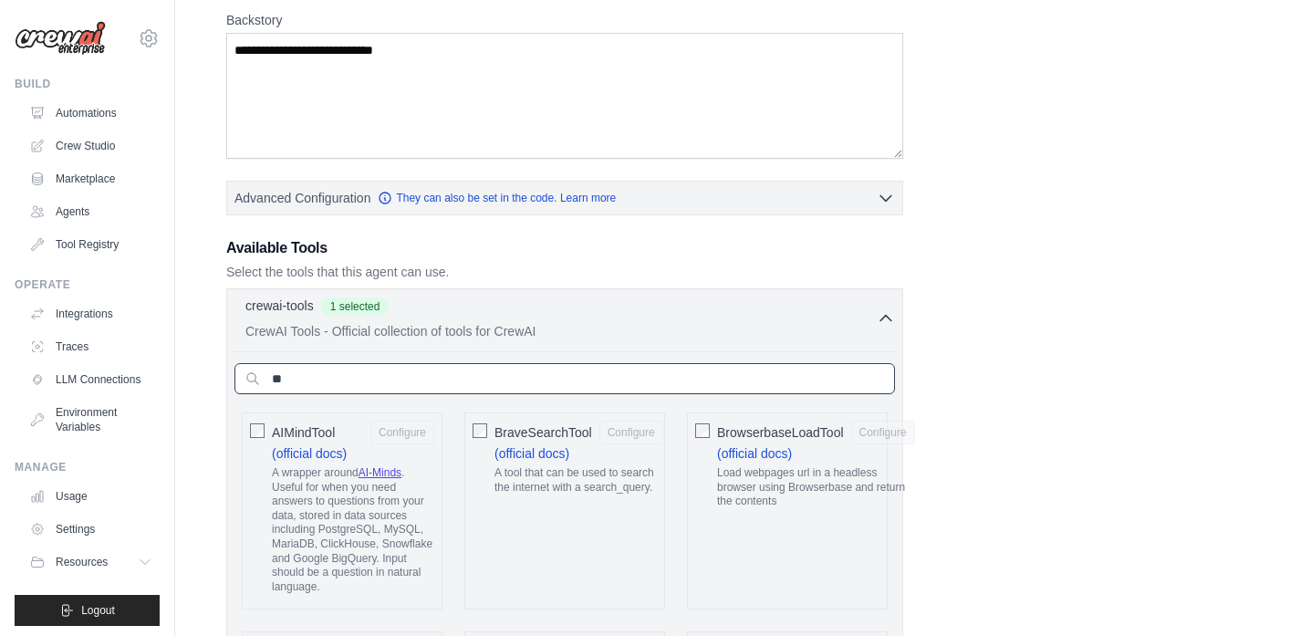
scroll to position [289, 0]
type input "**"
click at [881, 316] on icon "button" at bounding box center [886, 317] width 18 height 18
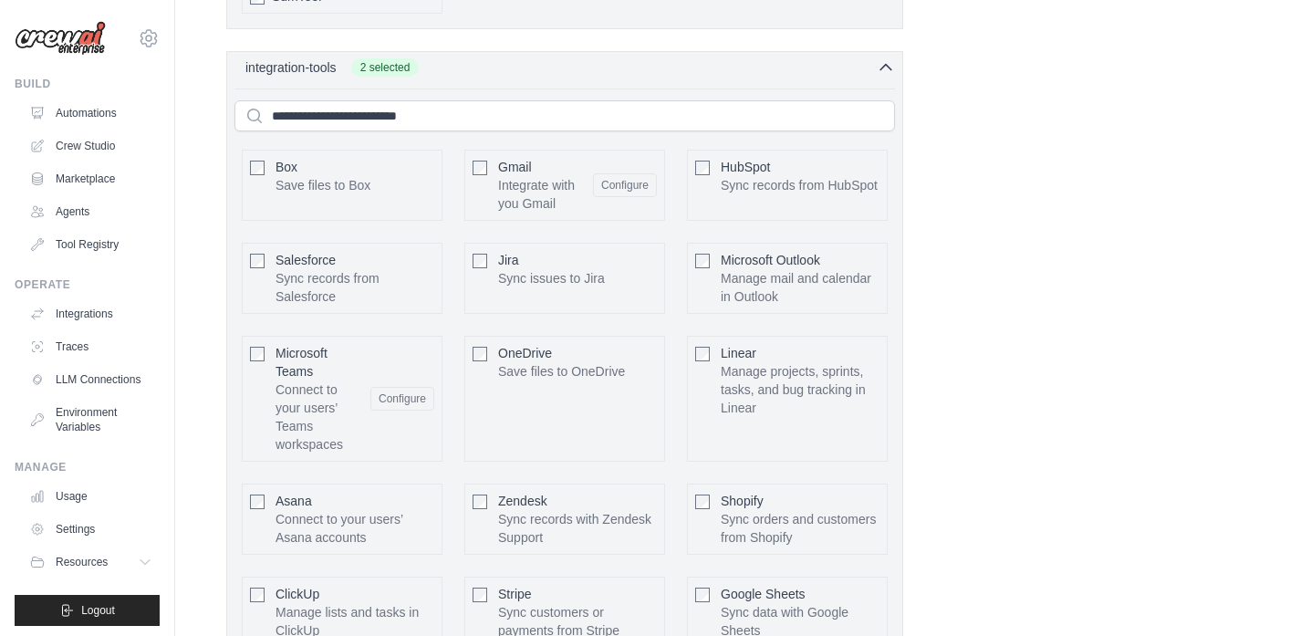
click at [889, 76] on icon "button" at bounding box center [886, 67] width 18 height 18
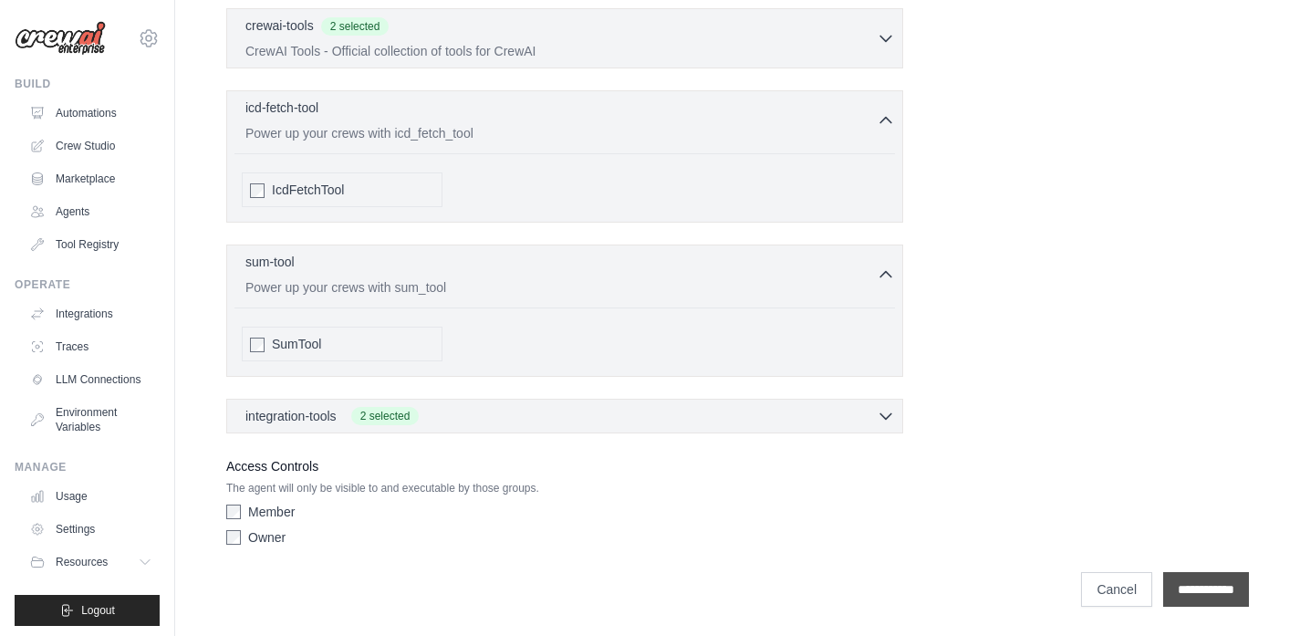
click at [1234, 599] on input "**********" at bounding box center [1206, 589] width 86 height 35
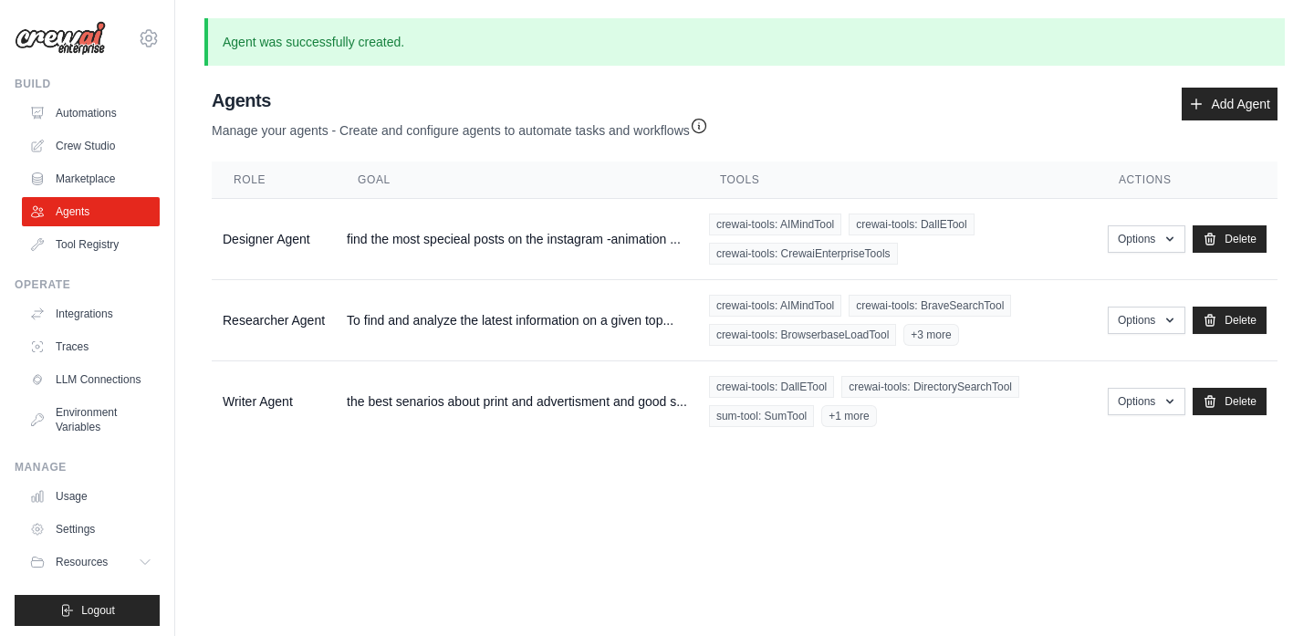
click at [100, 144] on link "Crew Studio" at bounding box center [91, 145] width 138 height 29
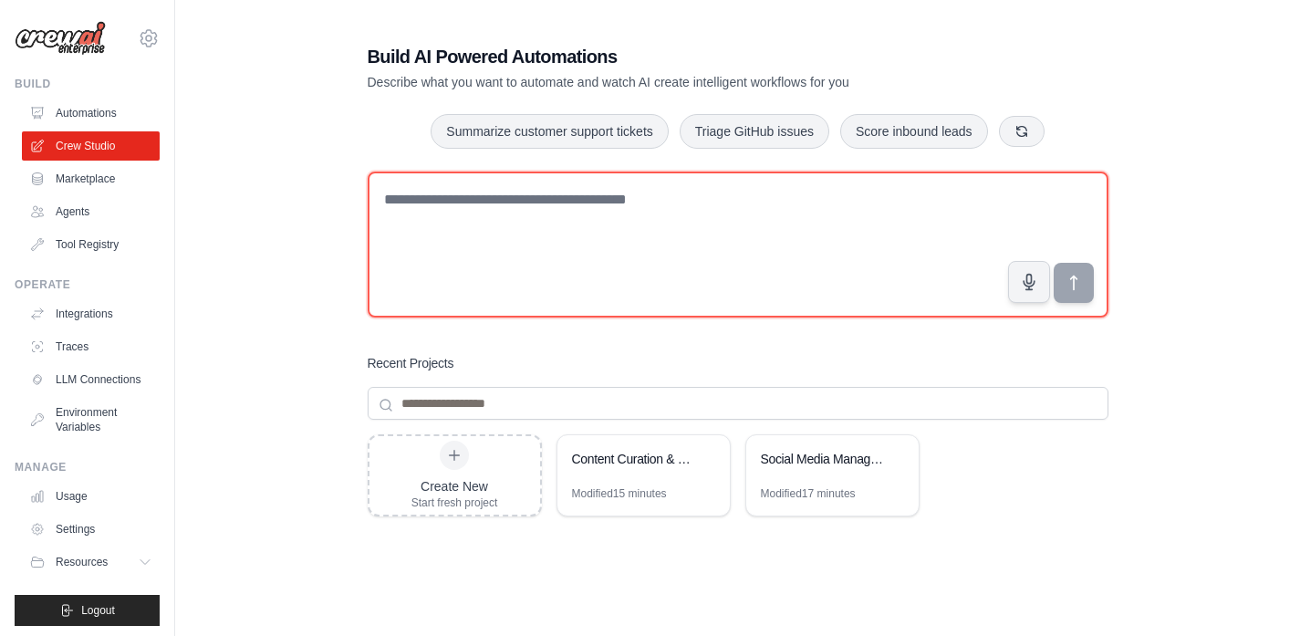
click at [495, 207] on textarea at bounding box center [738, 245] width 741 height 146
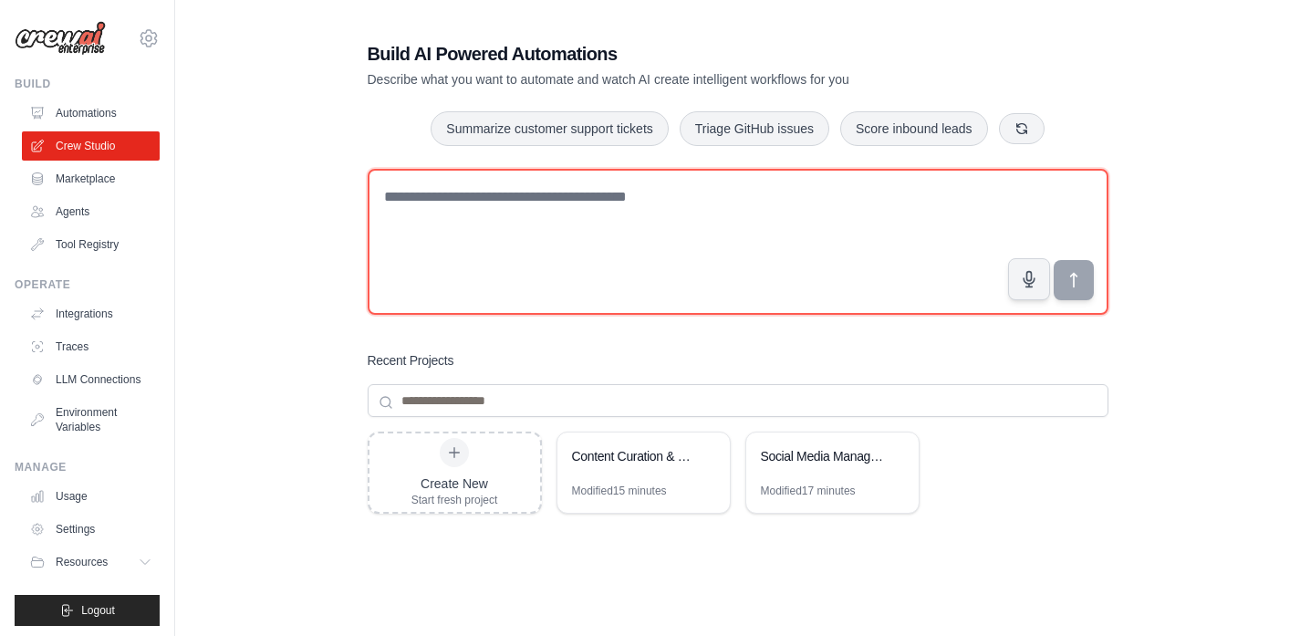
scroll to position [7, 0]
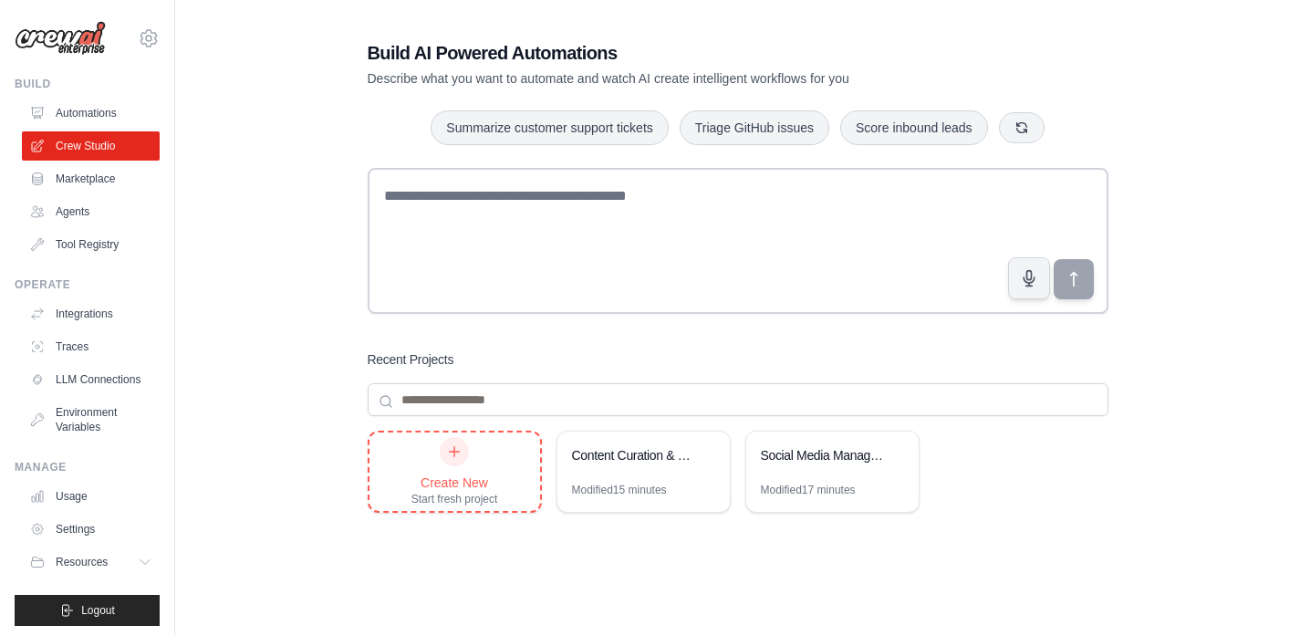
click at [460, 454] on icon at bounding box center [454, 451] width 15 height 15
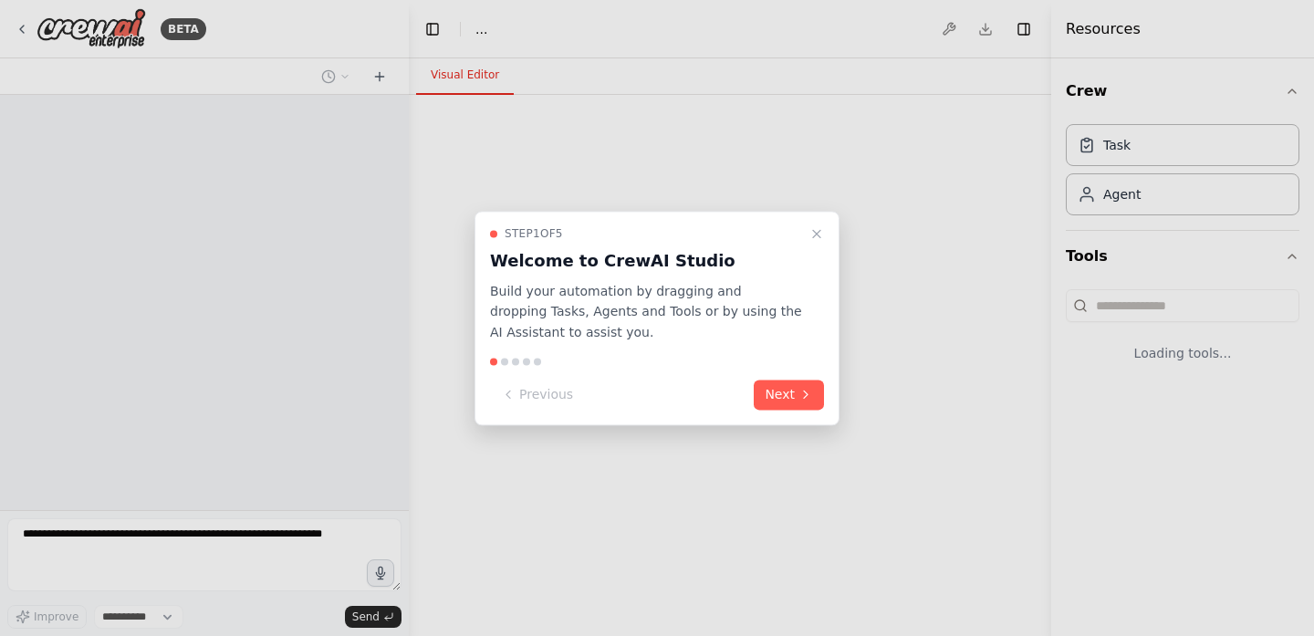
select select "****"
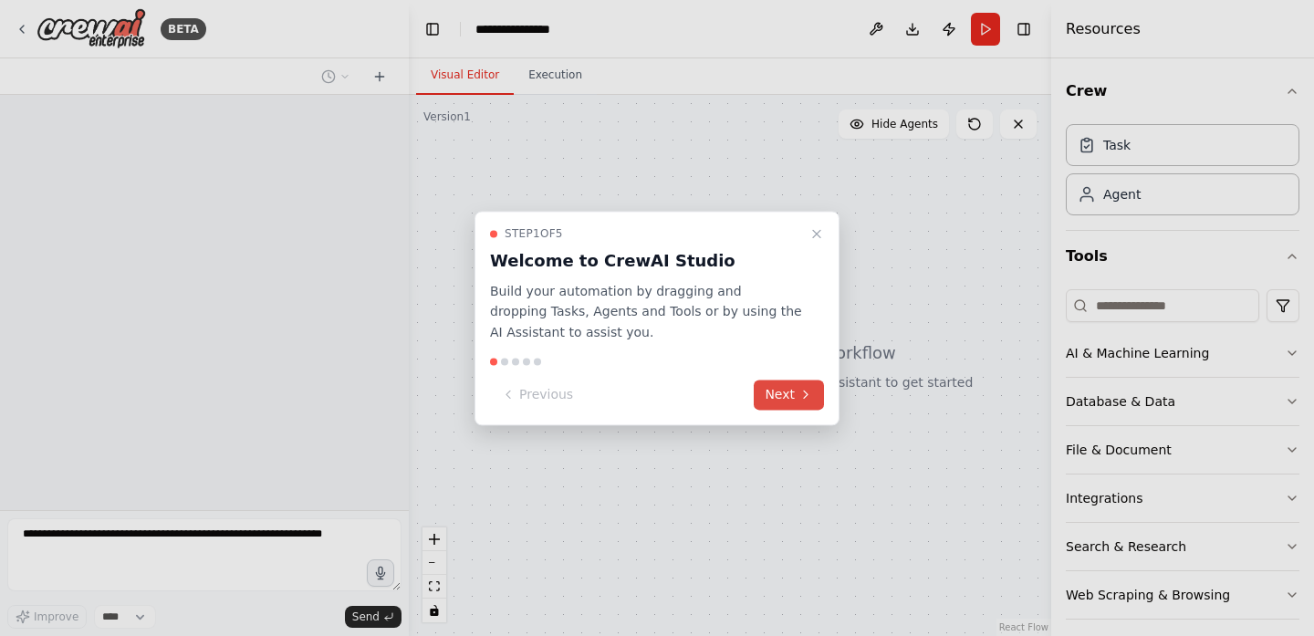
click at [777, 391] on button "Next" at bounding box center [789, 395] width 70 height 30
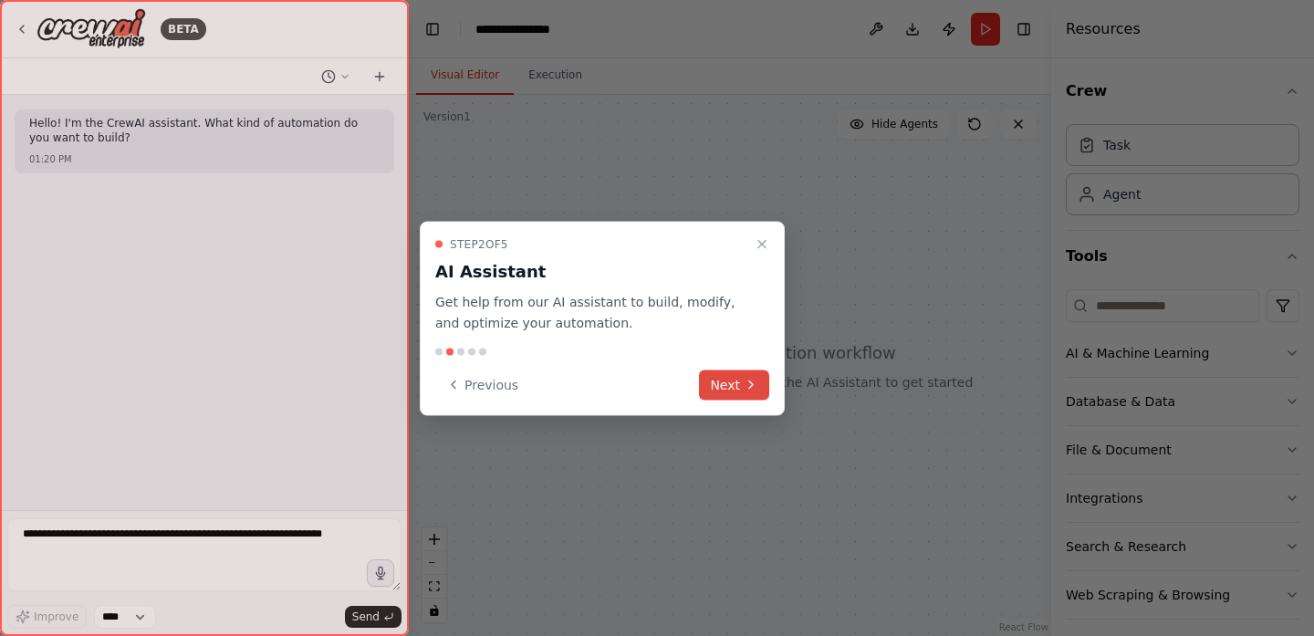
click at [733, 385] on button "Next" at bounding box center [734, 385] width 70 height 30
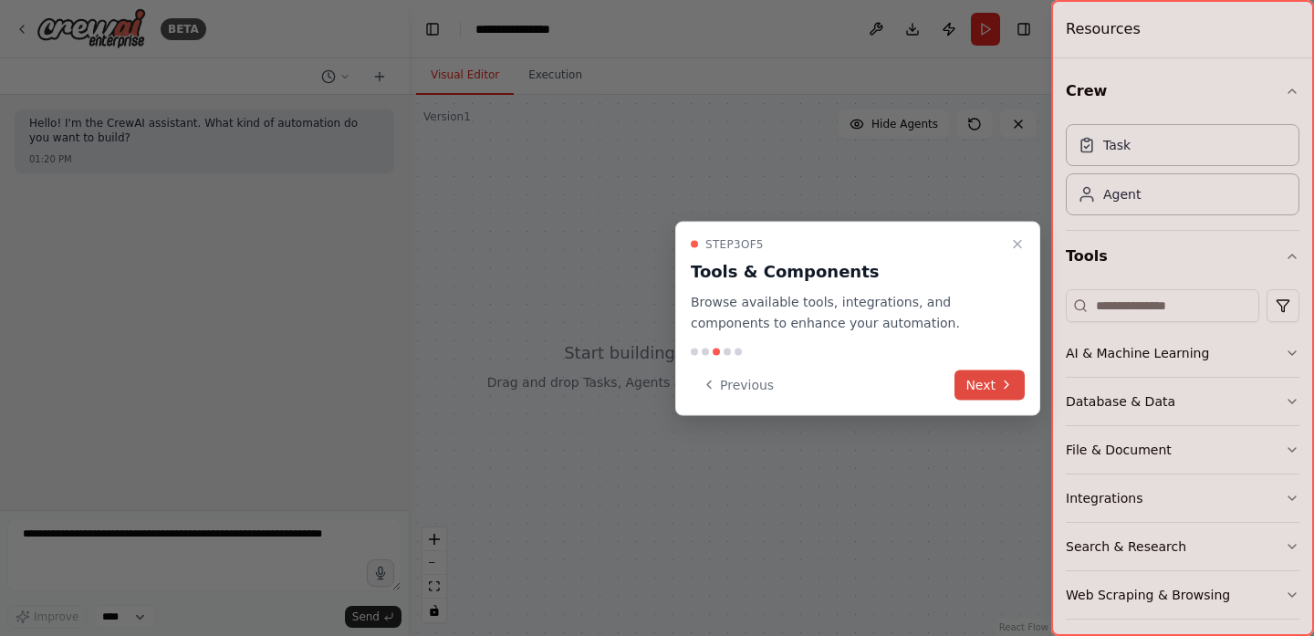
click at [972, 370] on button "Next" at bounding box center [989, 385] width 70 height 30
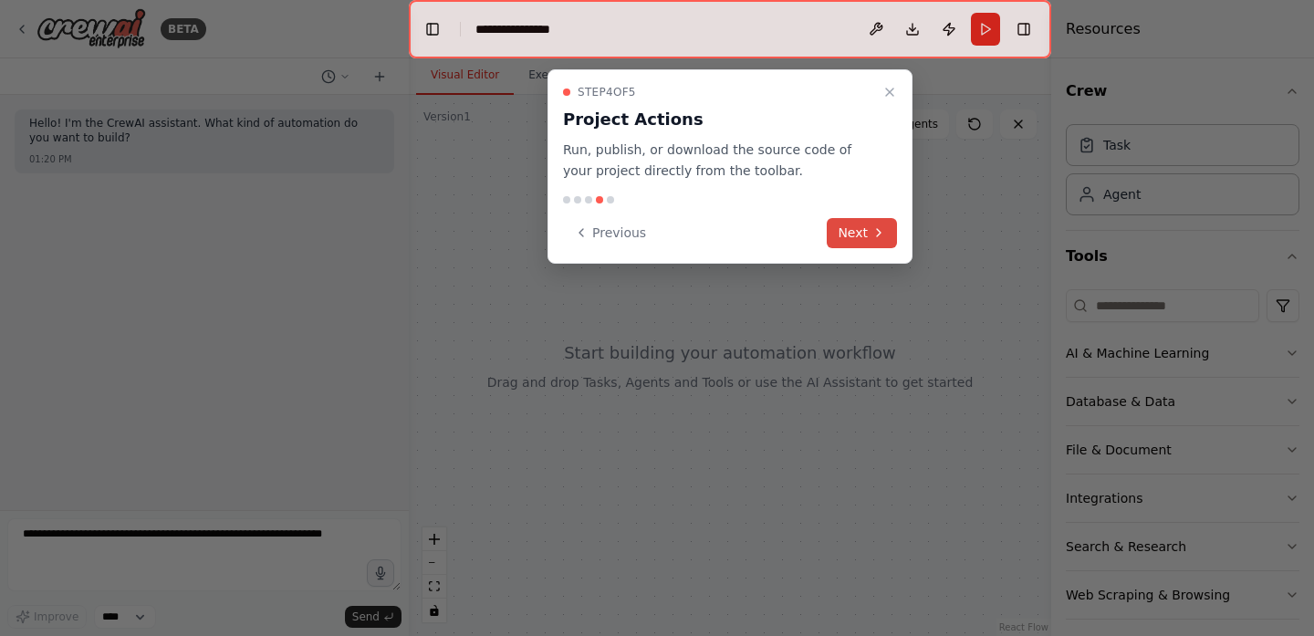
click at [856, 233] on button "Next" at bounding box center [862, 233] width 70 height 30
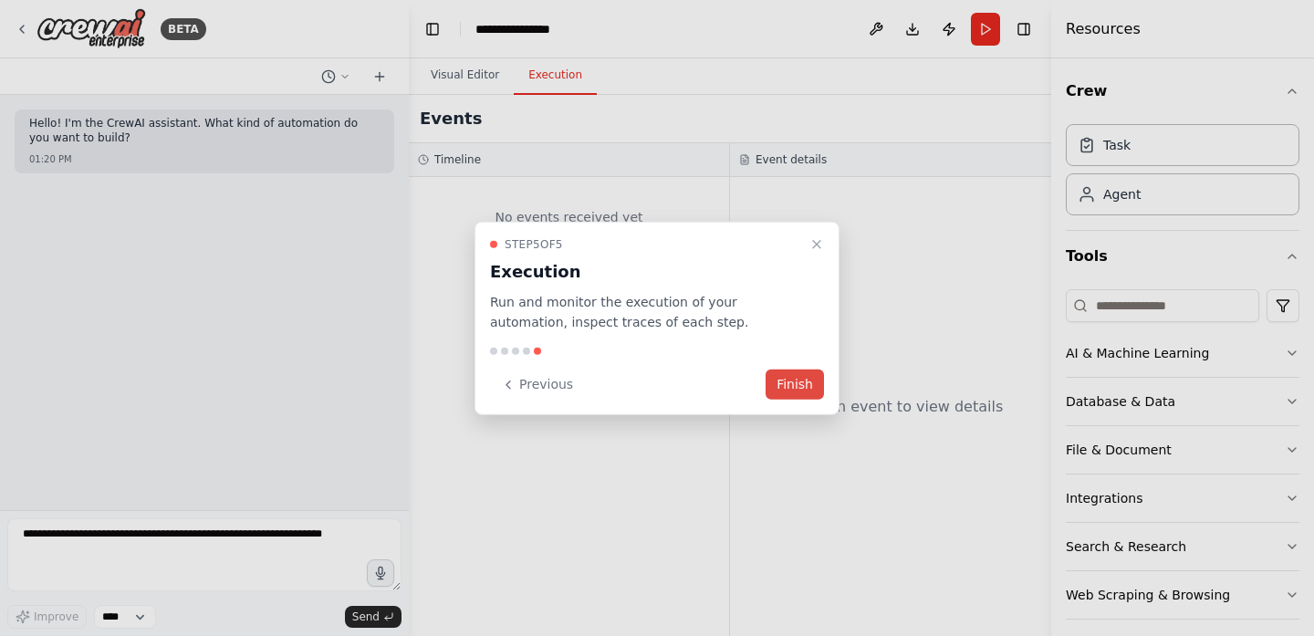
click at [803, 375] on button "Finish" at bounding box center [795, 385] width 58 height 30
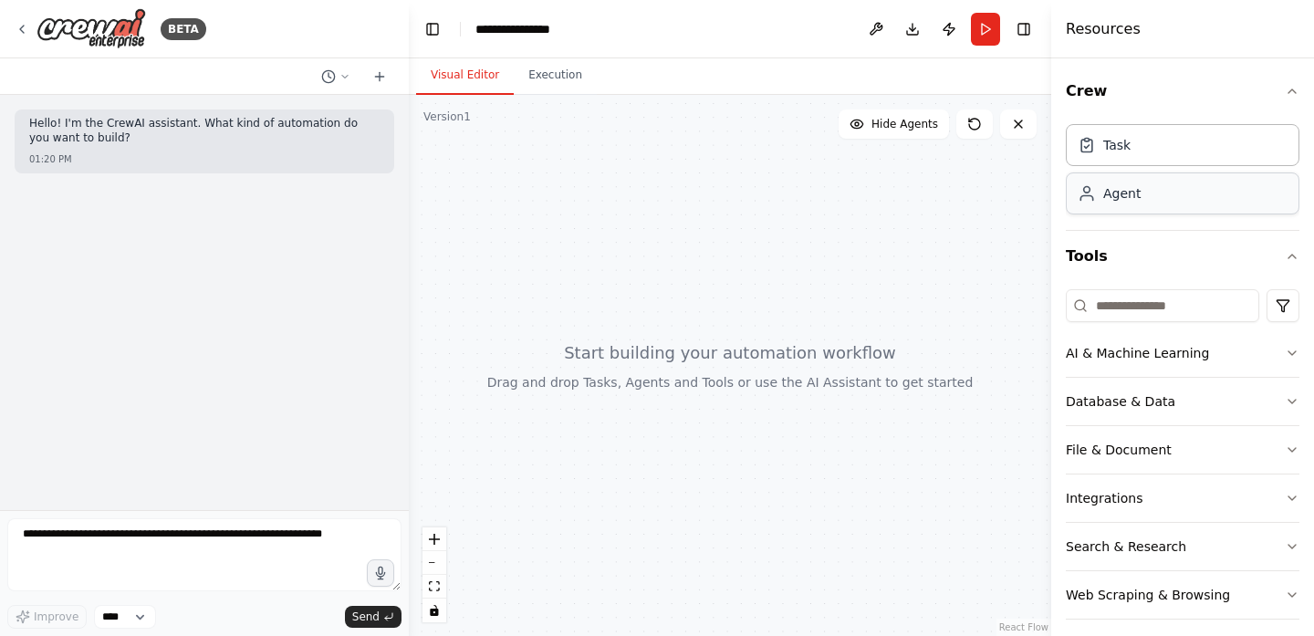
click at [1118, 204] on div "Agent" at bounding box center [1183, 193] width 234 height 42
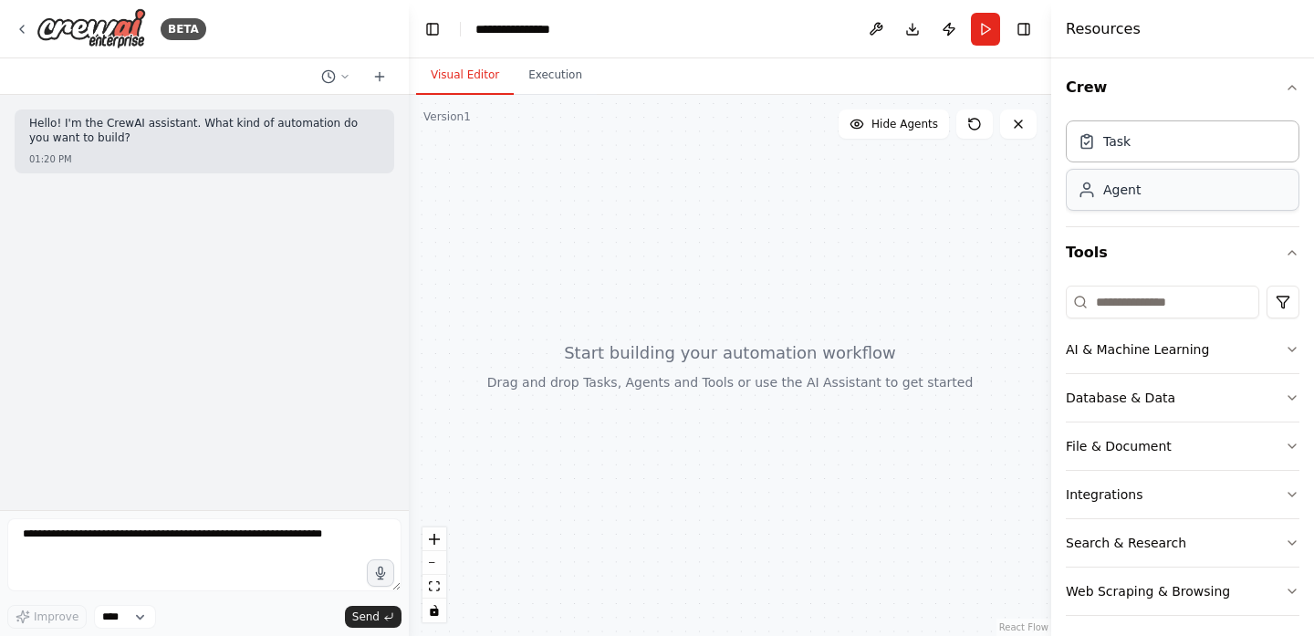
click at [1151, 187] on div "Agent" at bounding box center [1183, 190] width 234 height 42
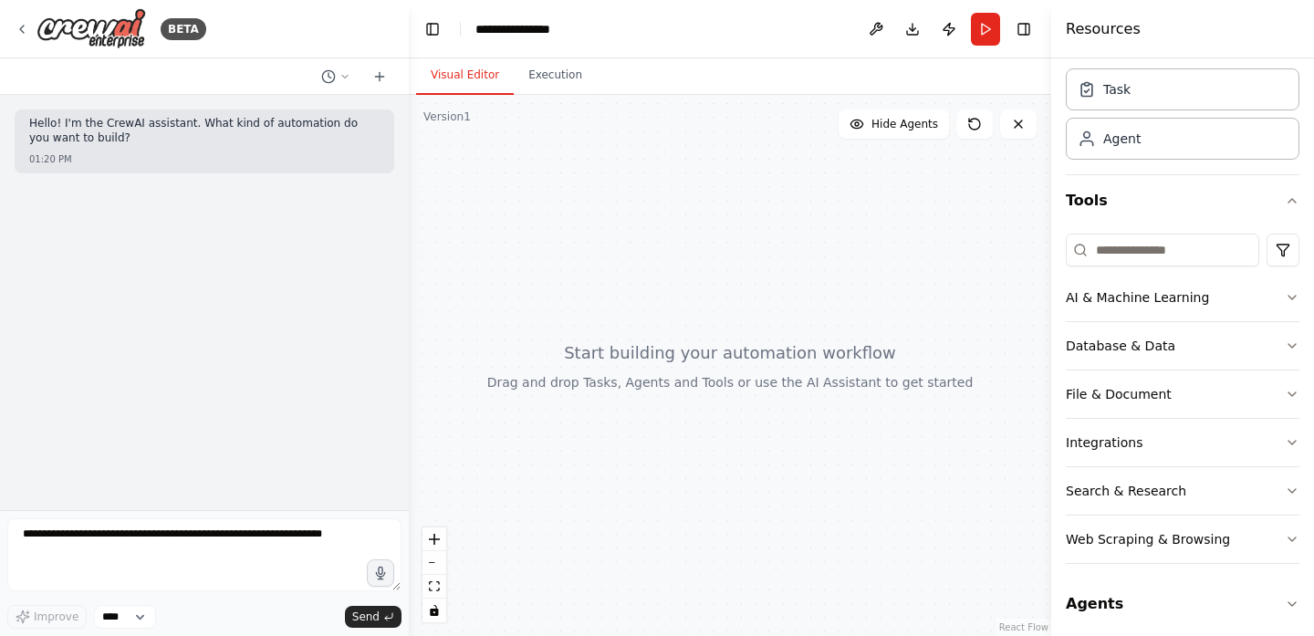
scroll to position [64, 0]
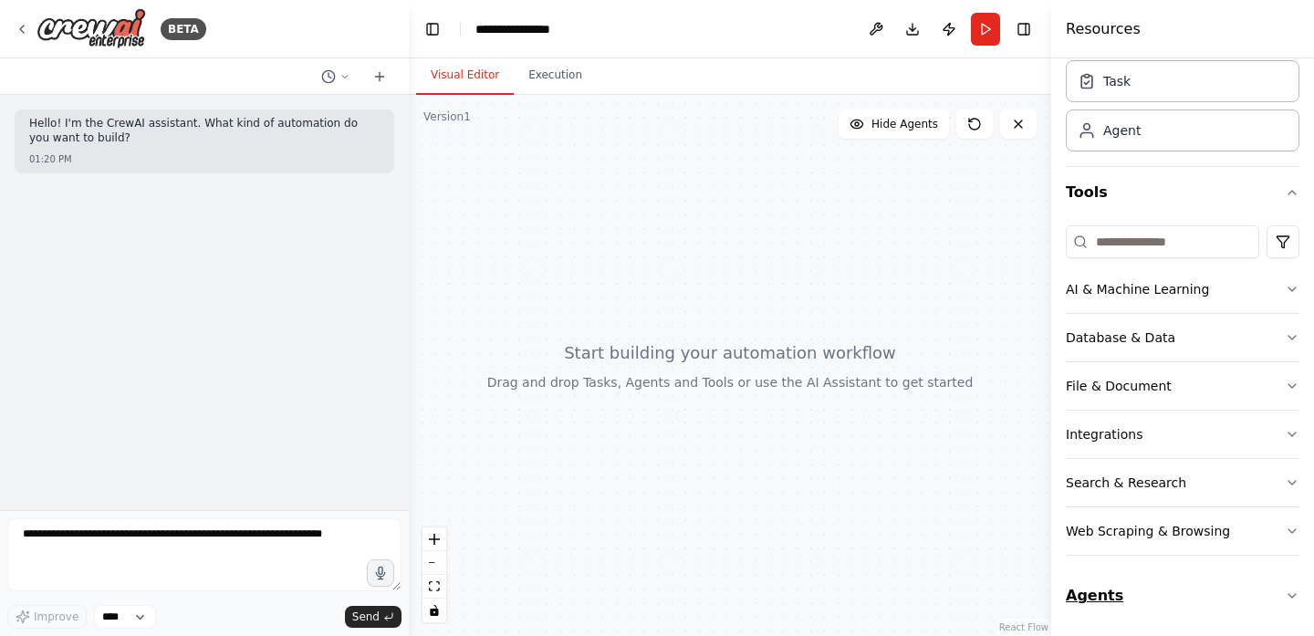
click at [1285, 597] on icon "button" at bounding box center [1292, 596] width 15 height 15
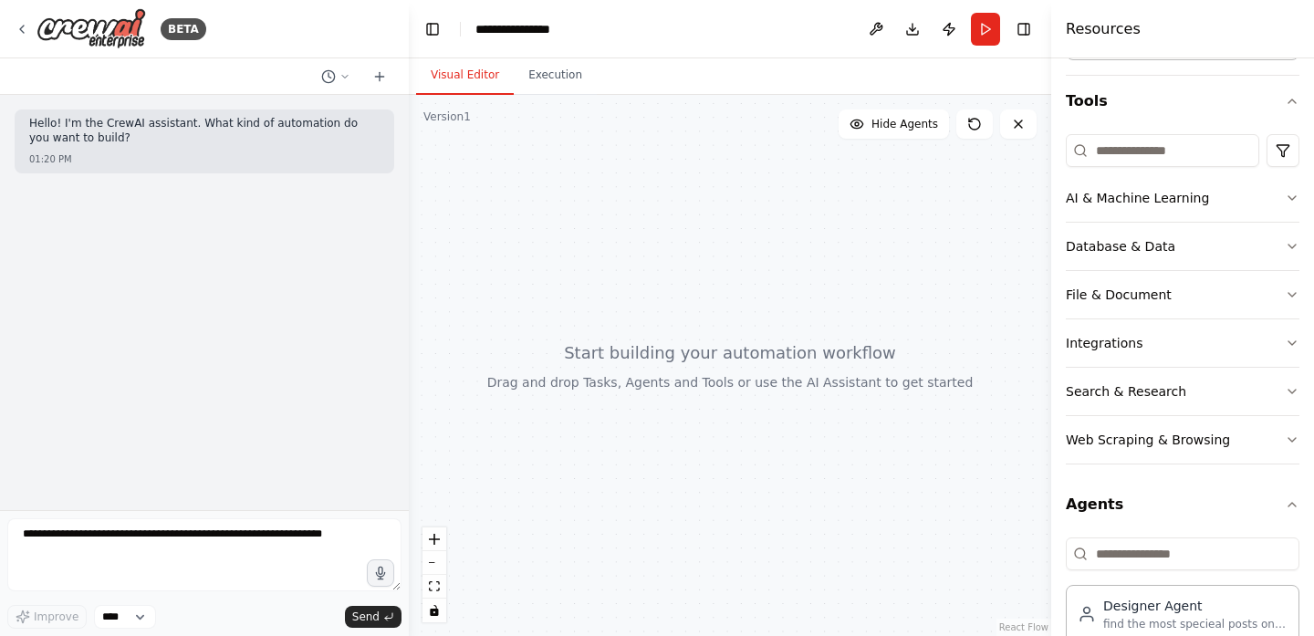
scroll to position [323, 0]
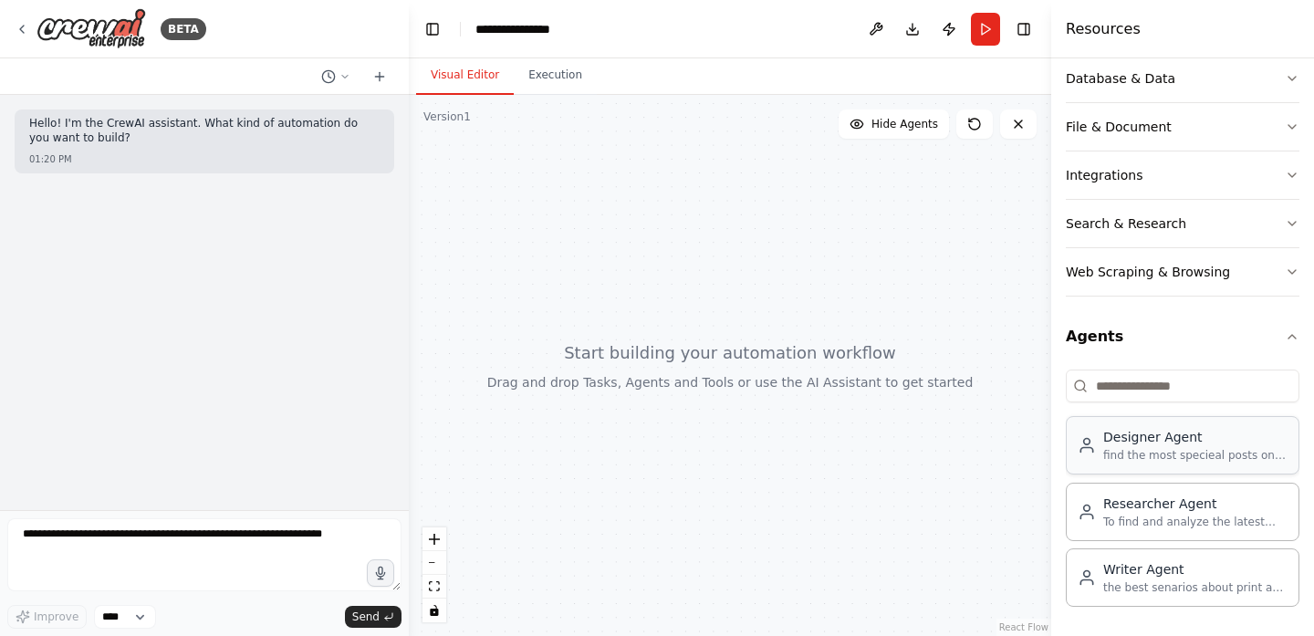
click at [1211, 448] on div "find the most specieal posts on the instagram -animation and motion graphy to e…" at bounding box center [1195, 455] width 184 height 15
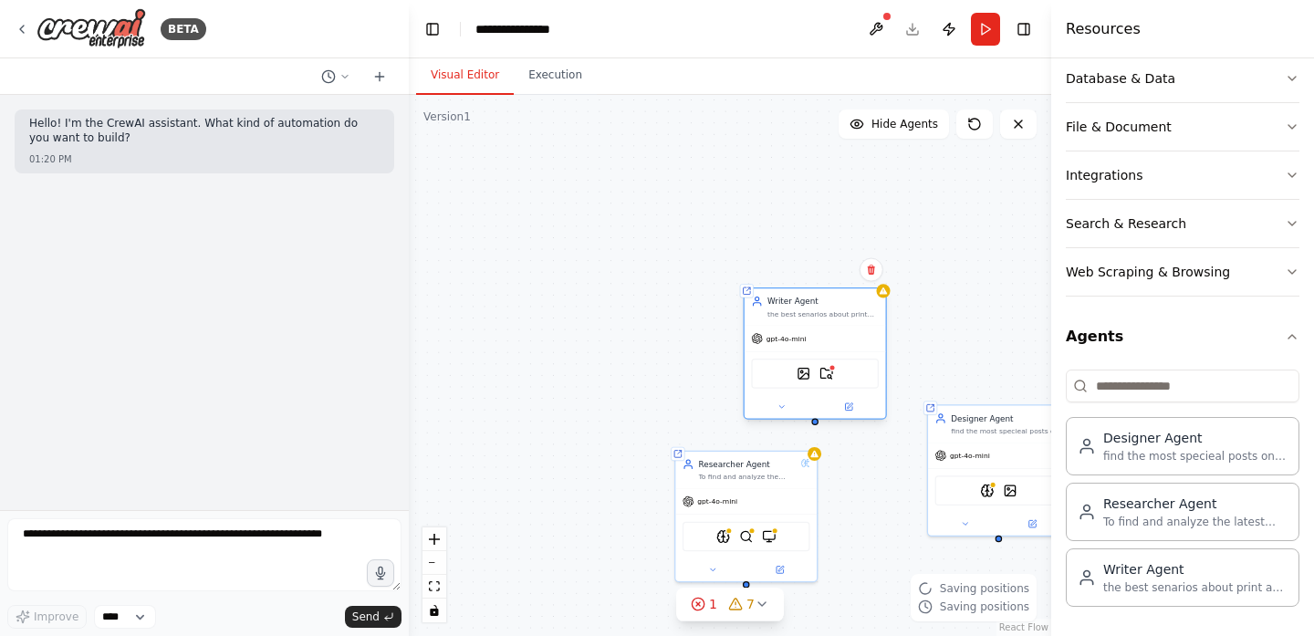
drag, startPoint x: 887, startPoint y: 359, endPoint x: 803, endPoint y: 297, distance: 104.4
click at [803, 297] on div "Writer Agent the best senarios about print and advertisment and good starts" at bounding box center [815, 306] width 141 height 36
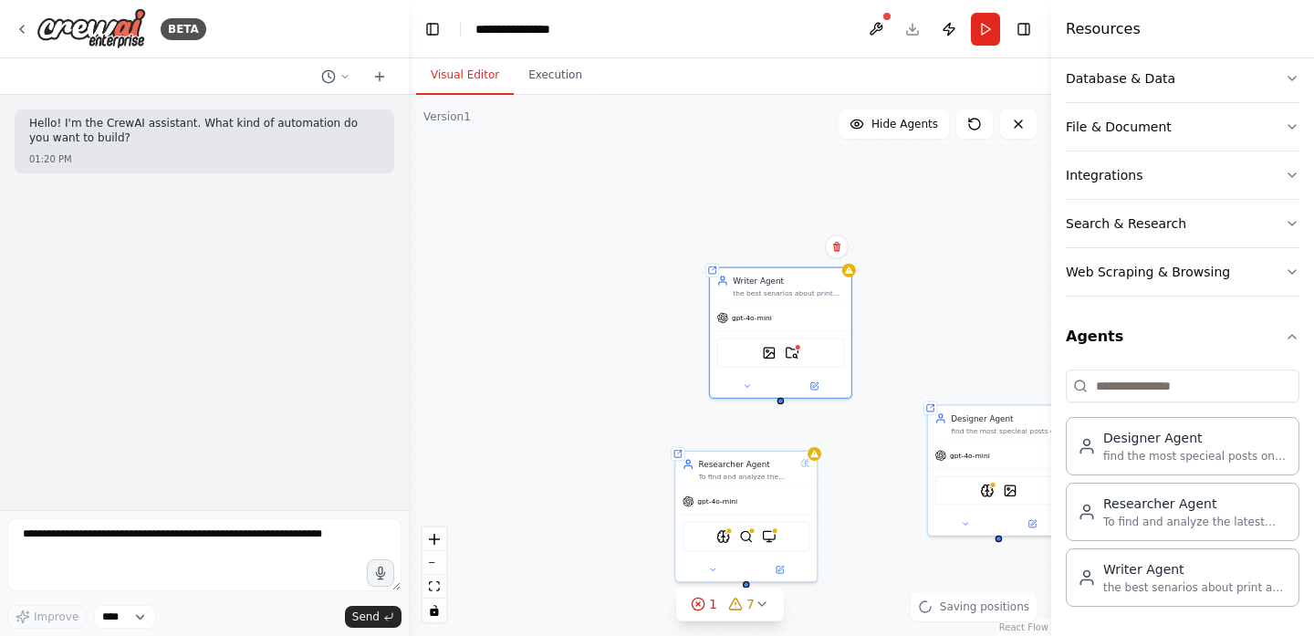
click at [914, 308] on div "Shared agent from repository Designer Agent find the most specieal posts on the…" at bounding box center [730, 365] width 642 height 541
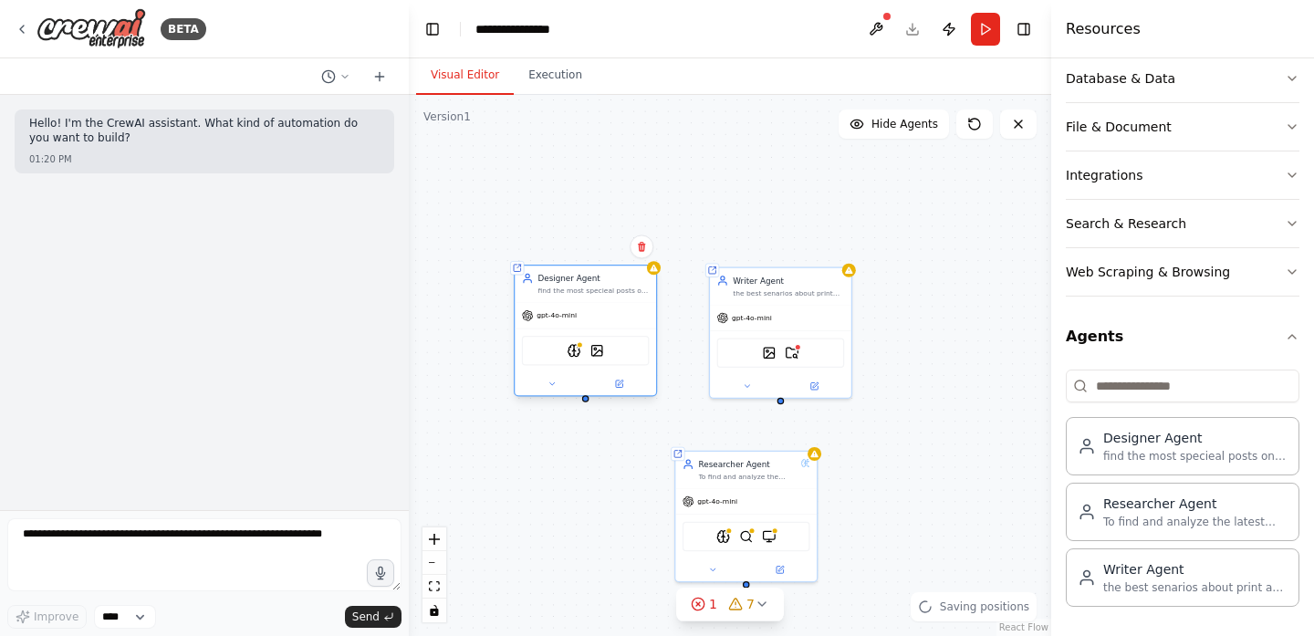
drag, startPoint x: 965, startPoint y: 450, endPoint x: 572, endPoint y: 320, distance: 414.1
click at [572, 320] on div "gpt-4o-mini" at bounding box center [585, 316] width 141 height 26
click at [540, 422] on div "Shared agent from repository Designer Agent find the most specieal posts on the…" at bounding box center [730, 365] width 642 height 541
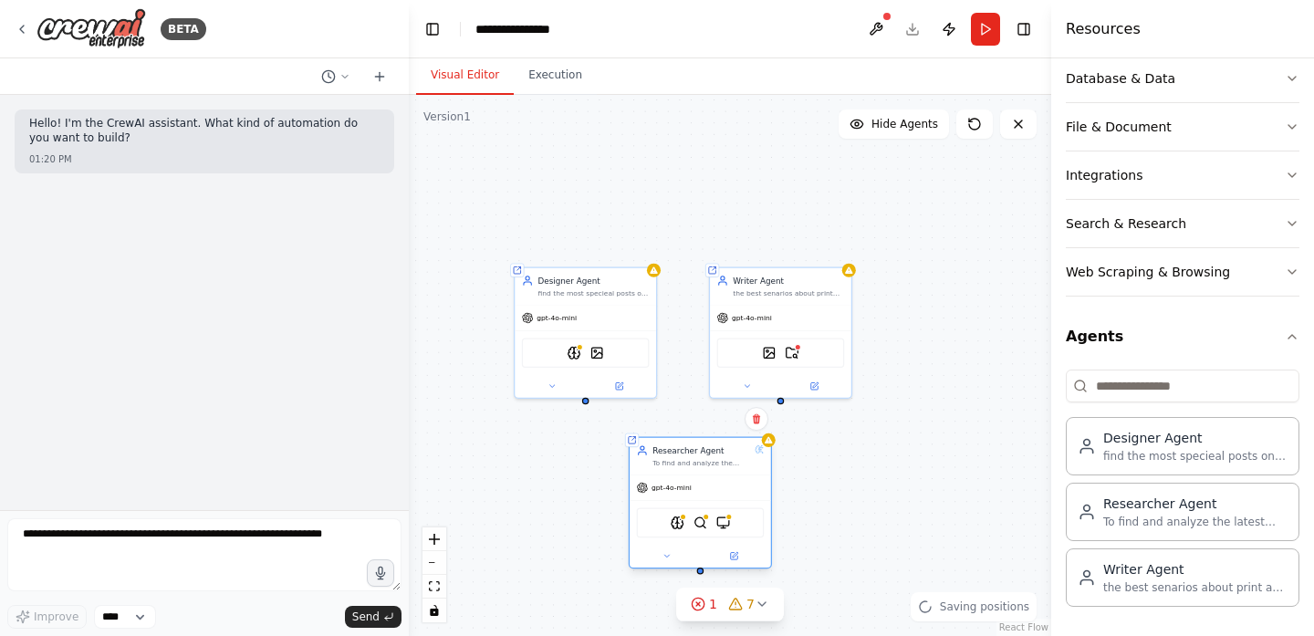
drag, startPoint x: 731, startPoint y: 511, endPoint x: 681, endPoint y: 506, distance: 50.4
click at [681, 506] on div "gpt-4o-mini AIMindTool BraveSearchTool BrowserbaseLoadTool" at bounding box center [700, 520] width 141 height 93
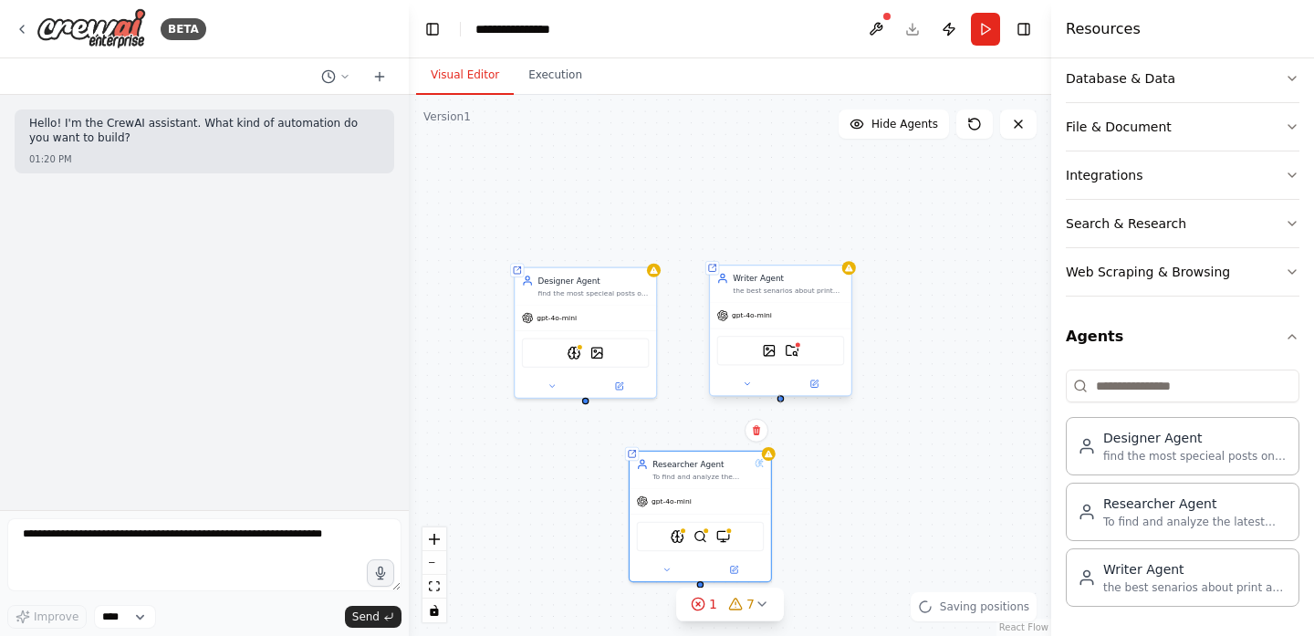
click at [779, 397] on div at bounding box center [780, 398] width 7 height 7
drag, startPoint x: 779, startPoint y: 397, endPoint x: 764, endPoint y: 412, distance: 21.3
click at [764, 412] on div "Shared agent from repository Designer Agent find the most specieal posts on the…" at bounding box center [730, 365] width 642 height 541
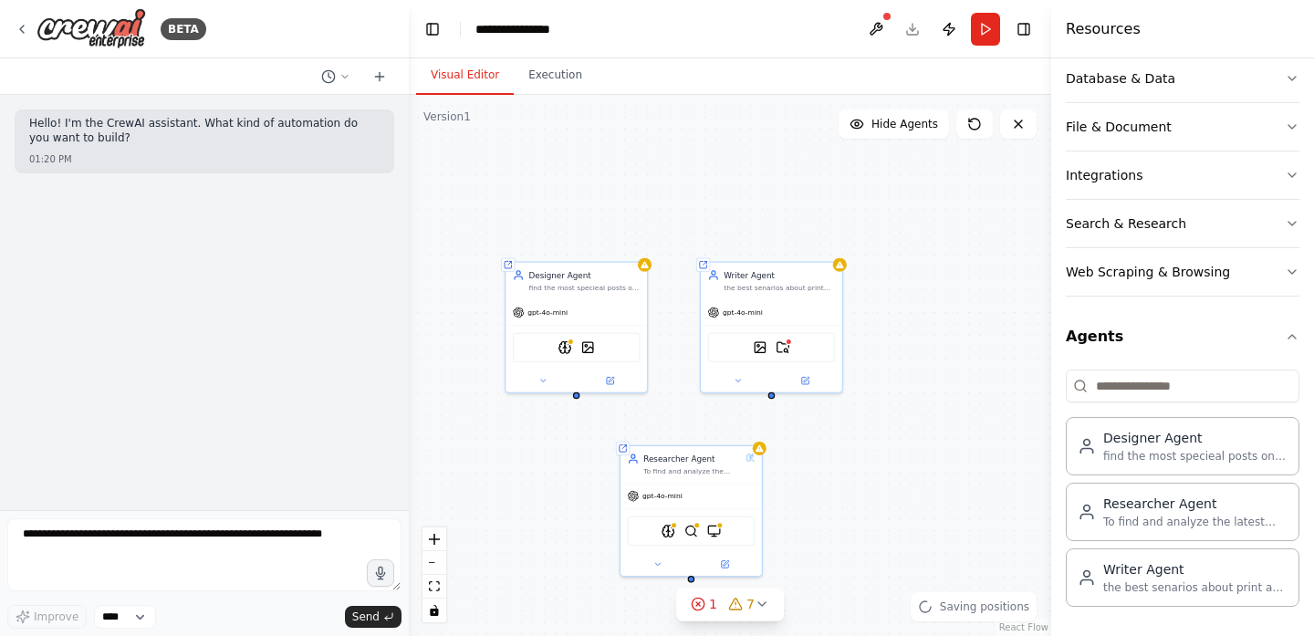
drag, startPoint x: 754, startPoint y: 421, endPoint x: 769, endPoint y: 365, distance: 57.8
click at [769, 365] on div "Shared agent from repository Designer Agent find the most specieal posts on the…" at bounding box center [730, 365] width 642 height 541
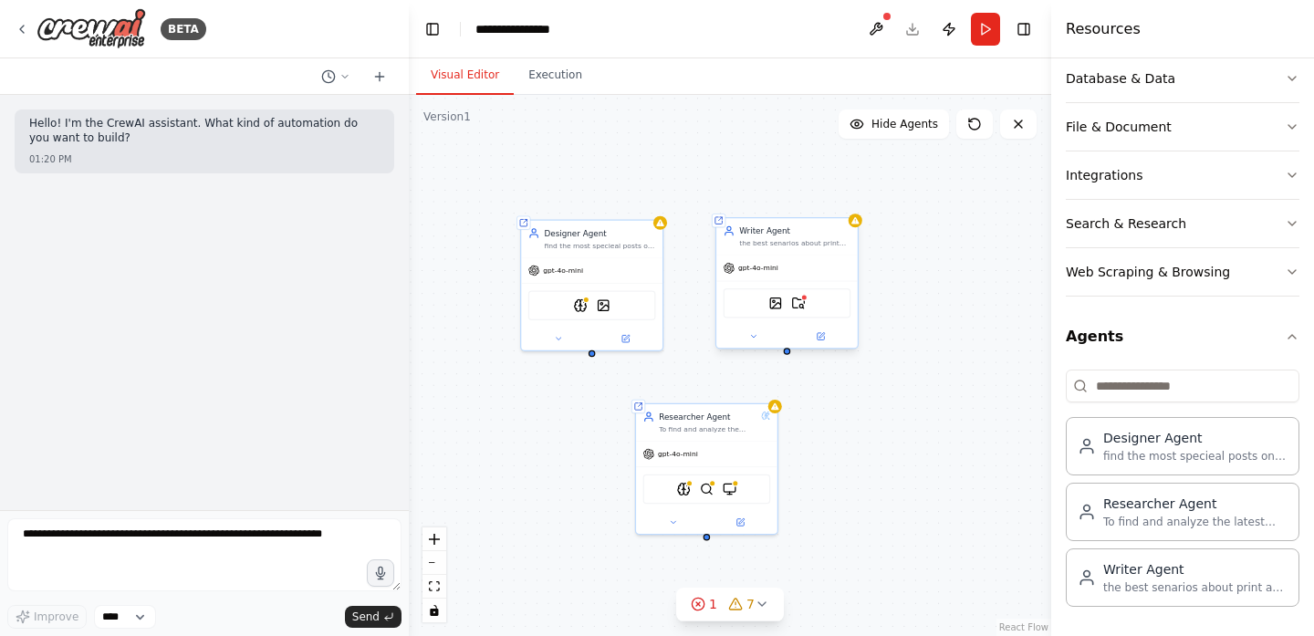
click at [788, 356] on div "Shared agent from repository Designer Agent find the most specieal posts on the…" at bounding box center [730, 365] width 642 height 541
drag, startPoint x: 788, startPoint y: 356, endPoint x: 725, endPoint y: 410, distance: 83.5
click at [725, 410] on div "Shared agent from repository Designer Agent find the most specieal posts on the…" at bounding box center [791, 309] width 404 height 340
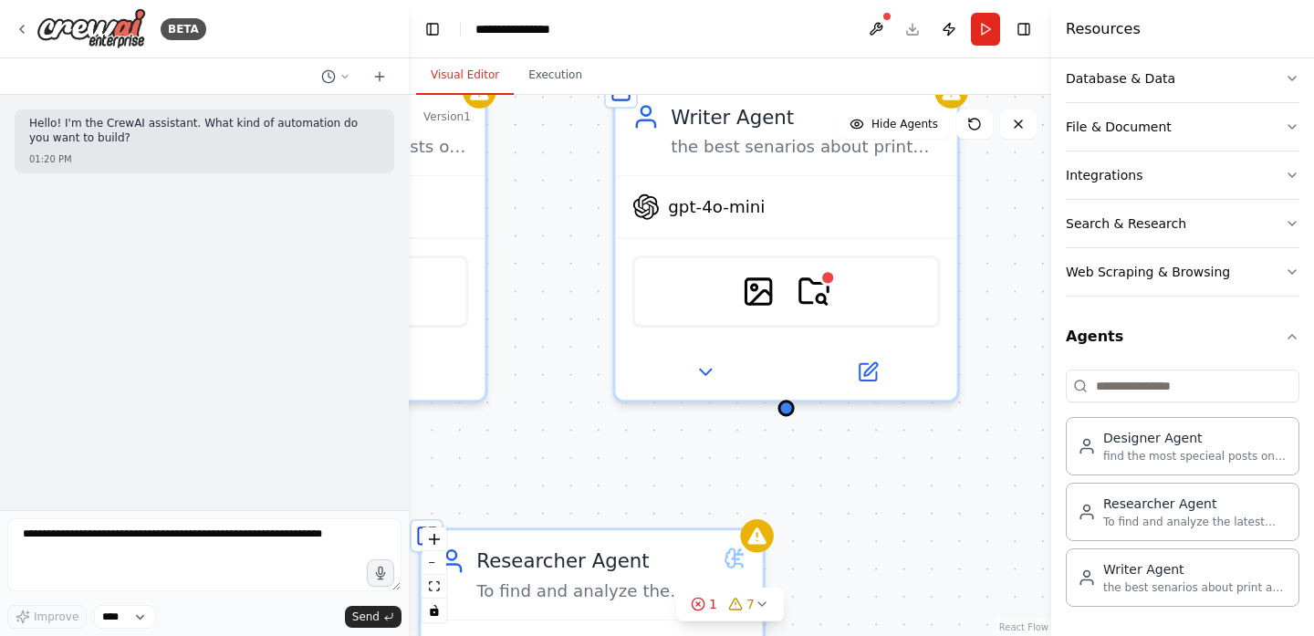
click at [792, 417] on div "Shared agent from repository Designer Agent find the most specieal posts on the…" at bounding box center [730, 365] width 642 height 541
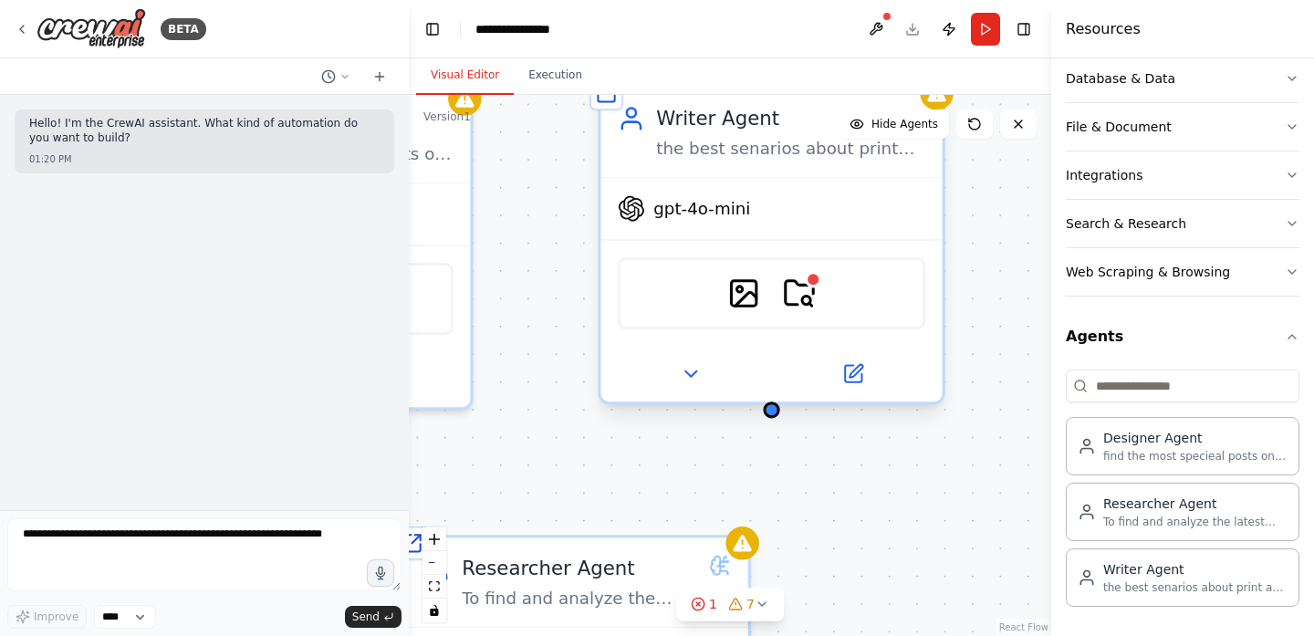
drag, startPoint x: 789, startPoint y: 413, endPoint x: 775, endPoint y: 421, distance: 16.3
click at [775, 421] on div "Shared agent from repository Designer Agent find the most specieal posts on the…" at bounding box center [730, 365] width 642 height 541
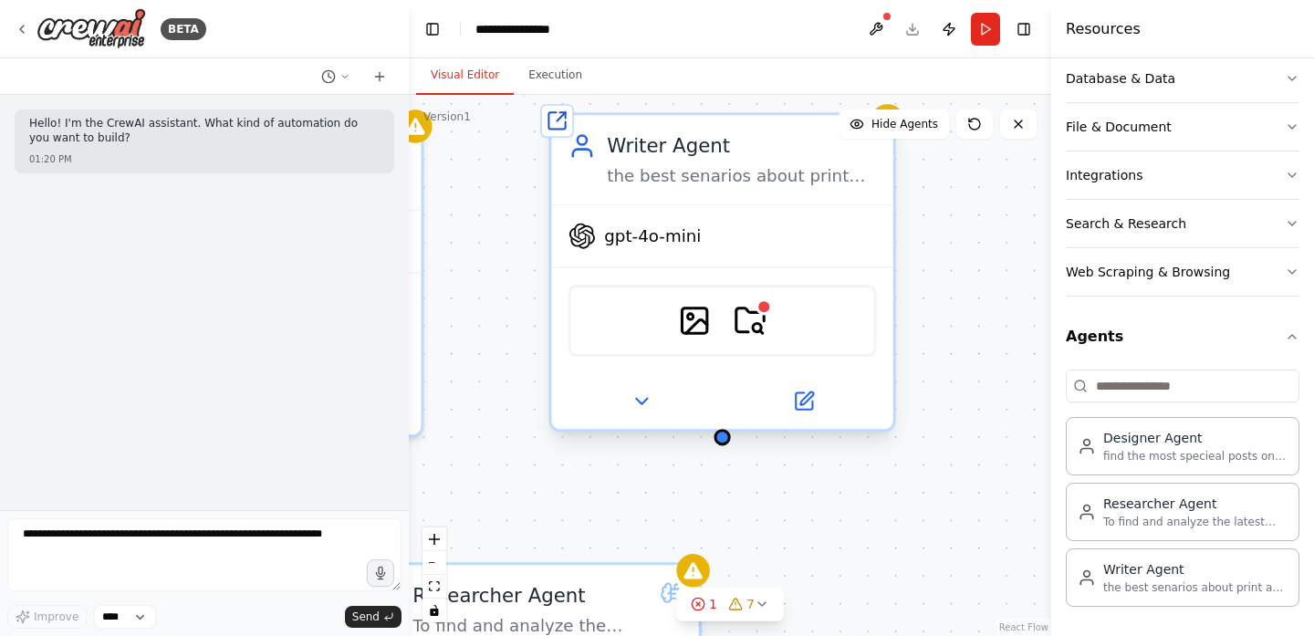
drag, startPoint x: 765, startPoint y: 423, endPoint x: 722, endPoint y: 448, distance: 49.5
click at [722, 448] on div "Shared agent from repository Designer Agent find the most specieal posts on the…" at bounding box center [730, 365] width 642 height 541
click at [802, 405] on icon at bounding box center [803, 401] width 16 height 16
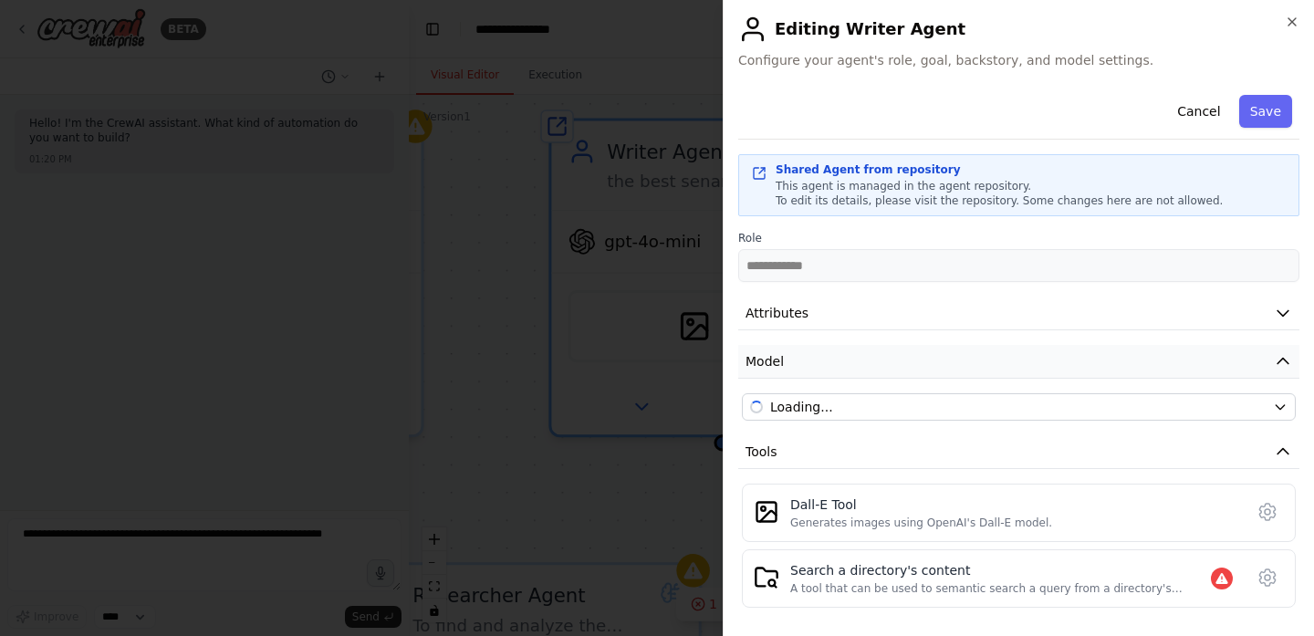
click at [759, 358] on span "Model" at bounding box center [765, 361] width 38 height 18
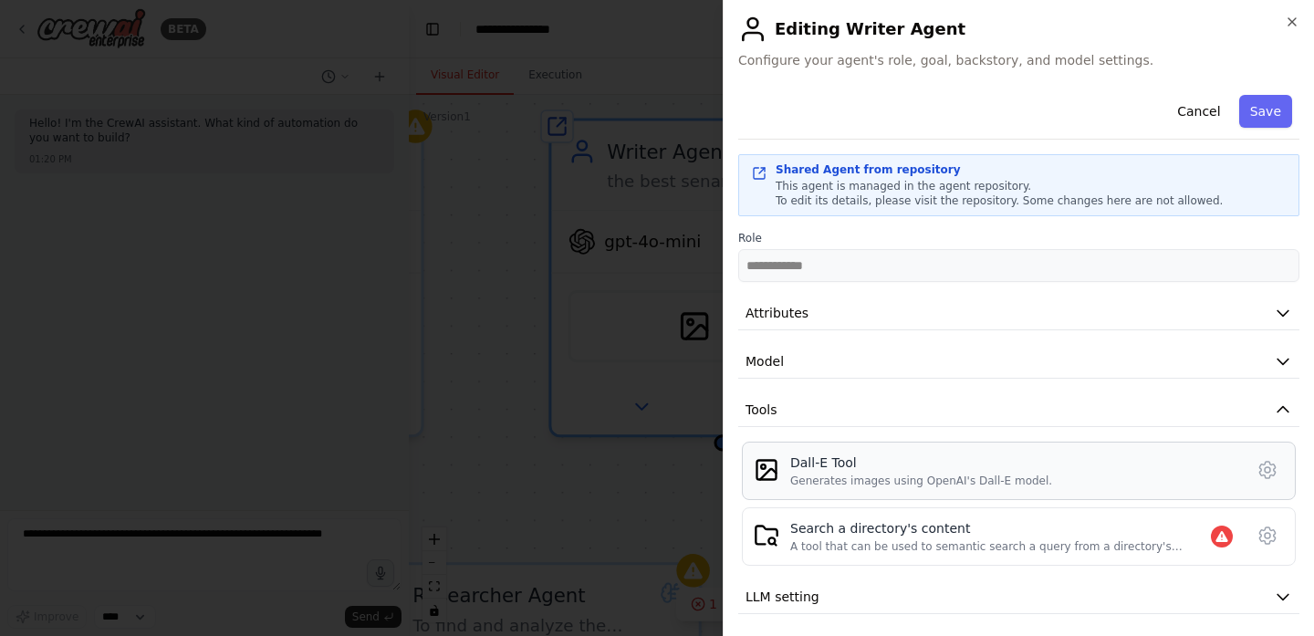
click at [1165, 452] on div "Dall-E Tool Generates images using OpenAI's Dall-E model." at bounding box center [1019, 471] width 554 height 58
click at [1140, 456] on div "Dall-E Tool Generates images using OpenAI's Dall-E model." at bounding box center [1015, 471] width 450 height 35
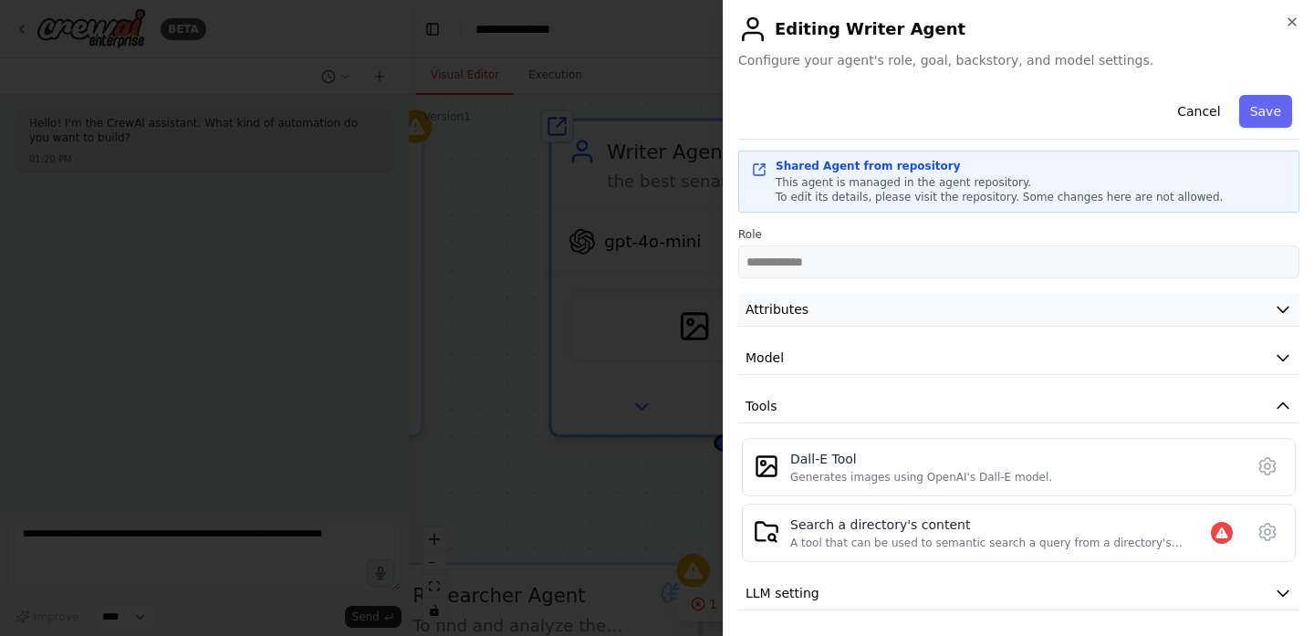
click at [1274, 312] on icon "button" at bounding box center [1283, 309] width 18 height 18
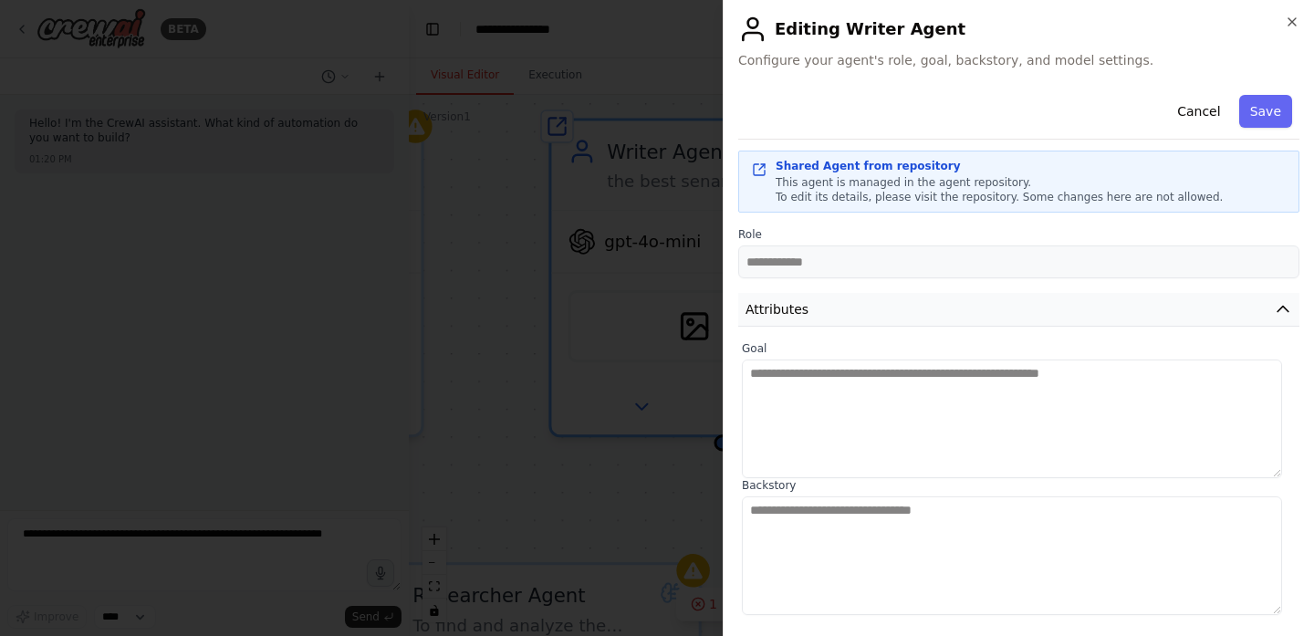
click at [1277, 309] on icon "button" at bounding box center [1282, 309] width 11 height 5
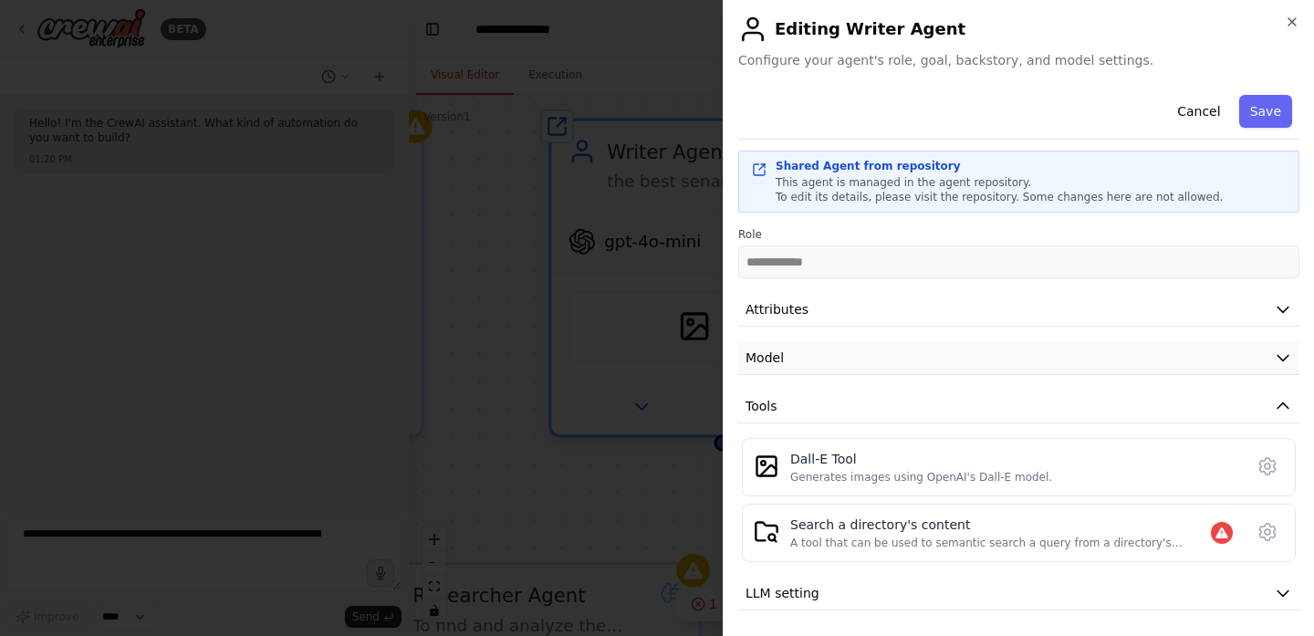
click at [1274, 351] on icon "button" at bounding box center [1283, 358] width 18 height 18
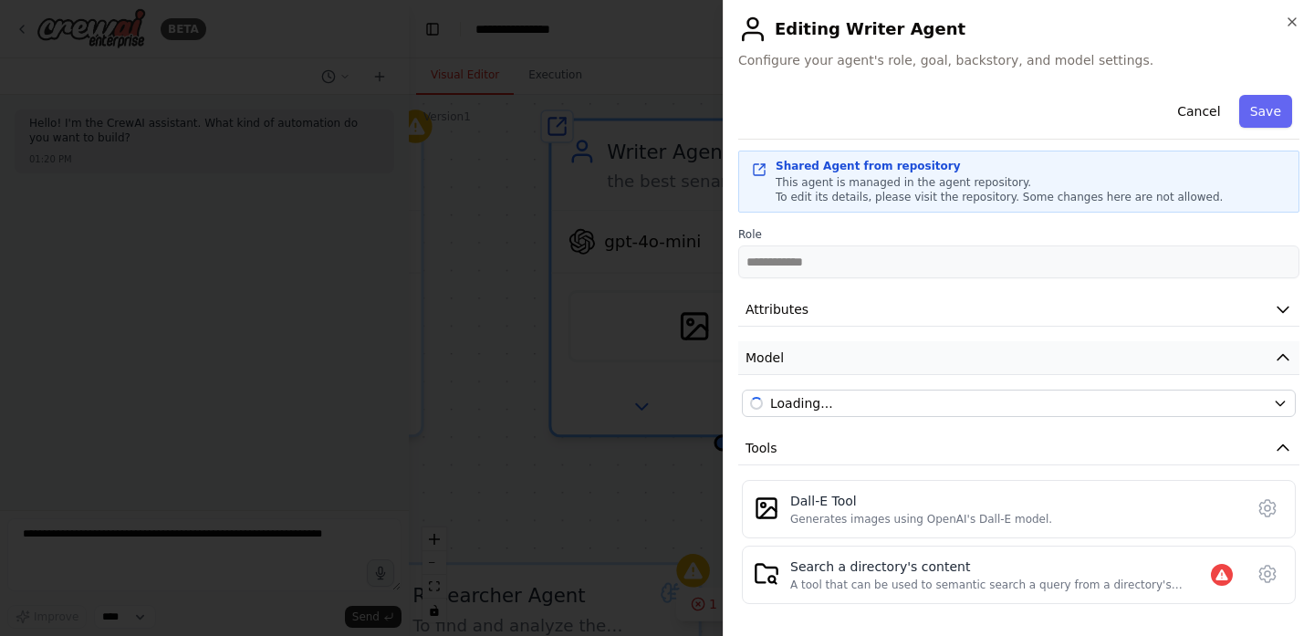
click at [1274, 351] on icon "button" at bounding box center [1283, 358] width 18 height 18
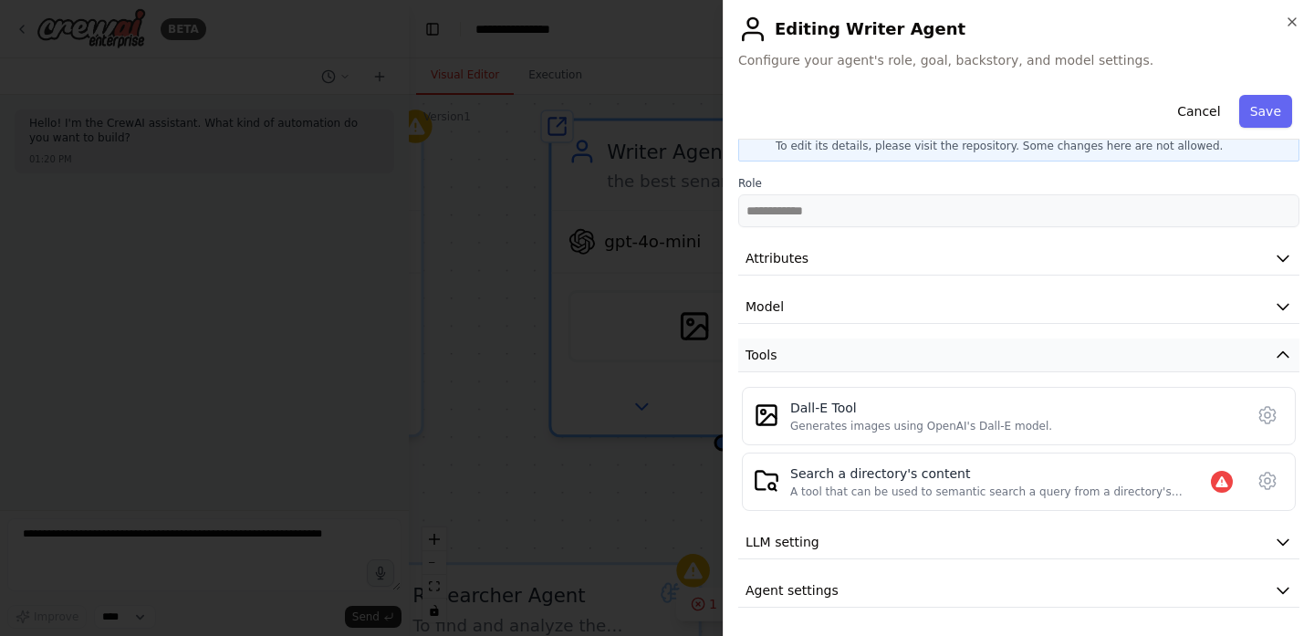
scroll to position [56, 0]
click at [576, 499] on div at bounding box center [657, 318] width 1314 height 636
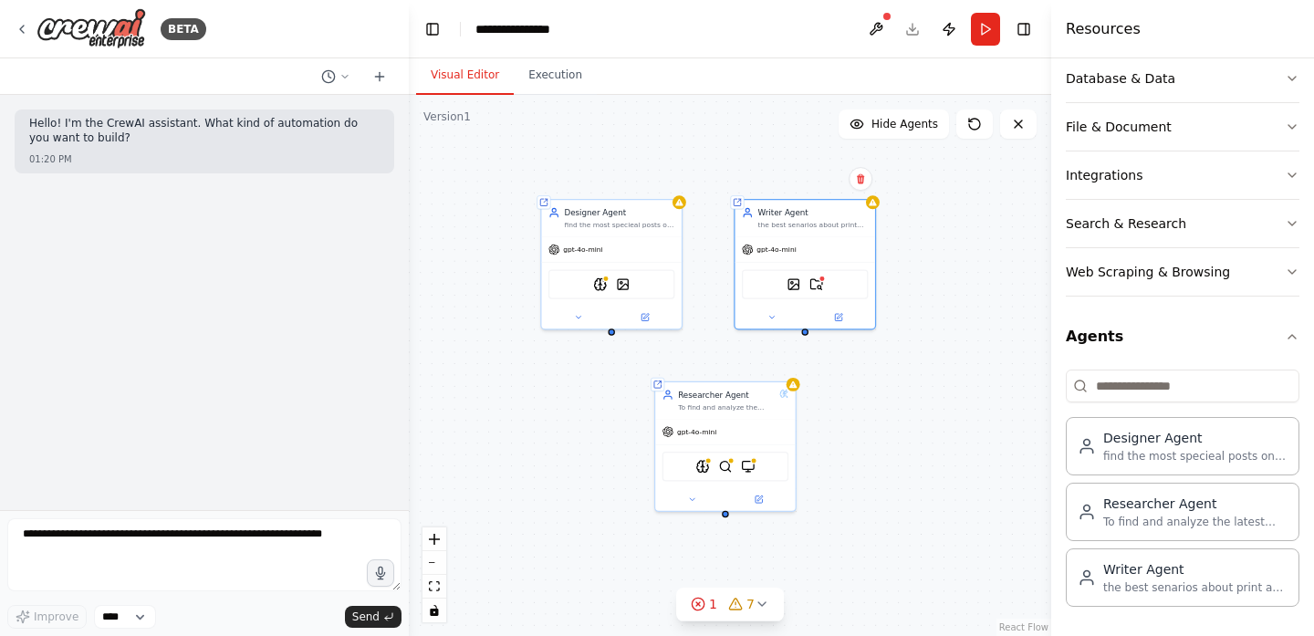
drag, startPoint x: 749, startPoint y: 391, endPoint x: 919, endPoint y: 251, distance: 219.8
click at [919, 251] on div "Shared agent from repository Designer Agent find the most specieal posts on the…" at bounding box center [730, 365] width 642 height 541
click at [615, 335] on div "Shared agent from repository Designer Agent find the most specieal posts on the…" at bounding box center [730, 365] width 642 height 541
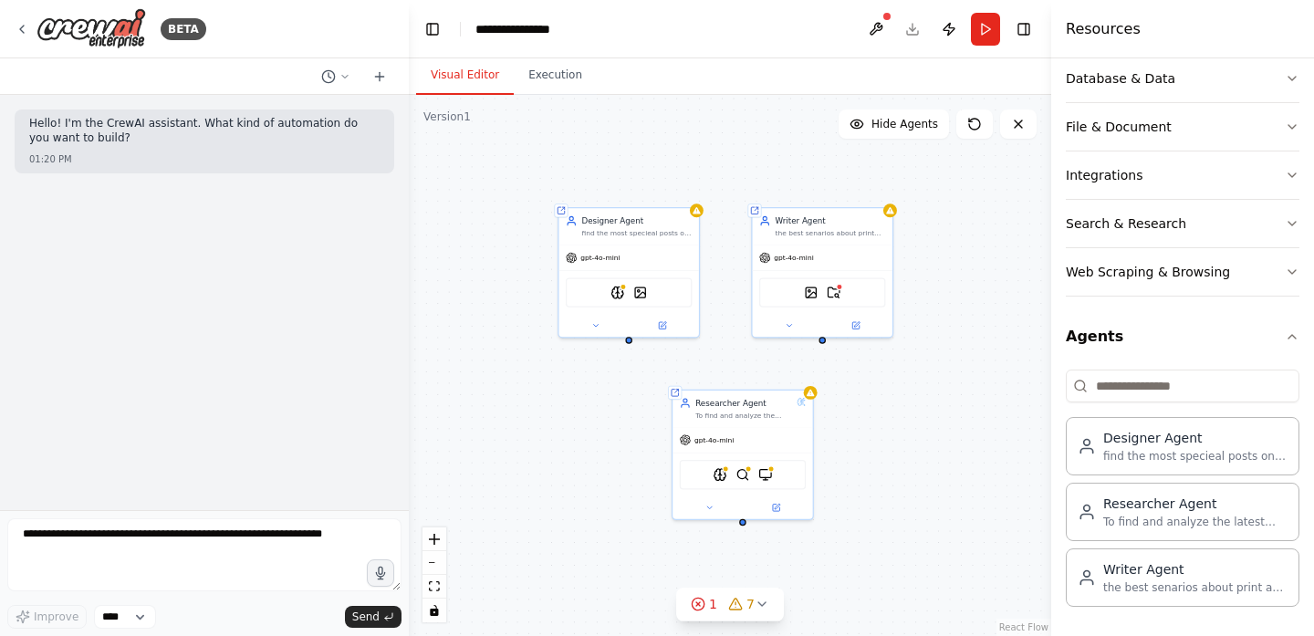
drag, startPoint x: 614, startPoint y: 335, endPoint x: 629, endPoint y: 340, distance: 15.6
click at [629, 340] on div "Shared agent from repository Designer Agent find the most specieal posts on the…" at bounding box center [730, 365] width 642 height 541
click at [621, 341] on div "Shared agent from repository Designer Agent find the most specieal posts on the…" at bounding box center [730, 365] width 642 height 541
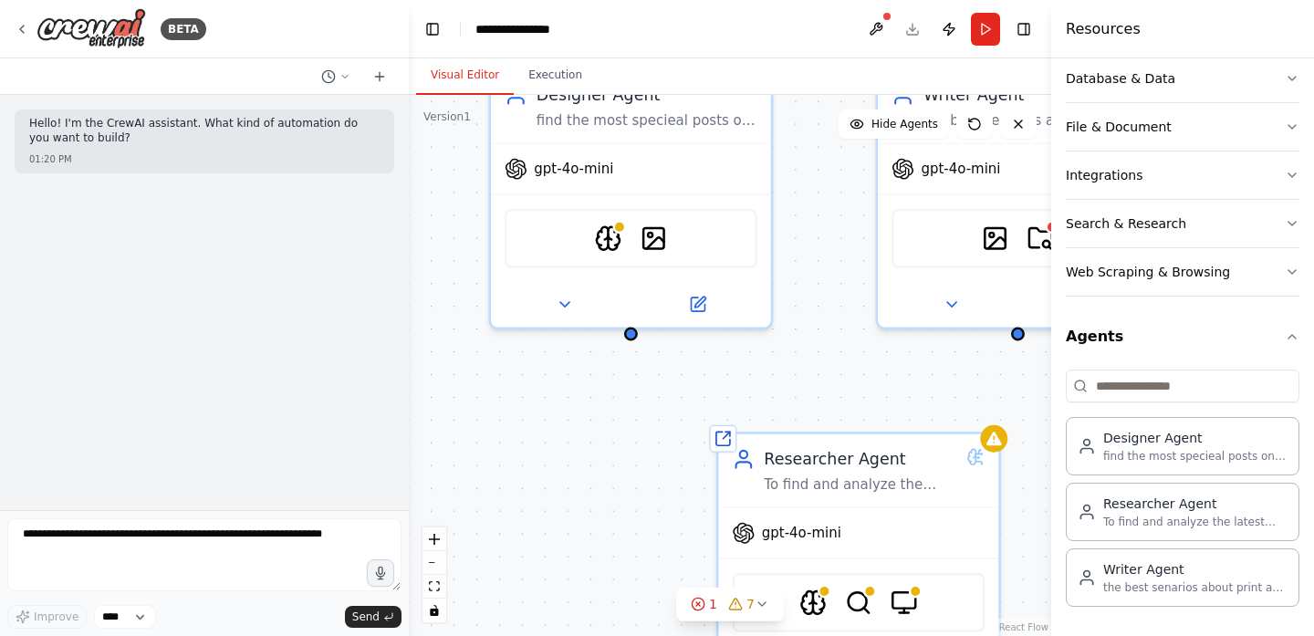
click at [623, 341] on div "Shared agent from repository Designer Agent find the most specieal posts on the…" at bounding box center [730, 365] width 642 height 541
click at [634, 332] on div at bounding box center [631, 330] width 14 height 14
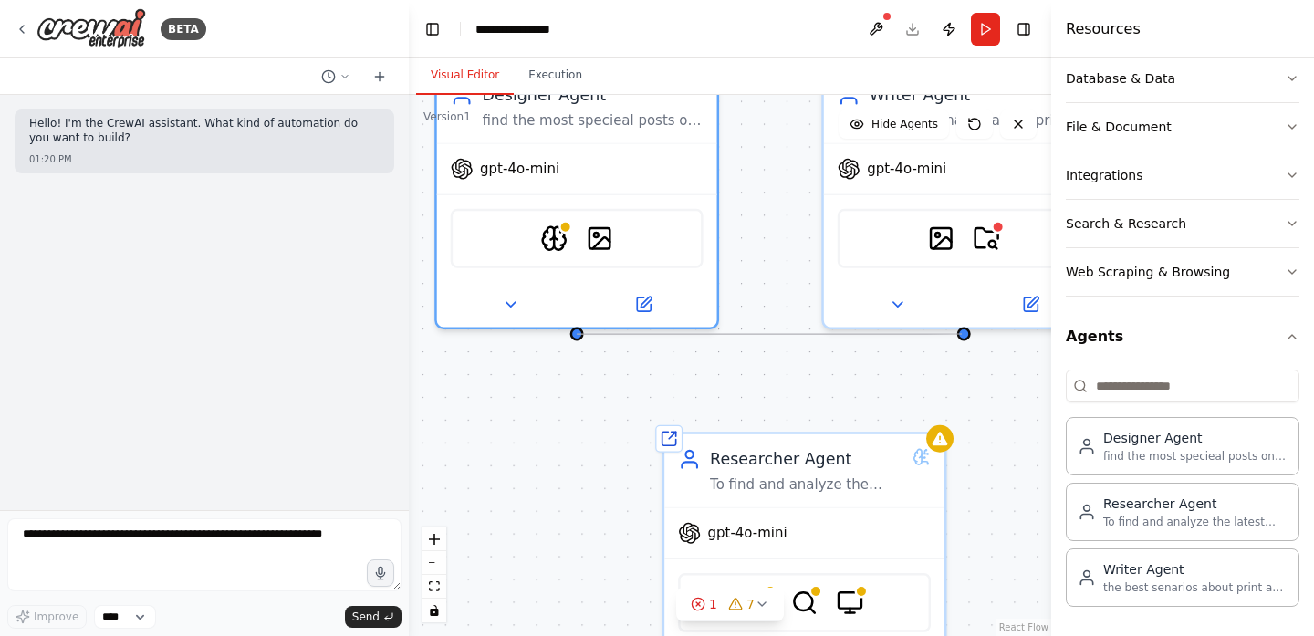
drag, startPoint x: 634, startPoint y: 332, endPoint x: 964, endPoint y: 335, distance: 329.4
click at [964, 335] on div "Shared agent from repository Designer Agent find the most specieal posts on the…" at bounding box center [730, 365] width 642 height 541
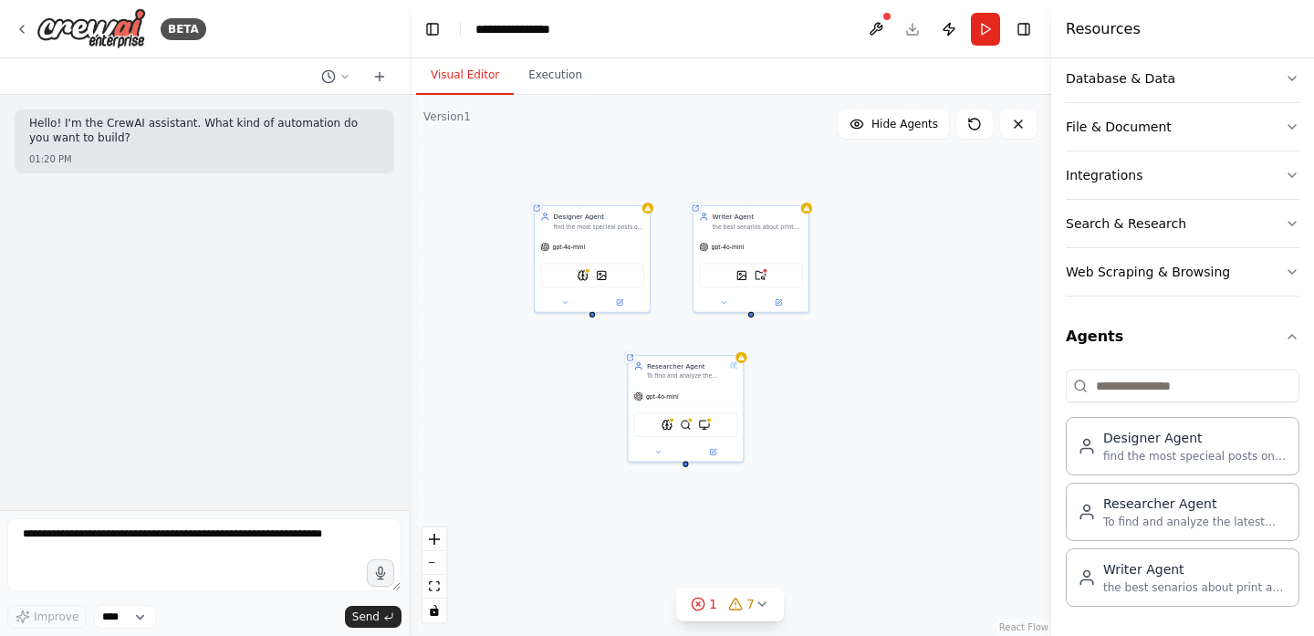
drag, startPoint x: 776, startPoint y: 383, endPoint x: 536, endPoint y: 365, distance: 240.7
click at [536, 365] on div "Shared agent from repository Designer Agent find the most specieal posts on the…" at bounding box center [730, 365] width 642 height 541
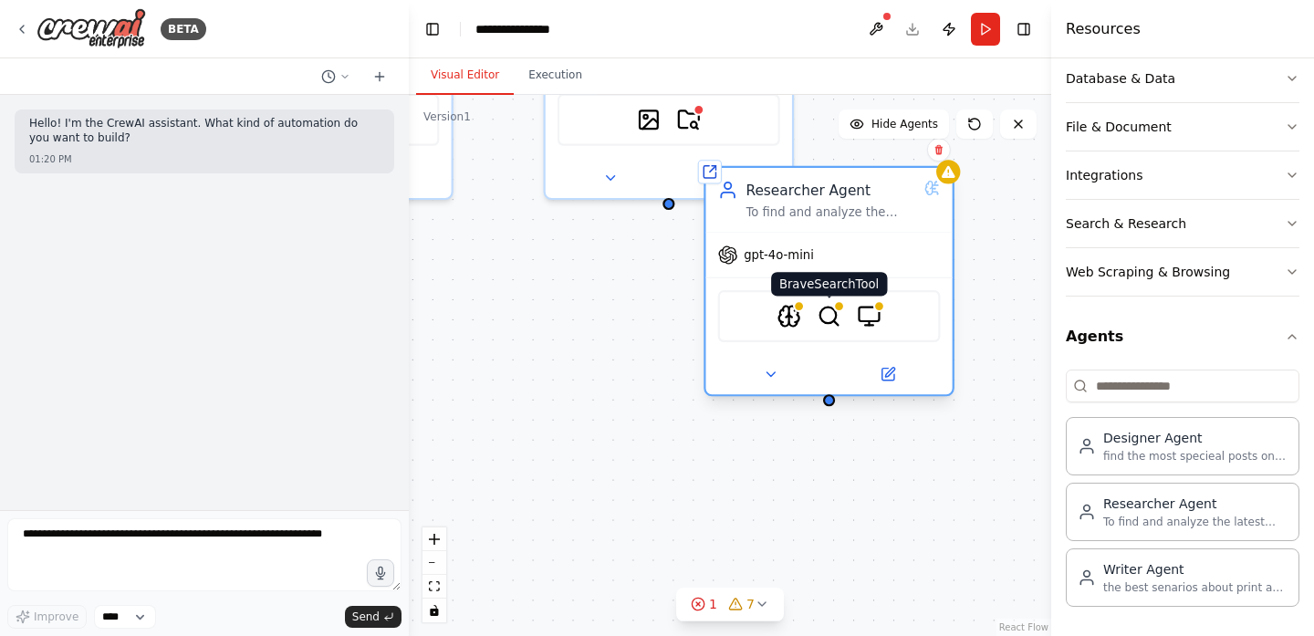
drag, startPoint x: 598, startPoint y: 408, endPoint x: 831, endPoint y: 315, distance: 251.5
click at [831, 315] on img at bounding box center [829, 316] width 24 height 24
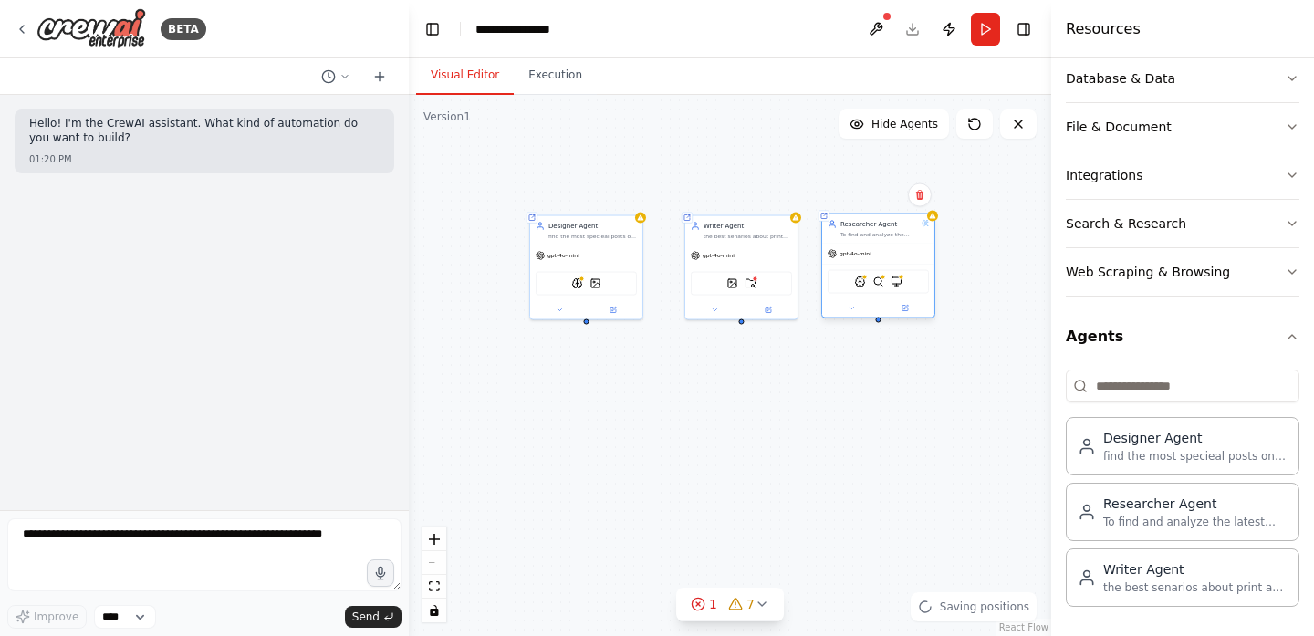
drag, startPoint x: 825, startPoint y: 360, endPoint x: 885, endPoint y: 281, distance: 99.6
click at [885, 281] on div "AIMindTool BraveSearchTool BrowserbaseLoadTool" at bounding box center [878, 282] width 101 height 24
click at [667, 436] on div "Shared agent from repository Designer Agent find the most specieal posts on the…" at bounding box center [730, 365] width 642 height 541
click at [879, 323] on div at bounding box center [877, 320] width 5 height 5
click at [874, 326] on div "Shared agent from repository Designer Agent find the most specieal posts on the…" at bounding box center [730, 365] width 642 height 541
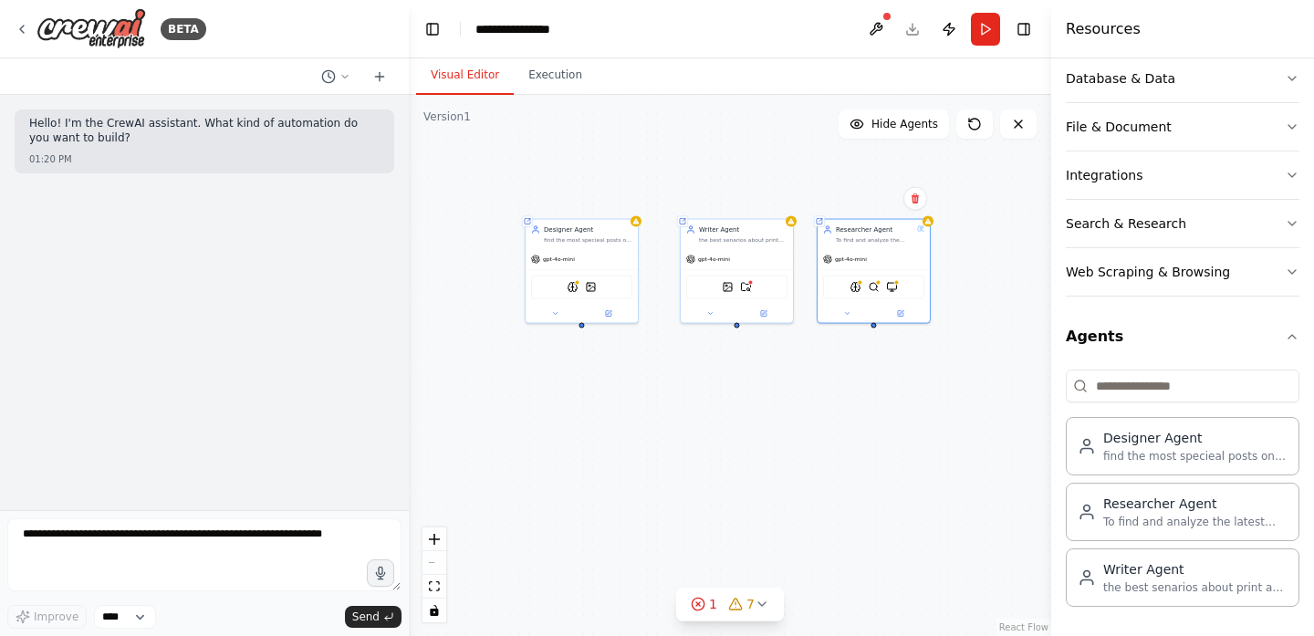
click at [874, 330] on div "Shared agent from repository Designer Agent find the most specieal posts on the…" at bounding box center [730, 365] width 642 height 541
click at [875, 328] on div "Shared agent from repository Designer Agent find the most specieal posts on the…" at bounding box center [730, 365] width 642 height 541
click at [872, 326] on div "Shared agent from repository Designer Agent find the most specieal posts on the…" at bounding box center [730, 365] width 642 height 541
click at [871, 326] on div "Shared agent from repository Designer Agent find the most specieal posts on the…" at bounding box center [730, 365] width 642 height 541
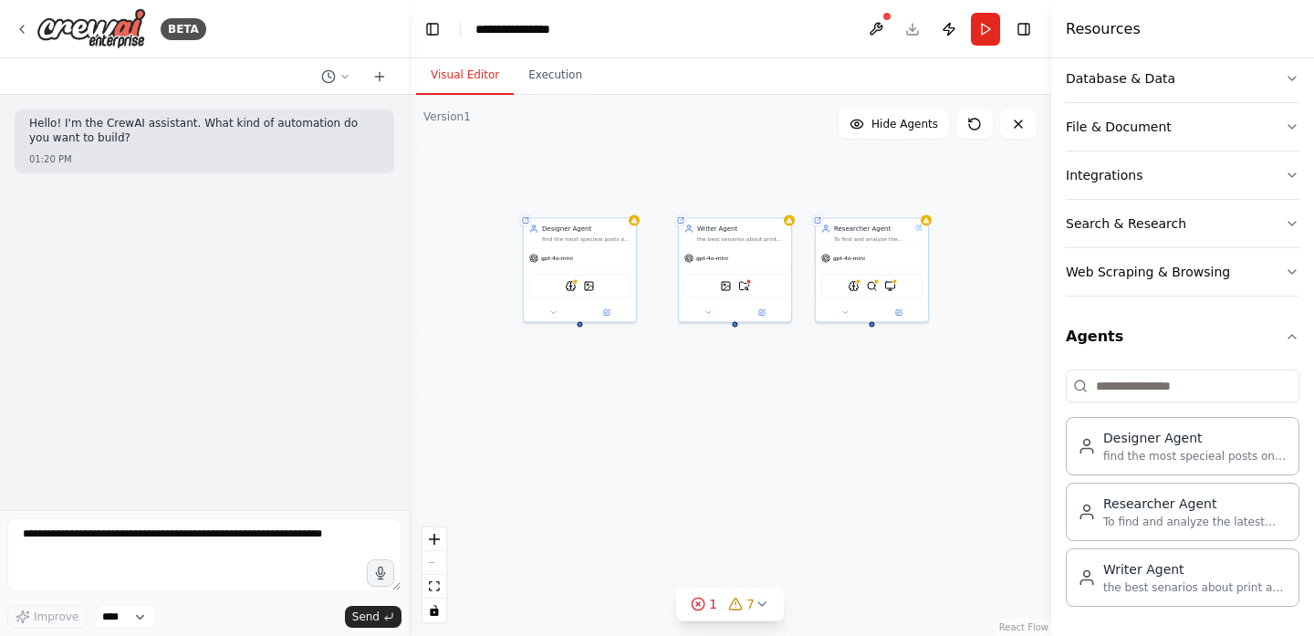
click at [872, 328] on div "Shared agent from repository Designer Agent find the most specieal posts on the…" at bounding box center [730, 365] width 642 height 541
click at [838, 310] on button at bounding box center [845, 311] width 52 height 11
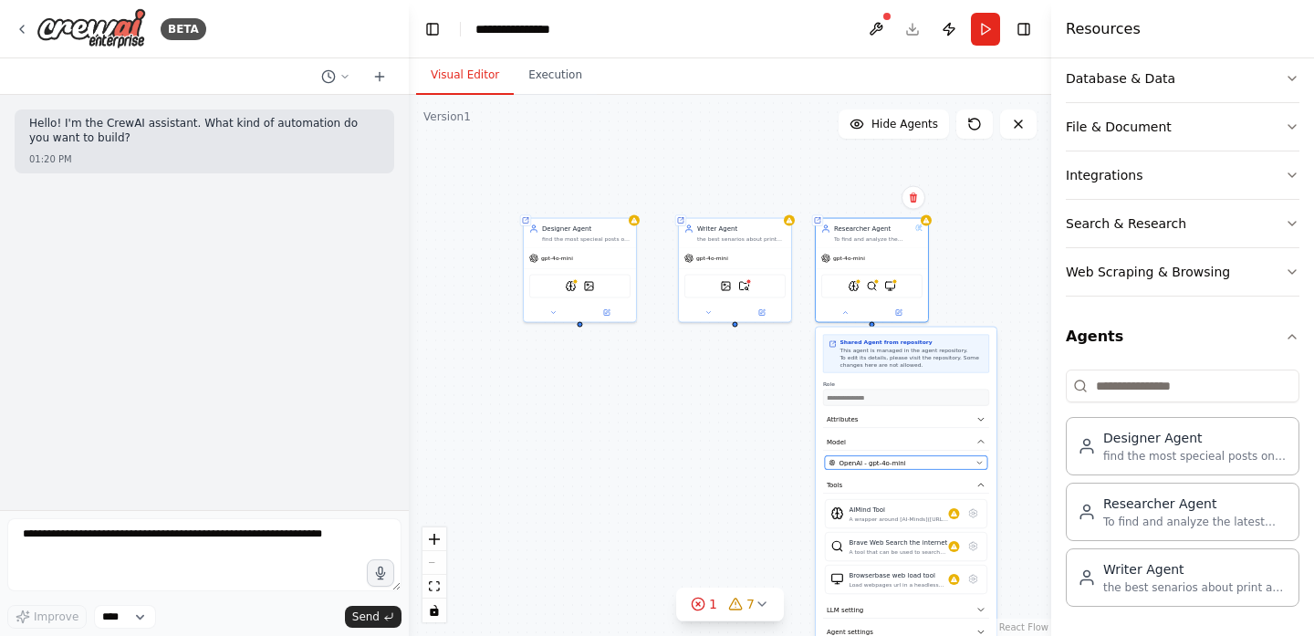
click at [893, 458] on span "OpenAI - gpt-4o-mini" at bounding box center [872, 462] width 67 height 9
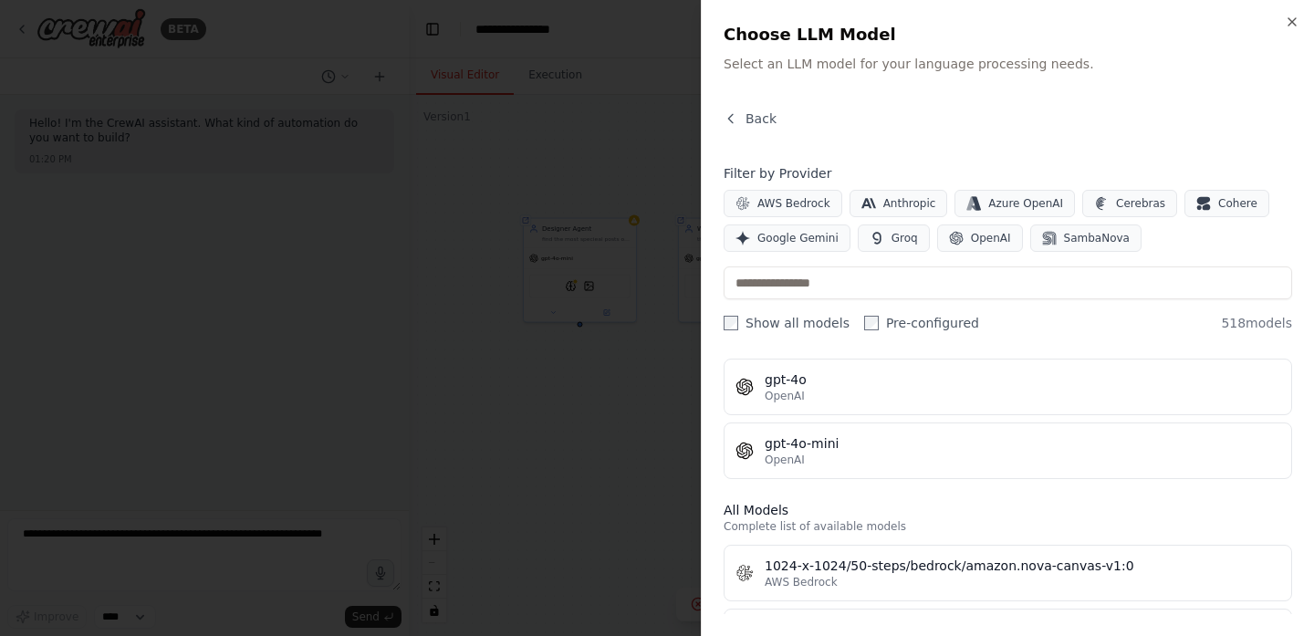
scroll to position [372, 0]
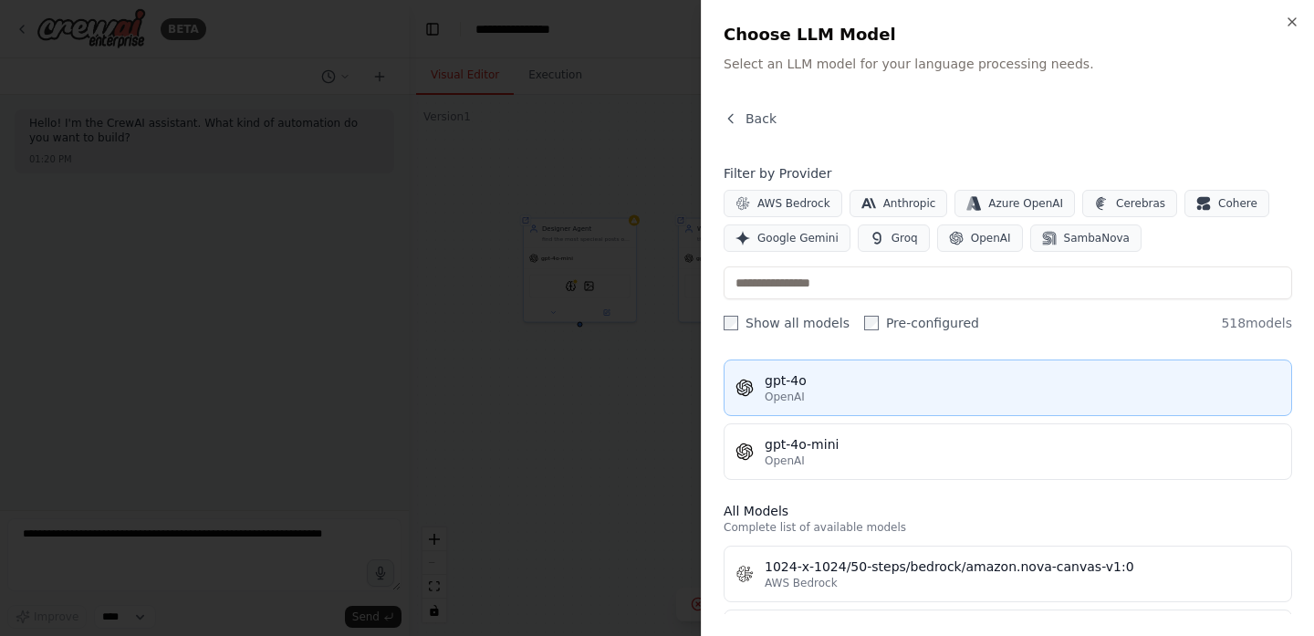
click at [826, 373] on div "gpt-4o" at bounding box center [1023, 380] width 516 height 18
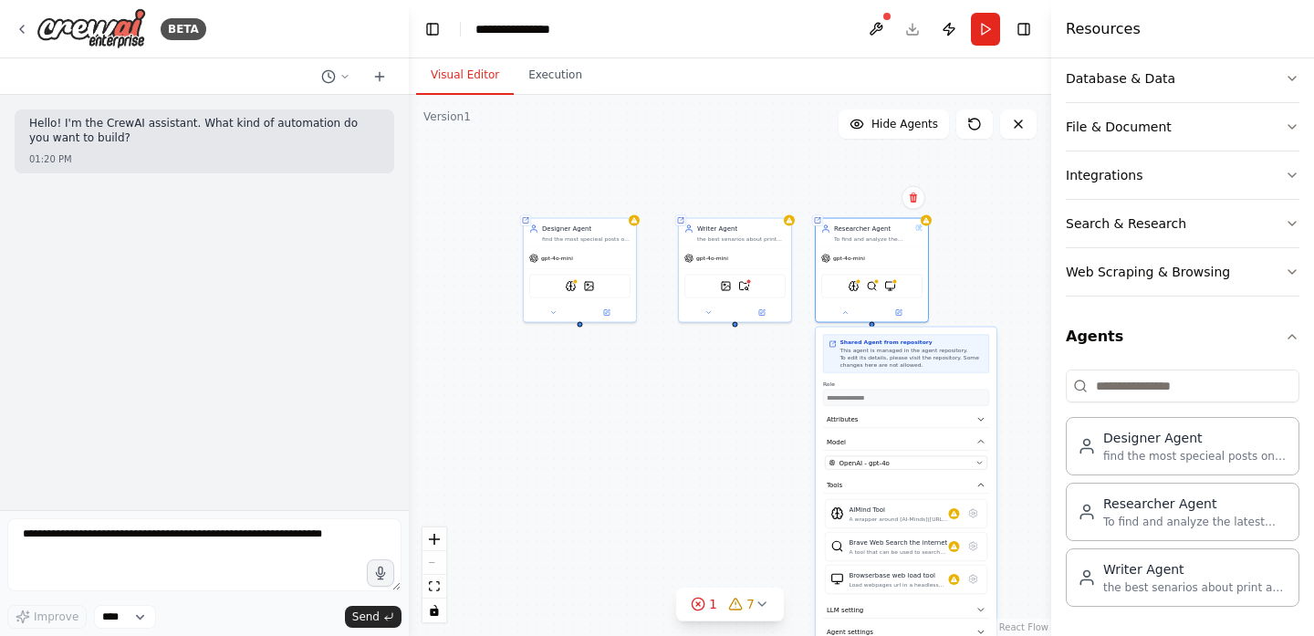
click at [722, 380] on div "**********" at bounding box center [730, 365] width 642 height 541
click at [731, 378] on div "**********" at bounding box center [730, 365] width 642 height 541
click at [905, 280] on div "AIMindTool BraveSearchTool BrowserbaseLoadTool" at bounding box center [871, 285] width 101 height 24
click at [839, 319] on div "Shared agent from repository Researcher Agent To find and analyze the latest in…" at bounding box center [872, 268] width 114 height 105
click at [846, 320] on div "Shared agent from repository Researcher Agent To find and analyze the latest in…" at bounding box center [872, 268] width 114 height 105
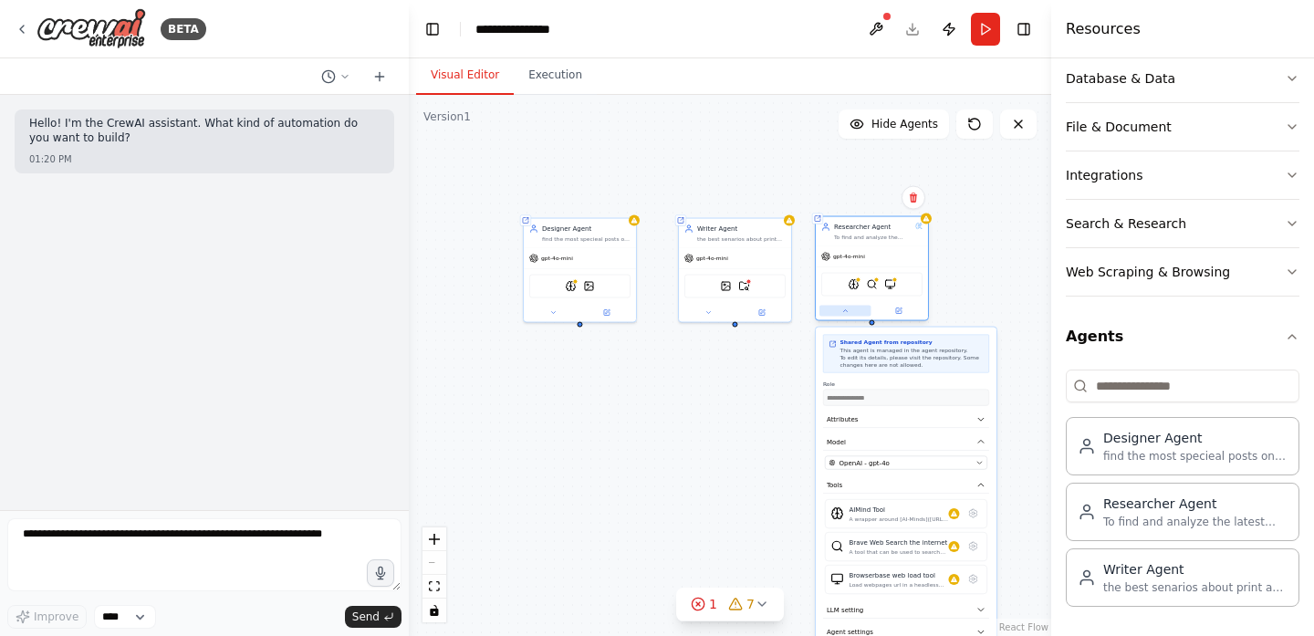
click at [849, 315] on button at bounding box center [845, 311] width 52 height 11
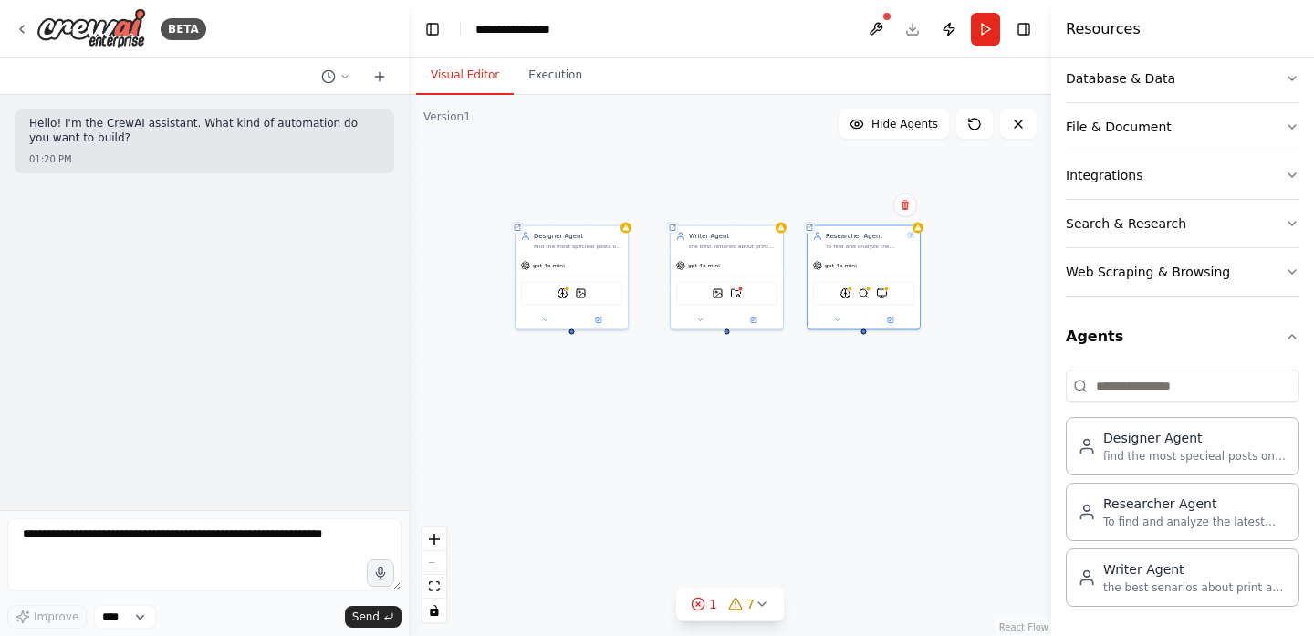
drag, startPoint x: 736, startPoint y: 328, endPoint x: 714, endPoint y: 339, distance: 24.5
click at [714, 339] on div "Shared agent from repository Designer Agent find the most specieal posts on the…" at bounding box center [730, 365] width 642 height 541
click at [711, 342] on div "Shared agent from repository Designer Agent find the most specieal posts on the…" at bounding box center [730, 365] width 642 height 541
click at [712, 342] on div "Shared agent from repository Designer Agent find the most specieal posts on the…" at bounding box center [730, 365] width 642 height 541
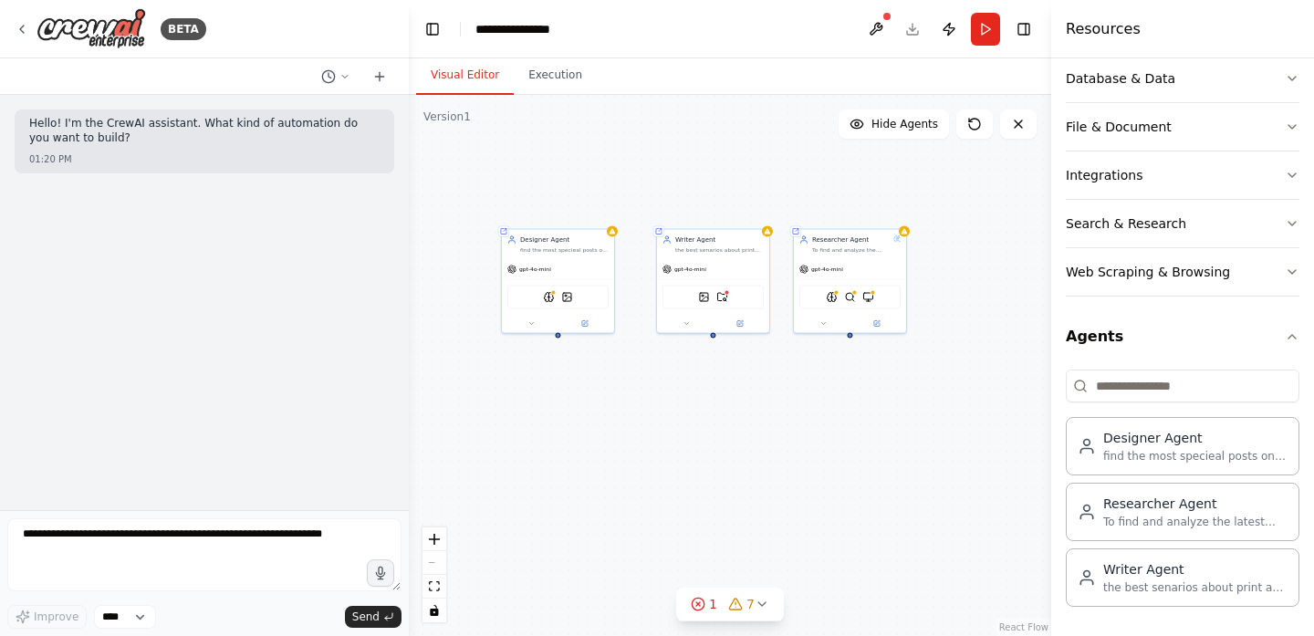
click at [713, 340] on div "Shared agent from repository Designer Agent find the most specieal posts on the…" at bounding box center [730, 365] width 642 height 541
click at [713, 339] on div "Shared agent from repository Designer Agent find the most specieal posts on the…" at bounding box center [730, 365] width 642 height 541
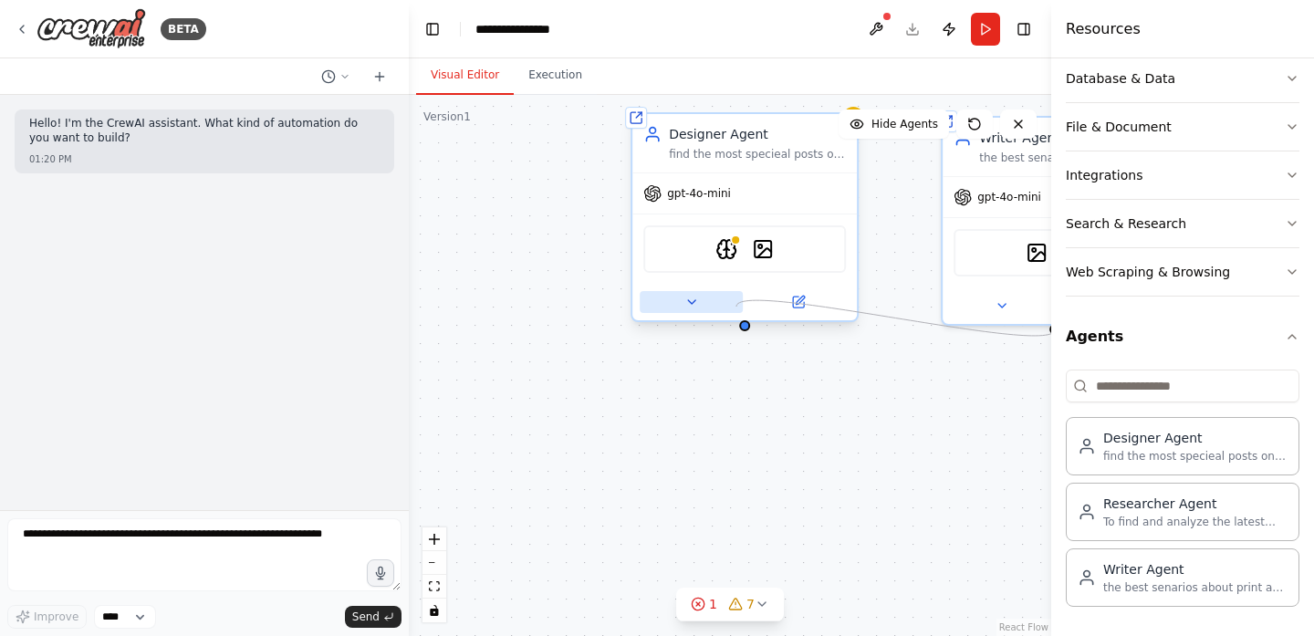
drag, startPoint x: 713, startPoint y: 327, endPoint x: 736, endPoint y: 307, distance: 31.1
click at [740, 307] on div "Shared agent from repository Designer Agent find the most specieal posts on the…" at bounding box center [1061, 258] width 642 height 541
click at [754, 401] on div "Shared agent from repository Designer Agent find the most specieal posts on the…" at bounding box center [730, 365] width 642 height 541
click at [985, 27] on button "Run" at bounding box center [985, 29] width 29 height 33
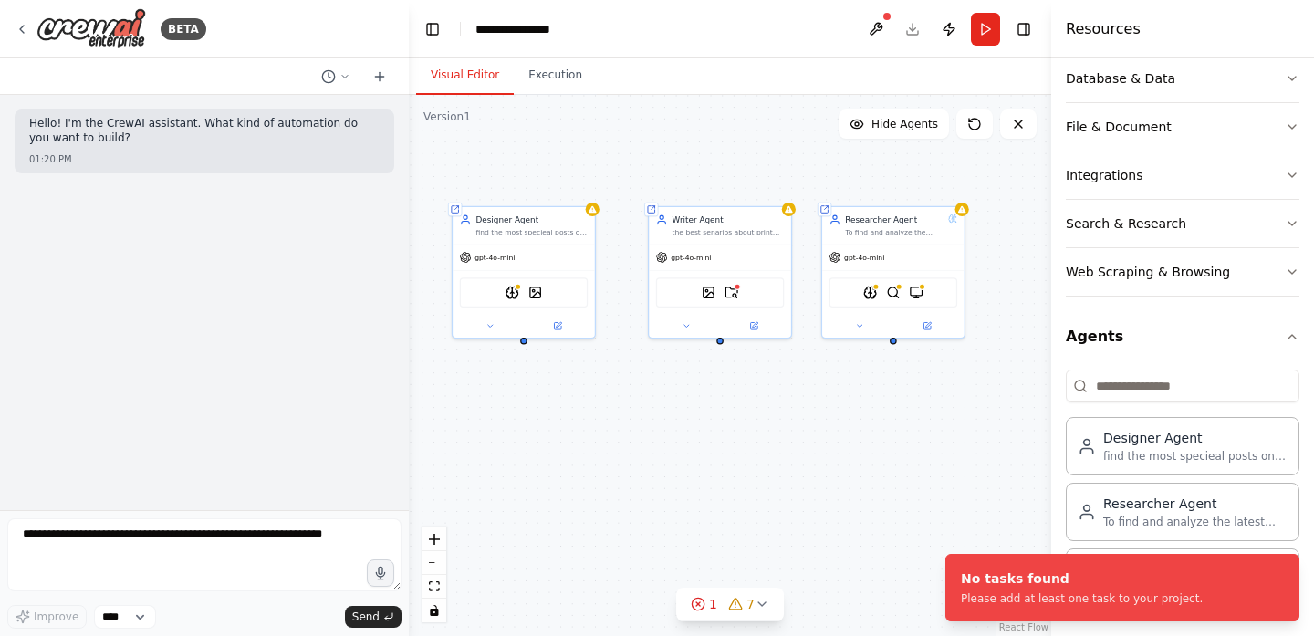
drag, startPoint x: 808, startPoint y: 456, endPoint x: 633, endPoint y: 454, distance: 174.3
click at [633, 454] on div "Shared agent from repository Designer Agent find the most specieal posts on the…" at bounding box center [730, 365] width 642 height 541
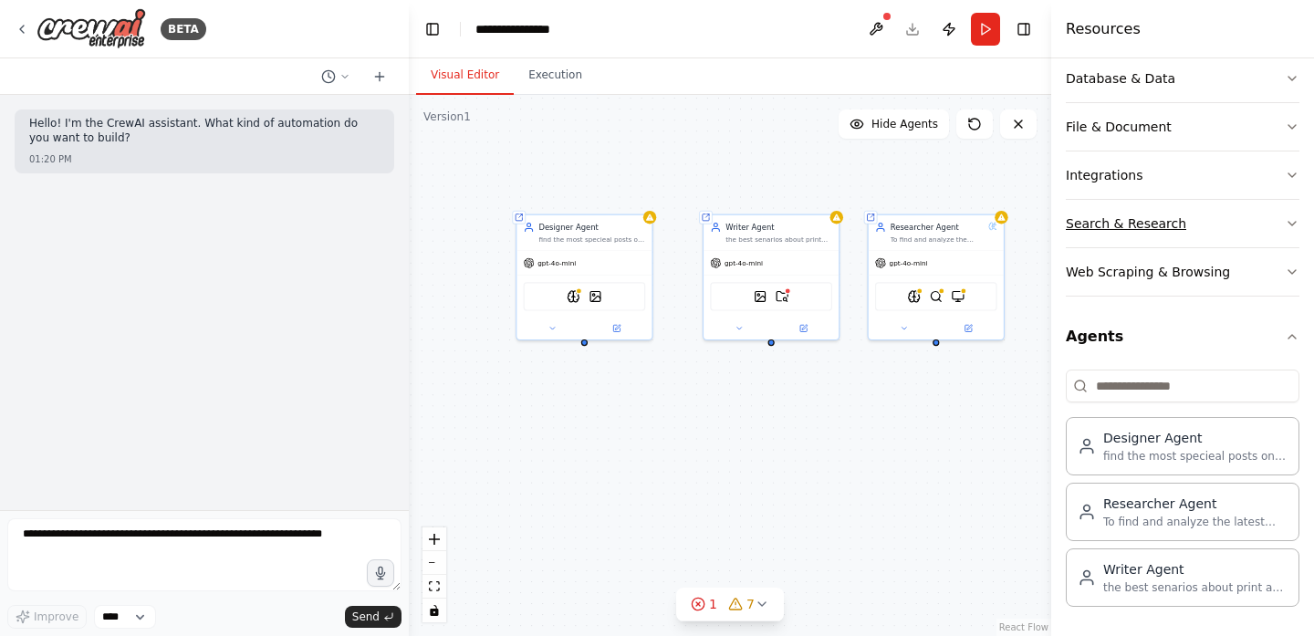
click at [1285, 223] on icon "button" at bounding box center [1292, 223] width 15 height 15
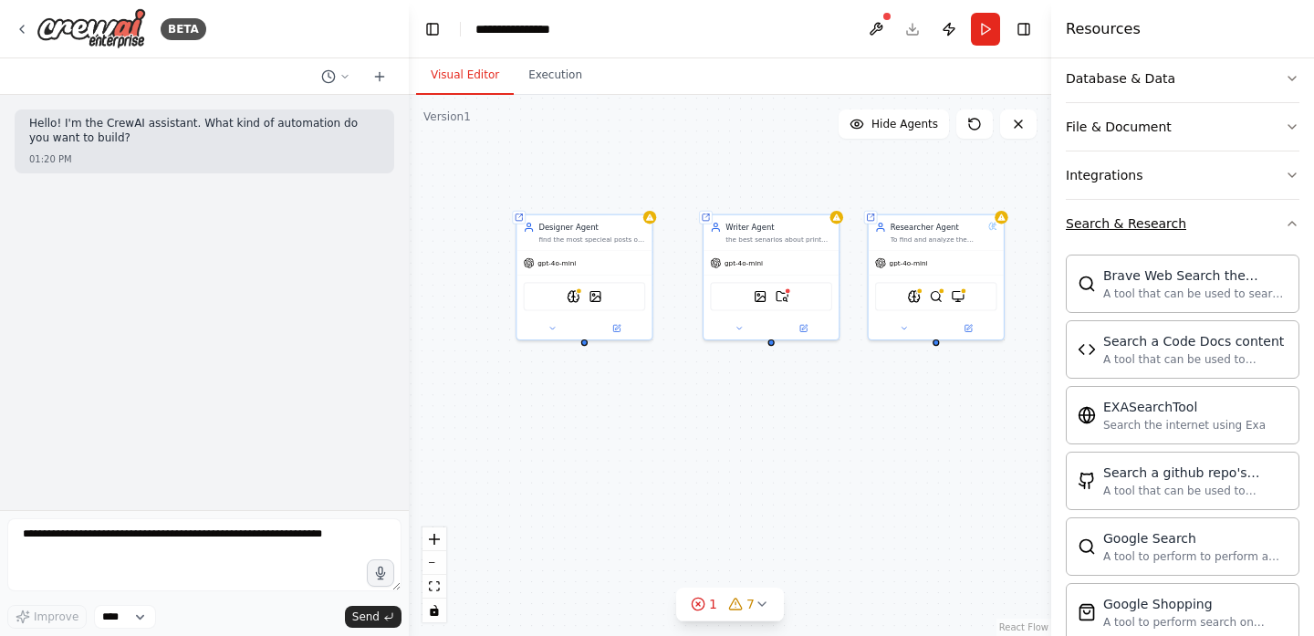
click at [1288, 223] on icon "button" at bounding box center [1291, 224] width 7 height 4
